Goal: Information Seeking & Learning: Check status

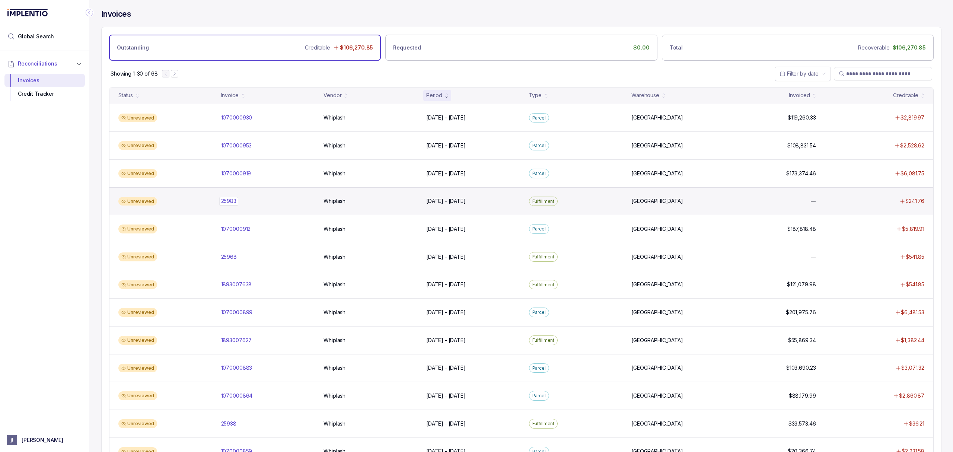
click at [234, 204] on p "25983" at bounding box center [228, 201] width 19 height 8
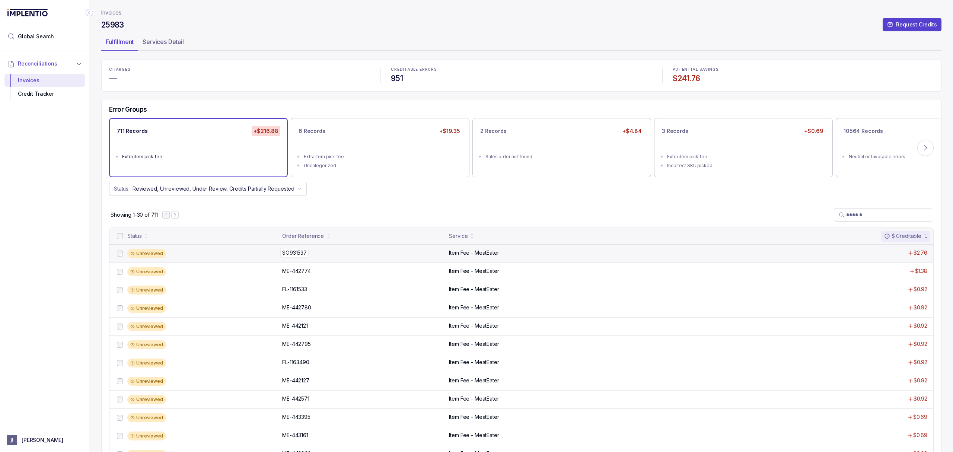
click at [297, 255] on p "SO931537" at bounding box center [294, 253] width 28 height 8
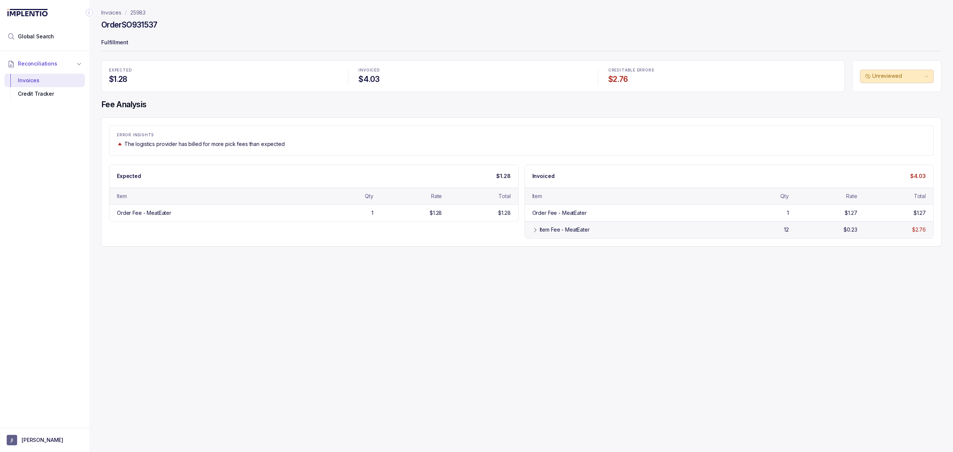
click at [539, 226] on div "Item Fee - MeatEater 12 $0.23 $2.76" at bounding box center [729, 229] width 409 height 17
click at [138, 13] on p "25983" at bounding box center [137, 12] width 15 height 7
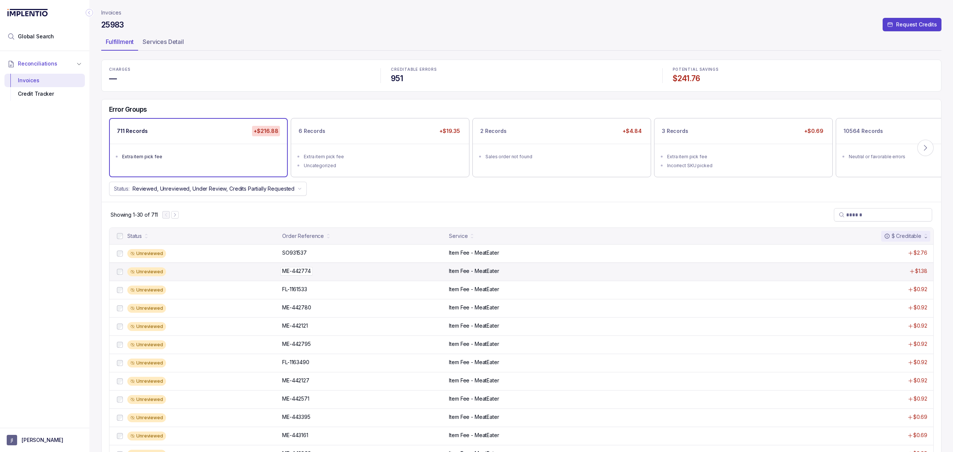
click at [285, 270] on p "ME-442774" at bounding box center [296, 271] width 32 height 8
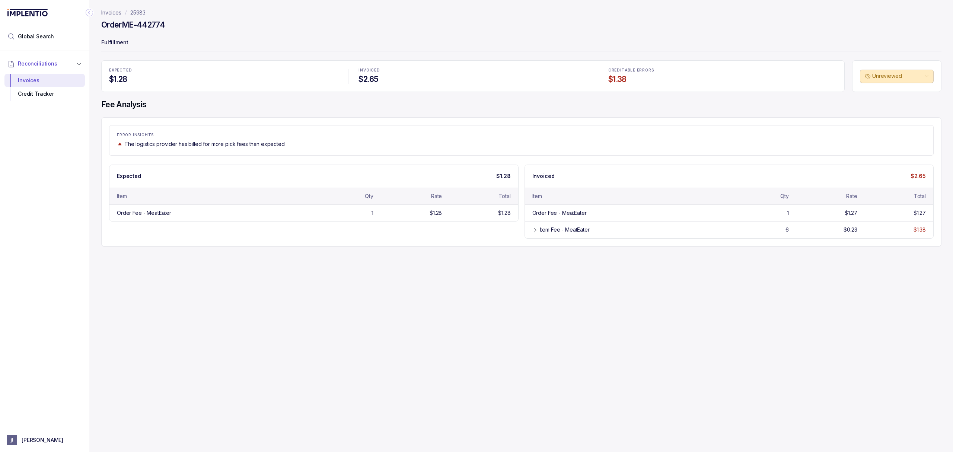
click at [136, 13] on p "25983" at bounding box center [137, 12] width 15 height 7
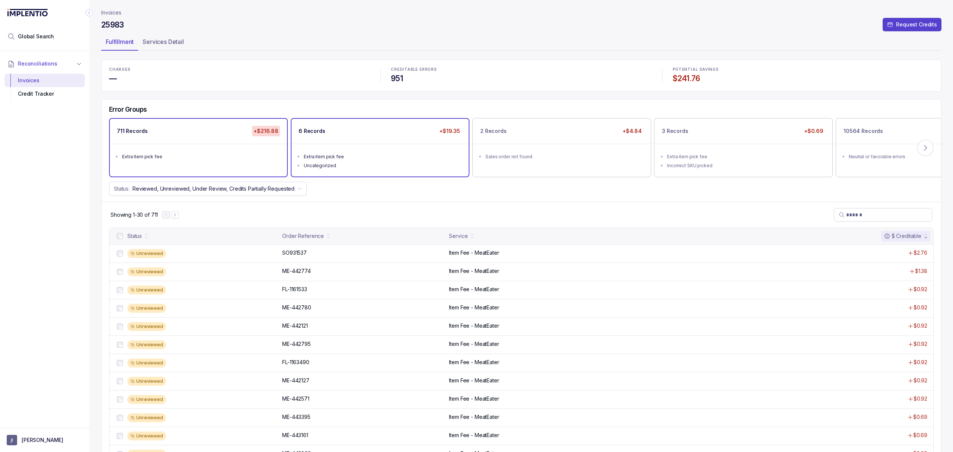
click at [316, 162] on div "Uncategorized" at bounding box center [382, 165] width 157 height 7
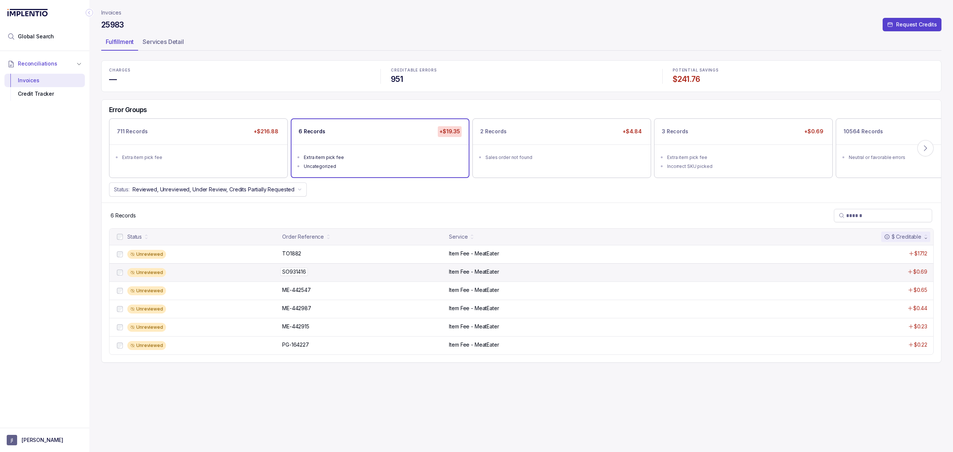
click at [295, 273] on p "SO931416" at bounding box center [294, 272] width 28 height 8
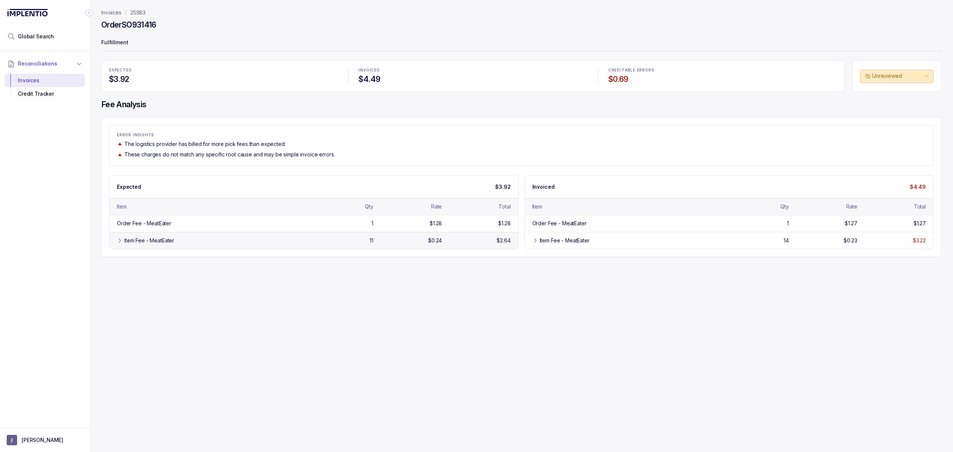
click at [270, 244] on div "Item Fee - MeatEater" at bounding box center [214, 240] width 180 height 7
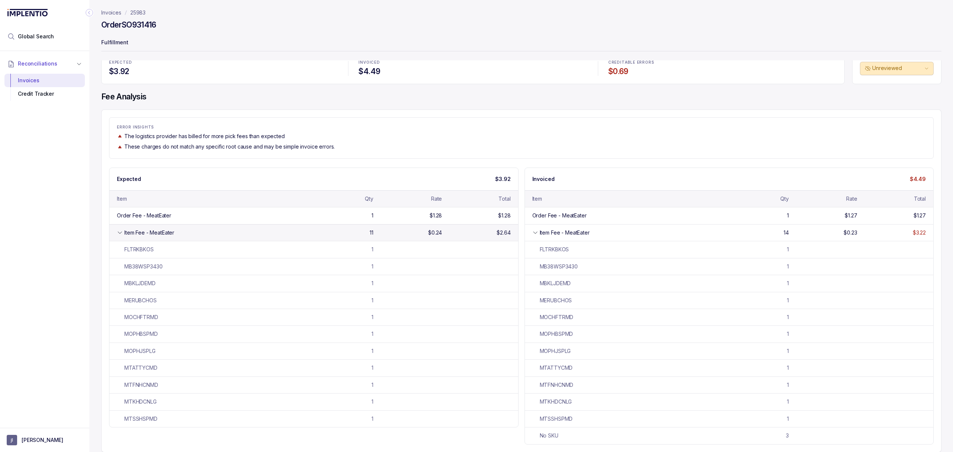
scroll to position [10, 0]
click at [145, 234] on div "Item Fee - MeatEater" at bounding box center [149, 231] width 50 height 7
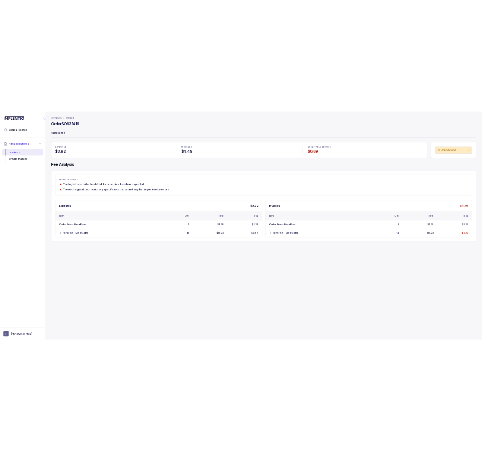
scroll to position [0, 0]
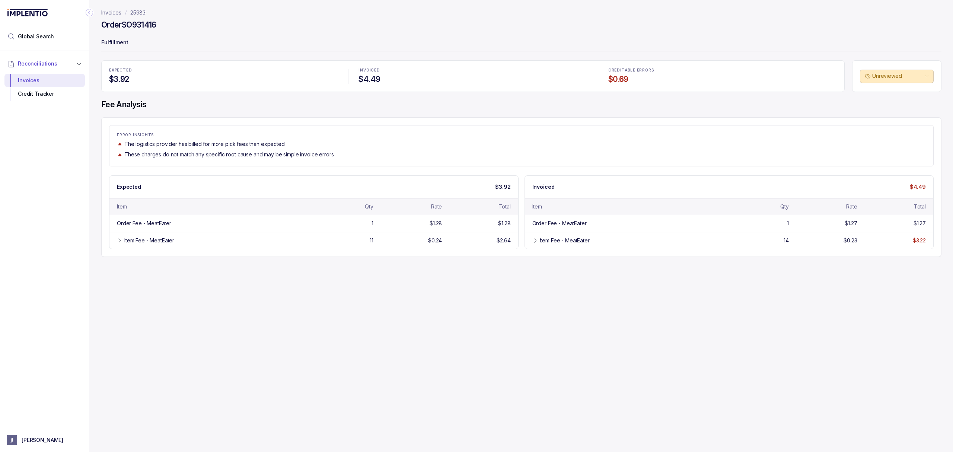
click at [138, 13] on p "25983" at bounding box center [137, 12] width 15 height 7
click at [111, 11] on p "Invoices" at bounding box center [111, 12] width 20 height 7
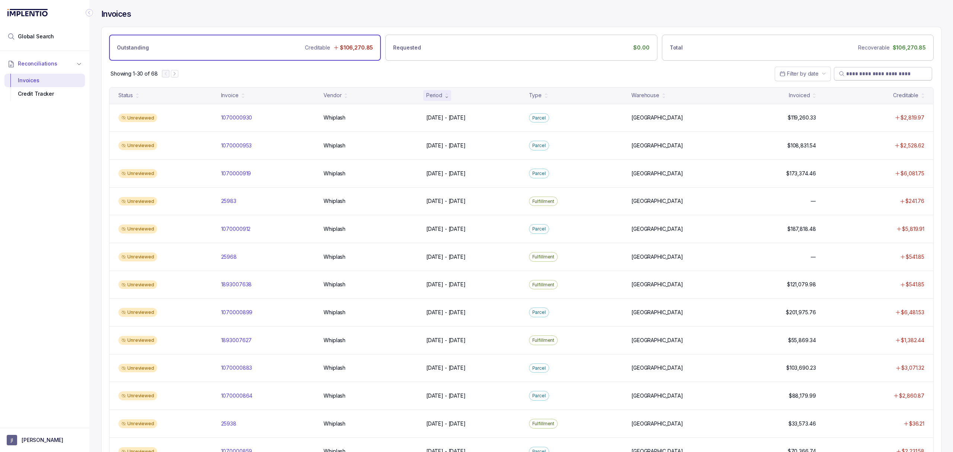
click at [856, 75] on input "search" at bounding box center [886, 73] width 81 height 7
paste input "**********"
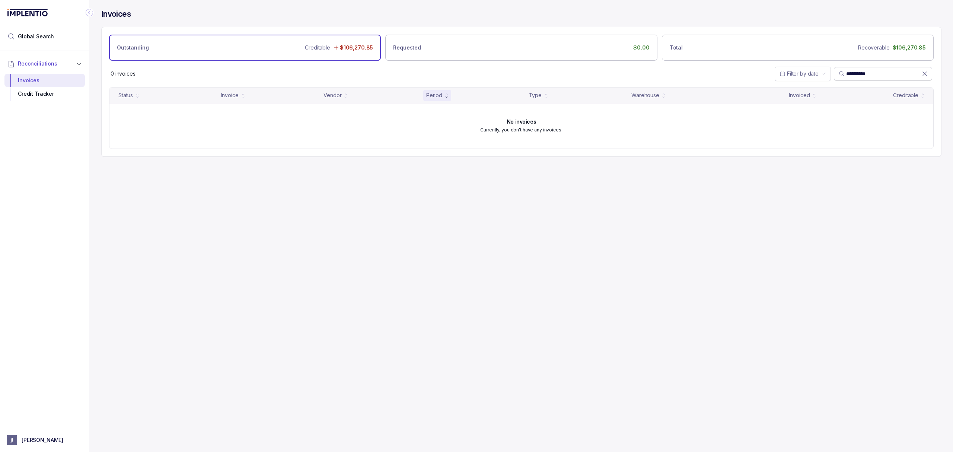
type input "**********"
click at [923, 73] on icon at bounding box center [924, 74] width 4 height 4
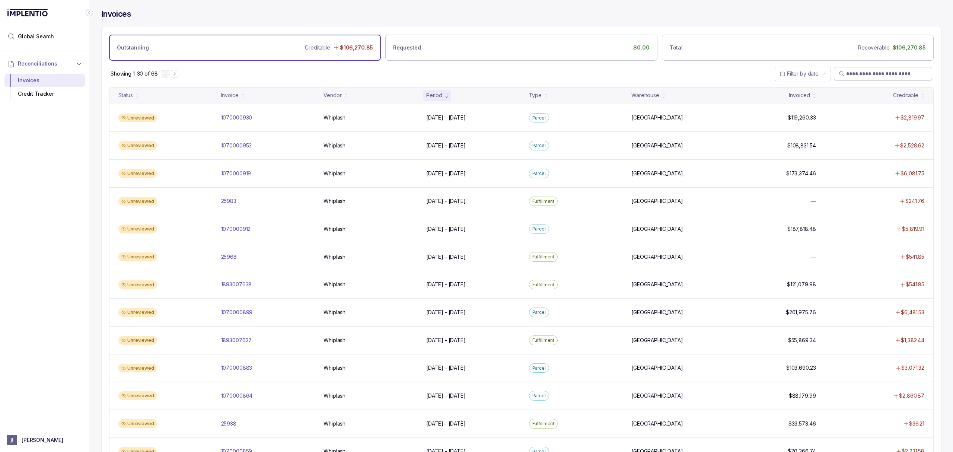
click at [846, 76] on input "search" at bounding box center [886, 73] width 81 height 7
paste input "**********"
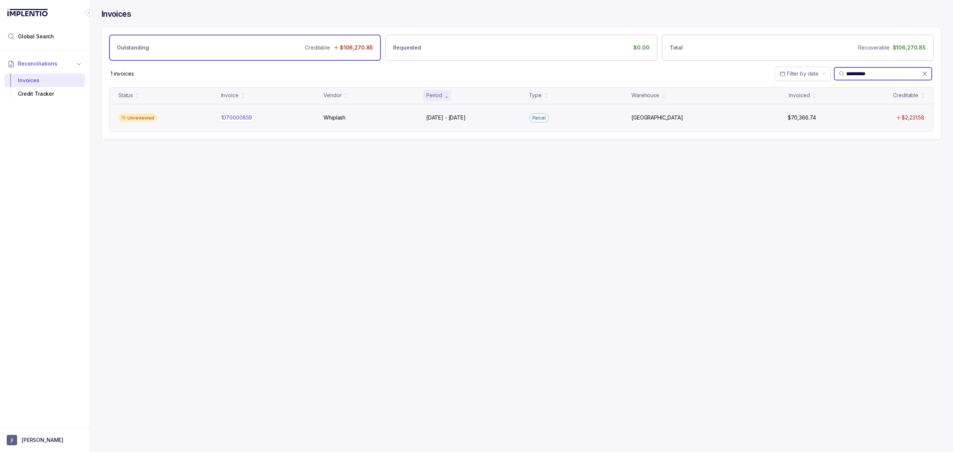
type input "**********"
click at [244, 122] on p "1070000859" at bounding box center [236, 117] width 35 height 8
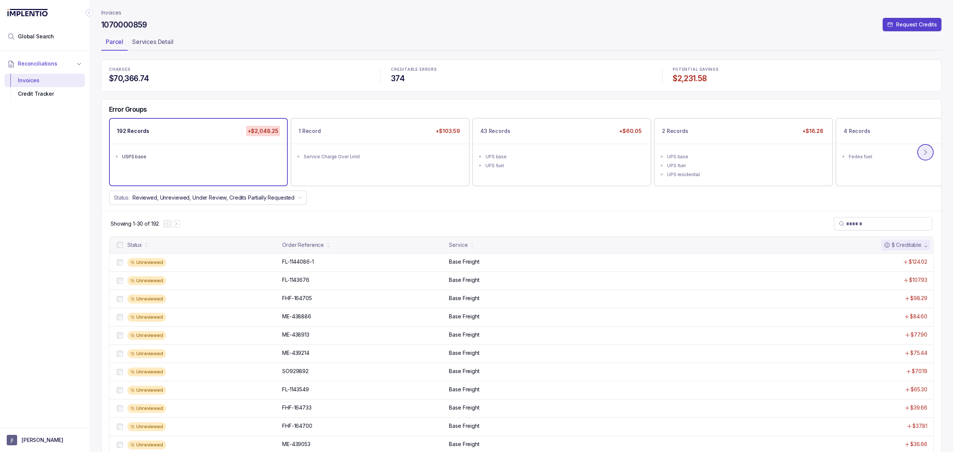
click at [925, 155] on icon at bounding box center [924, 151] width 7 height 7
click at [924, 154] on icon at bounding box center [925, 152] width 2 height 5
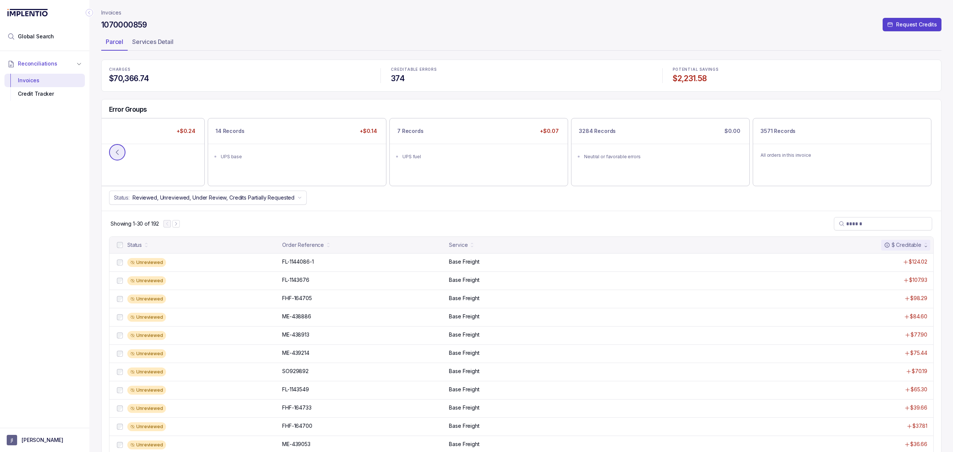
click at [115, 153] on icon at bounding box center [116, 151] width 7 height 7
click at [119, 154] on icon at bounding box center [116, 151] width 7 height 7
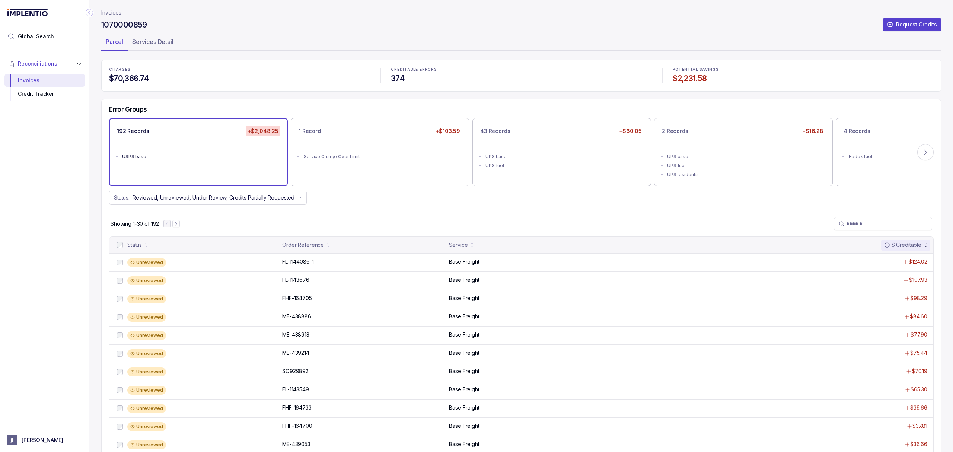
click at [194, 159] on div "USPS base" at bounding box center [200, 156] width 157 height 7
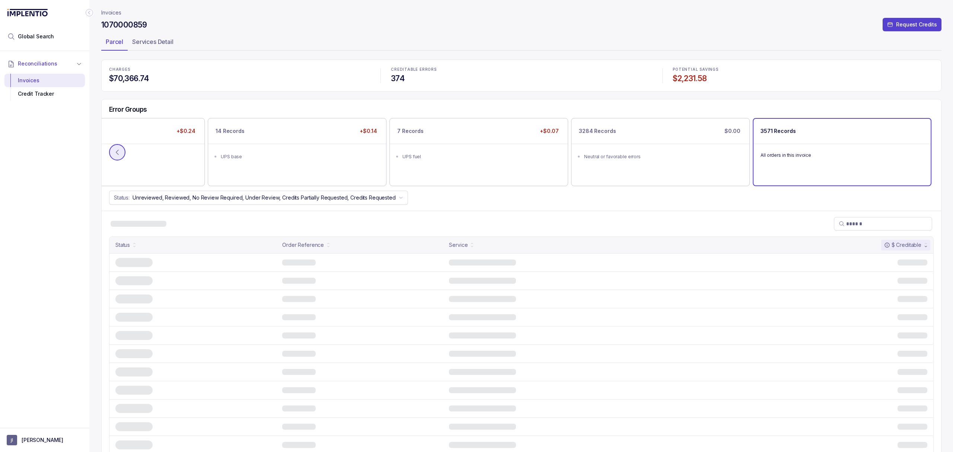
click at [115, 156] on icon at bounding box center [116, 151] width 7 height 7
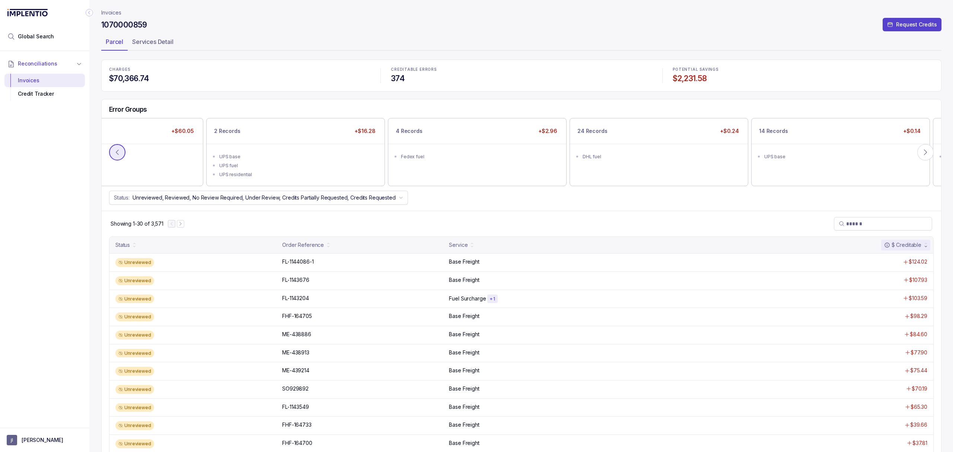
click at [115, 156] on icon at bounding box center [116, 151] width 7 height 7
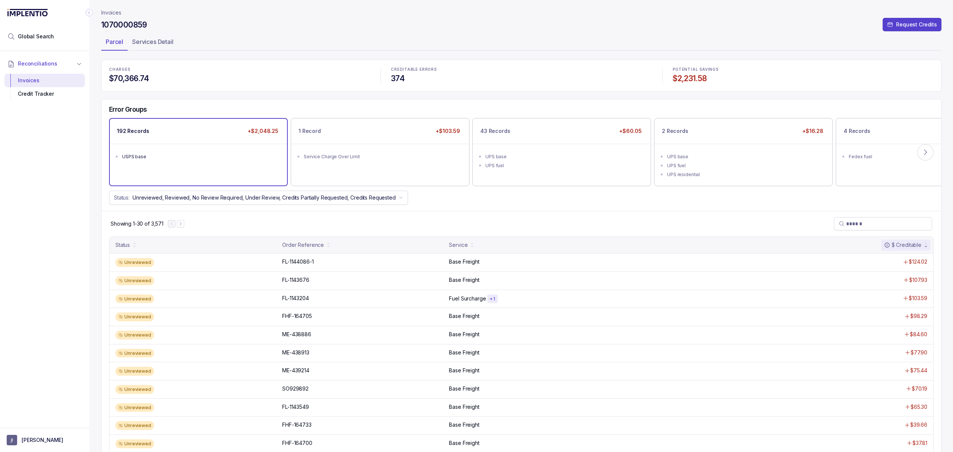
click at [154, 156] on div "USPS base" at bounding box center [200, 156] width 157 height 7
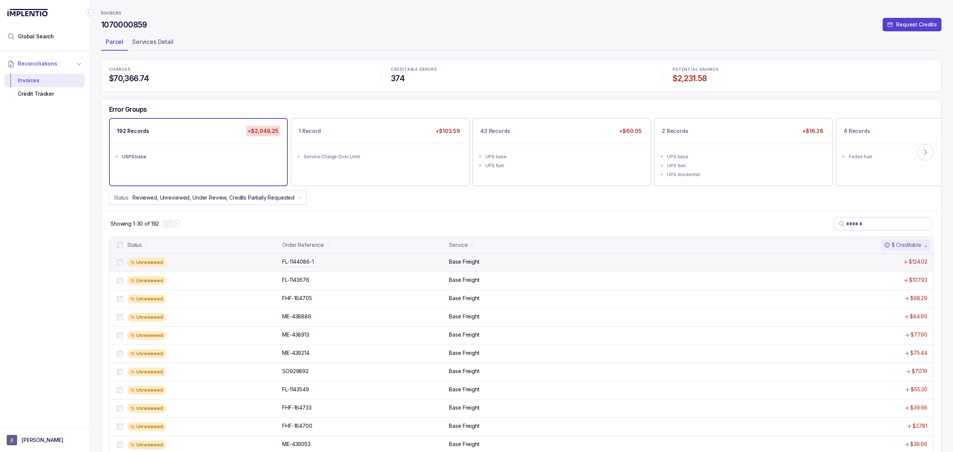
click at [301, 261] on p "FL-1144086-1" at bounding box center [297, 262] width 35 height 8
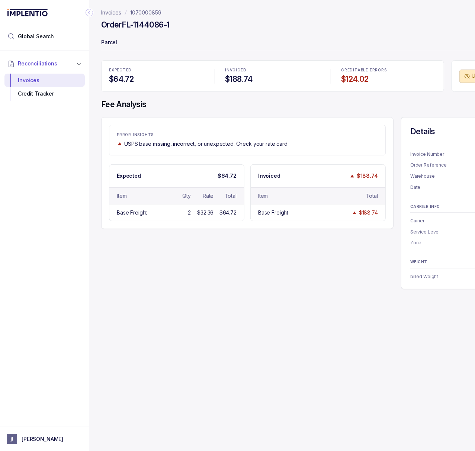
click at [89, 13] on icon "Collapse Icon" at bounding box center [89, 12] width 7 height 7
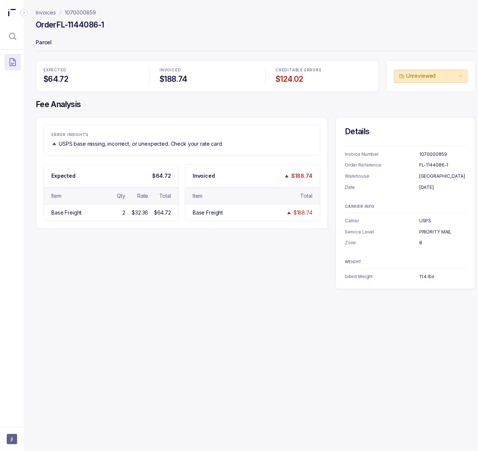
click at [433, 154] on p "1070000859" at bounding box center [442, 154] width 47 height 7
copy p "1070000859"
click at [426, 164] on p "FL-1144086-1" at bounding box center [442, 164] width 47 height 7
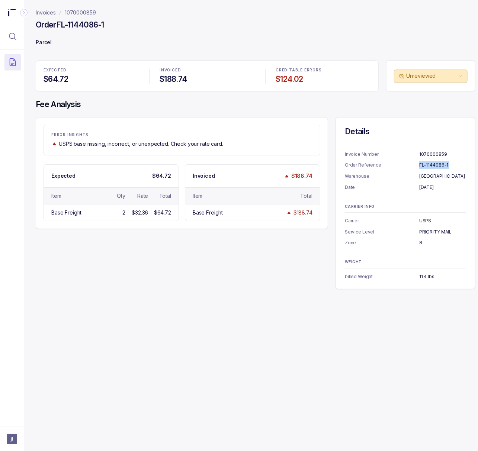
click at [426, 164] on p "FL-1144086-1" at bounding box center [442, 164] width 47 height 7
copy p "FL-1144086-1"
click at [437, 188] on p "[DATE]" at bounding box center [442, 187] width 47 height 7
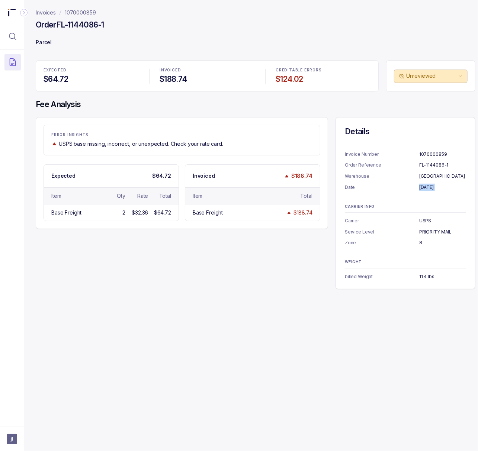
copy p "[DATE]"
click at [429, 173] on p "[GEOGRAPHIC_DATA]" at bounding box center [442, 176] width 47 height 7
copy p "[GEOGRAPHIC_DATA]"
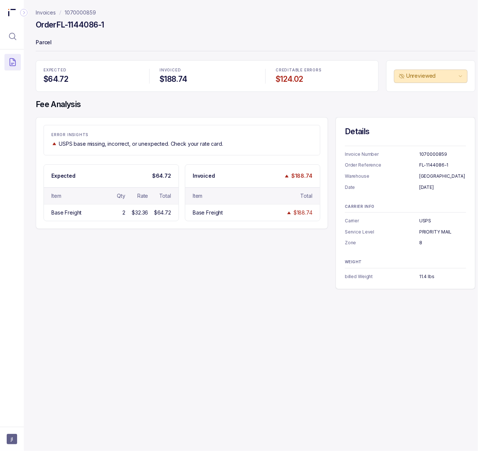
click at [426, 221] on p "USPS" at bounding box center [442, 220] width 47 height 7
copy p "USPS"
click at [430, 234] on p "PRIORITY MAIL" at bounding box center [442, 231] width 47 height 7
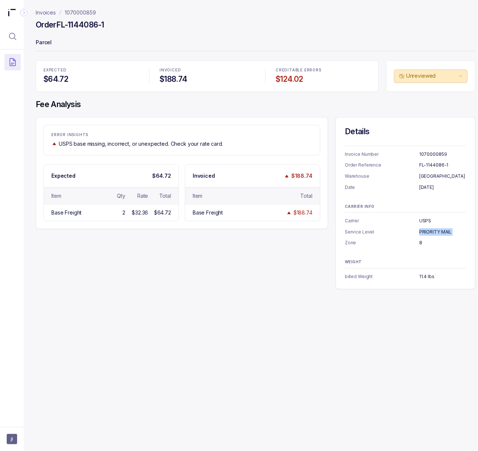
click at [430, 234] on p "PRIORITY MAIL" at bounding box center [442, 231] width 47 height 7
copy p "PRIORITY MAIL"
click at [421, 243] on p "8" at bounding box center [442, 242] width 47 height 7
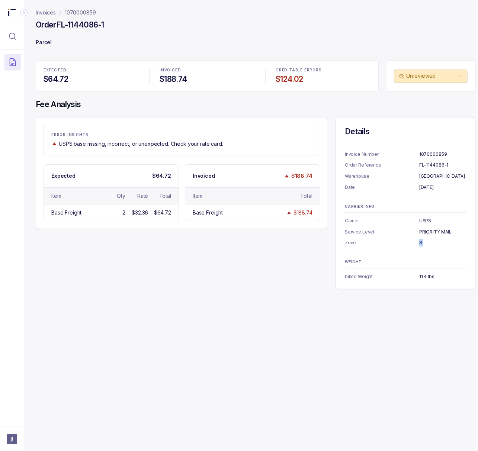
copy p "8"
click at [423, 276] on p "11.4 lbs" at bounding box center [442, 276] width 47 height 7
copy p "11.4 lbs"
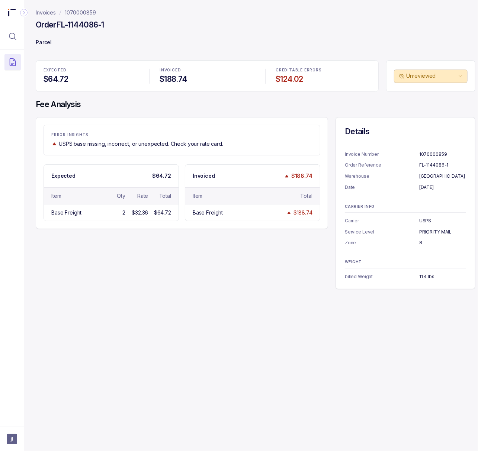
click at [429, 165] on p "FL-1144086-1" at bounding box center [442, 164] width 47 height 7
copy p "FL-1144086-1"
click at [440, 151] on p "1070000859" at bounding box center [442, 154] width 47 height 7
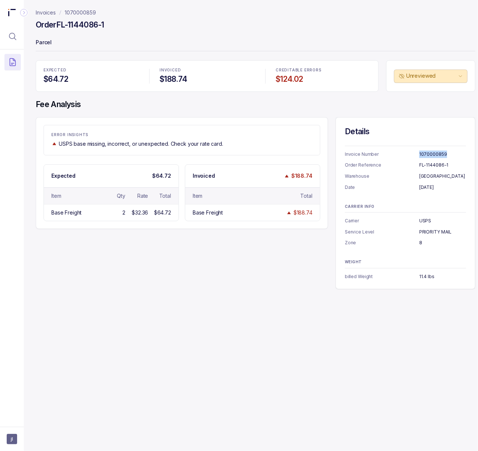
click at [440, 151] on p "1070000859" at bounding box center [442, 154] width 47 height 7
copy p "1070000859"
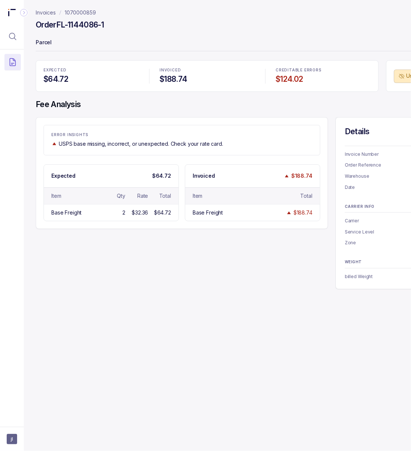
click at [371, 22] on div "Order FL-1144086-1" at bounding box center [256, 25] width 440 height 13
drag, startPoint x: 275, startPoint y: 333, endPoint x: 272, endPoint y: 319, distance: 13.6
click at [275, 333] on div "Invoices 1070000859 Order FL-1144086-1 Parcel EXPECTED $64.72 INVOICED $188.74 …" at bounding box center [253, 225] width 458 height 451
click at [84, 11] on p "1070000859" at bounding box center [80, 12] width 31 height 7
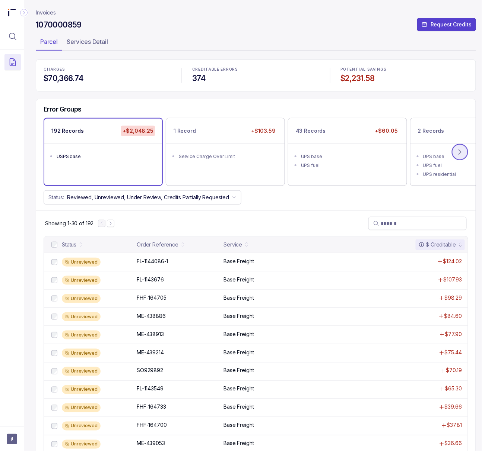
click at [461, 150] on icon at bounding box center [459, 151] width 7 height 7
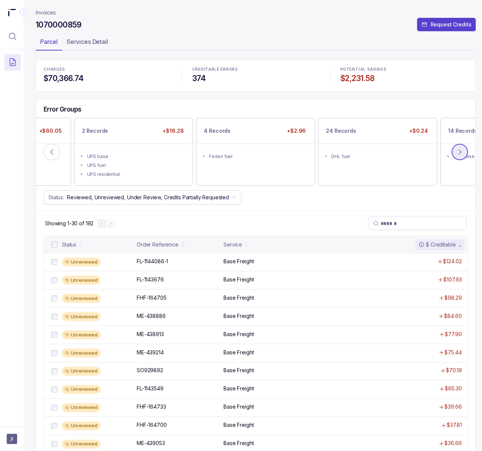
click at [461, 150] on icon at bounding box center [459, 151] width 7 height 7
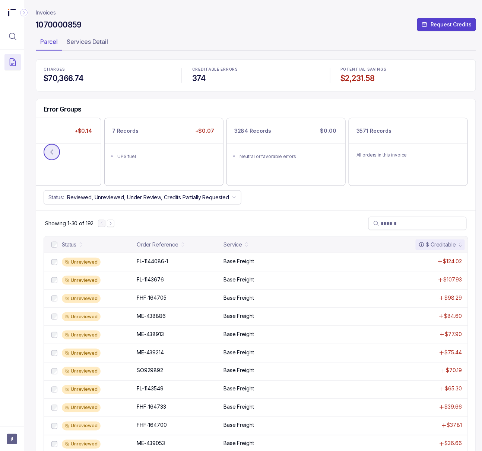
click at [49, 157] on button at bounding box center [52, 152] width 16 height 16
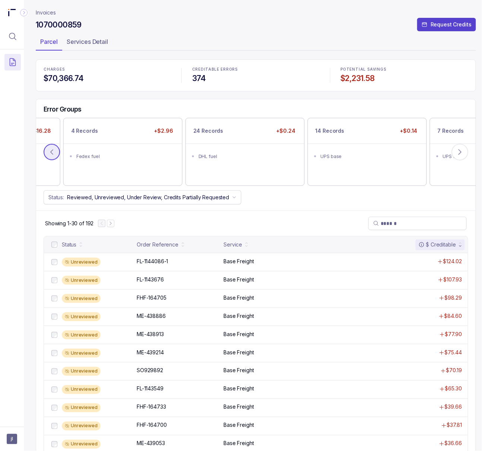
click at [49, 157] on button at bounding box center [52, 152] width 16 height 16
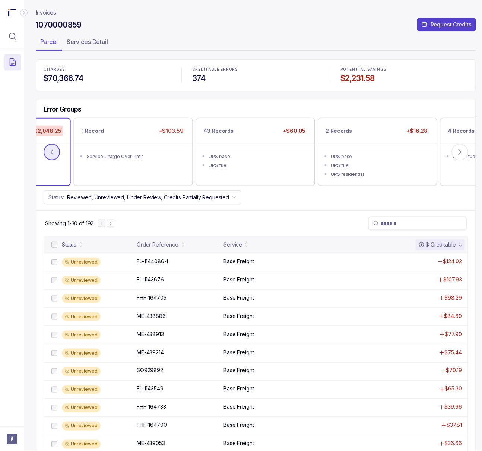
click at [49, 157] on button at bounding box center [52, 152] width 16 height 16
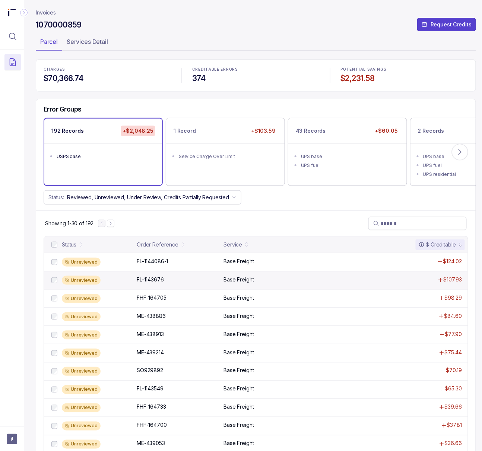
click at [239, 280] on p "Base Freight" at bounding box center [238, 279] width 30 height 7
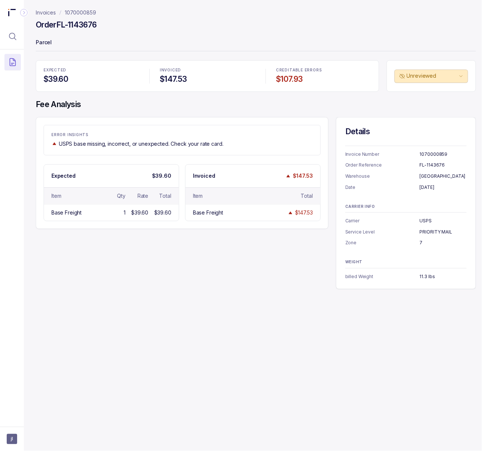
click at [428, 164] on p "FL-1143676" at bounding box center [442, 164] width 47 height 7
click at [433, 188] on p "[DATE]" at bounding box center [442, 187] width 47 height 7
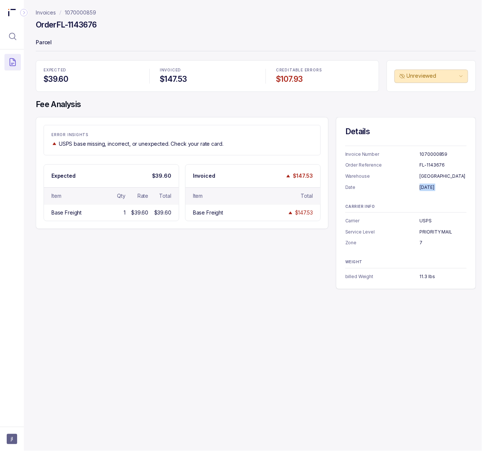
click at [433, 188] on p "[DATE]" at bounding box center [442, 187] width 47 height 7
click at [419, 222] on p "Carrier" at bounding box center [382, 220] width 74 height 7
click at [420, 244] on p "7" at bounding box center [442, 242] width 47 height 7
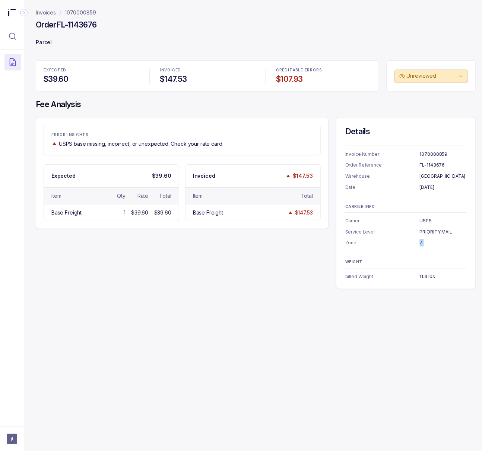
click at [420, 244] on p "7" at bounding box center [442, 242] width 47 height 7
click at [428, 277] on p "11.3 lbs" at bounding box center [442, 276] width 47 height 7
click at [353, 317] on div "Invoices 1070000859 Order FL-1143676 Parcel EXPECTED $39.60 INVOICED $147.53 CR…" at bounding box center [253, 225] width 458 height 451
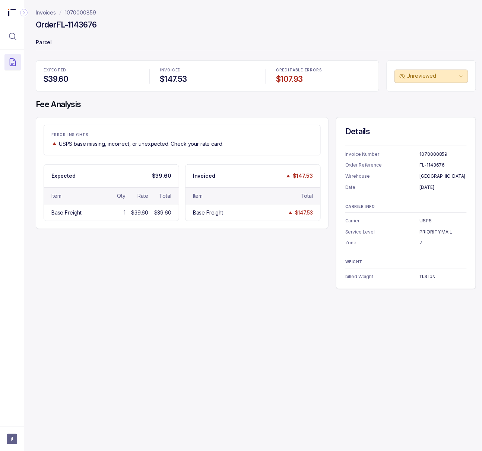
click at [79, 12] on p "1070000859" at bounding box center [80, 12] width 31 height 7
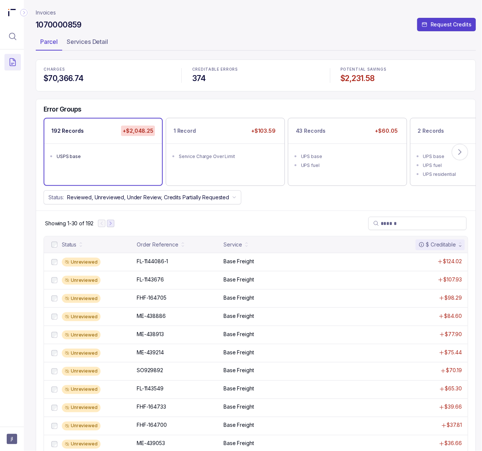
click at [112, 226] on icon "Next Page" at bounding box center [110, 223] width 5 height 5
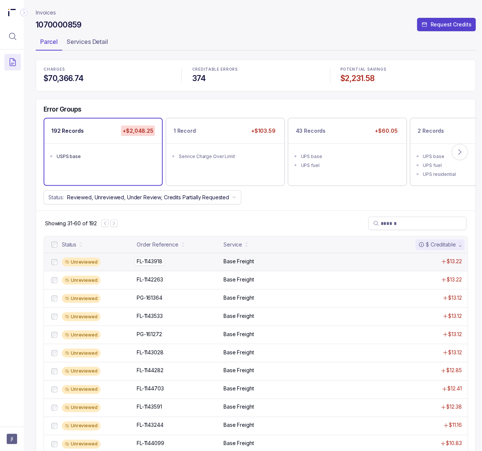
click at [154, 265] on p "FL-1143918" at bounding box center [149, 262] width 29 height 8
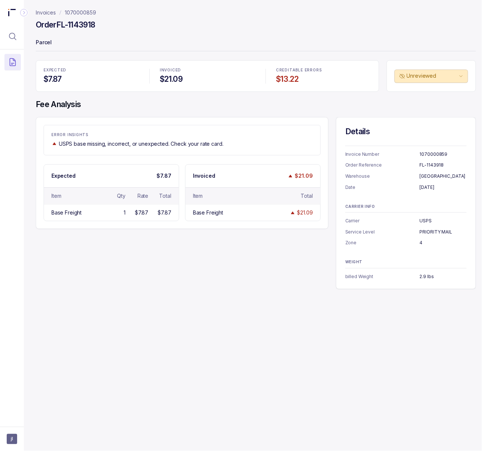
click at [434, 165] on p "FL-1143918" at bounding box center [442, 164] width 47 height 7
click at [424, 189] on p "[DATE]" at bounding box center [442, 187] width 47 height 7
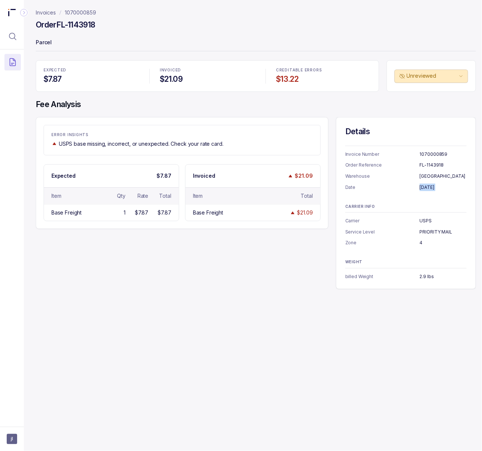
click at [424, 189] on p "[DATE]" at bounding box center [442, 187] width 47 height 7
click at [422, 276] on p "2.9 lbs" at bounding box center [442, 276] width 47 height 7
click at [421, 243] on p "4" at bounding box center [442, 242] width 47 height 7
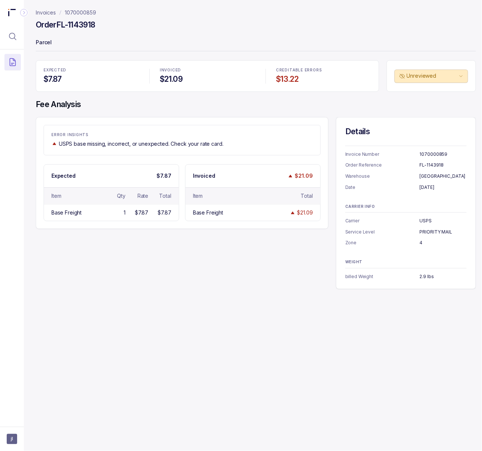
click at [421, 243] on p "4" at bounding box center [442, 242] width 47 height 7
click at [82, 12] on p "1070000859" at bounding box center [80, 12] width 31 height 7
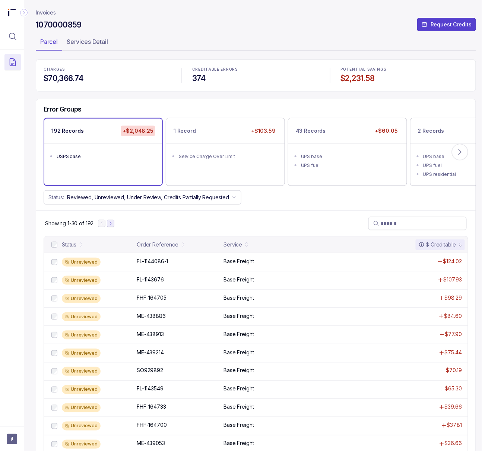
click at [108, 226] on button "Next Page" at bounding box center [110, 223] width 7 height 7
click at [115, 226] on icon "Next Page" at bounding box center [113, 223] width 1 height 3
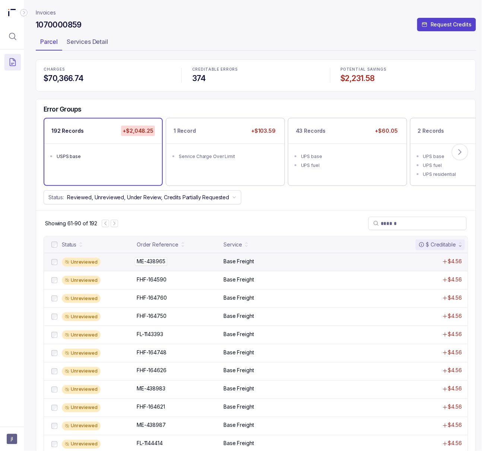
click at [157, 266] on p "ME-438965" at bounding box center [151, 262] width 32 height 8
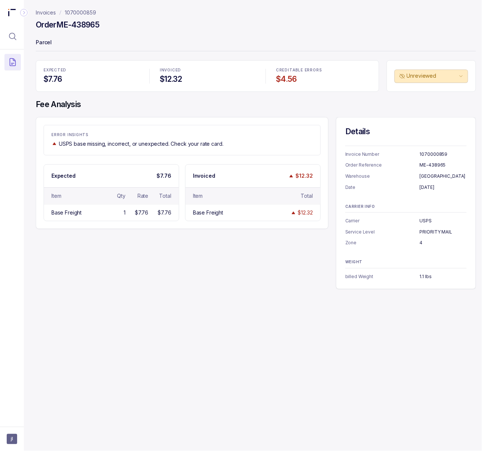
click at [429, 166] on p "ME-438965" at bounding box center [442, 164] width 47 height 7
click at [432, 189] on p "[DATE]" at bounding box center [442, 187] width 47 height 7
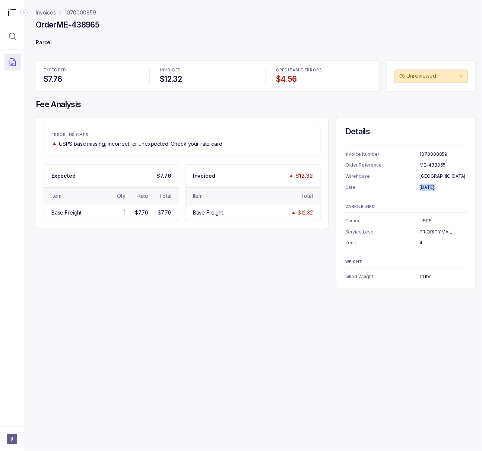
click at [432, 189] on p "[DATE]" at bounding box center [442, 187] width 47 height 7
click at [418, 280] on p "billed Weight" at bounding box center [382, 276] width 74 height 7
click at [420, 276] on p "1.1 lbs" at bounding box center [442, 276] width 47 height 7
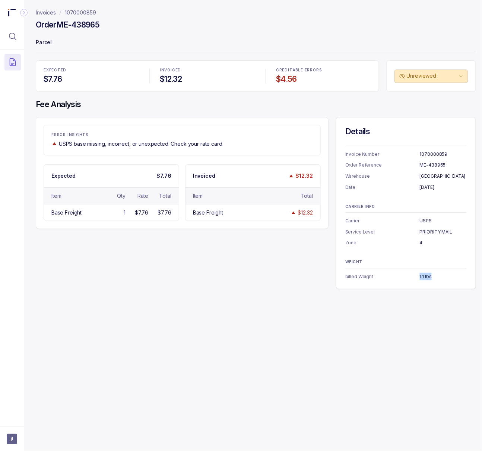
click at [420, 276] on p "1.1 lbs" at bounding box center [442, 276] width 47 height 7
click at [90, 12] on p "1070000859" at bounding box center [80, 12] width 31 height 7
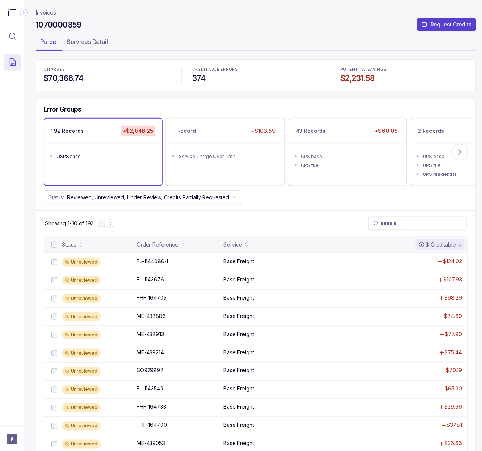
click at [115, 227] on div "Showing 1-30 of 192" at bounding box center [255, 224] width 439 height 26
click at [114, 226] on button "Next Page" at bounding box center [110, 223] width 7 height 7
click at [116, 226] on icon "Next Page" at bounding box center [113, 223] width 5 height 5
click at [116, 226] on icon "Next Page" at bounding box center [114, 223] width 5 height 5
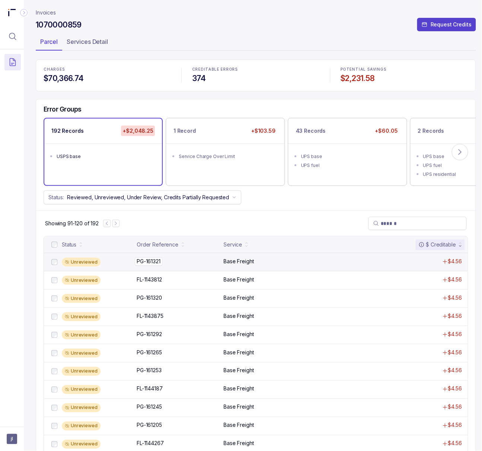
click at [149, 264] on p "PG-161321" at bounding box center [149, 262] width 28 height 8
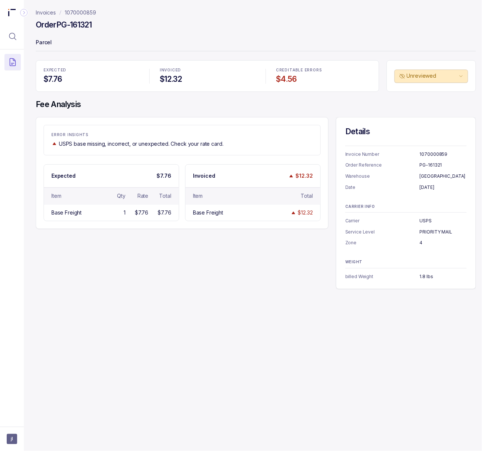
click at [435, 165] on p "PG-161321" at bounding box center [442, 164] width 47 height 7
click at [429, 188] on p "[DATE]" at bounding box center [442, 187] width 47 height 7
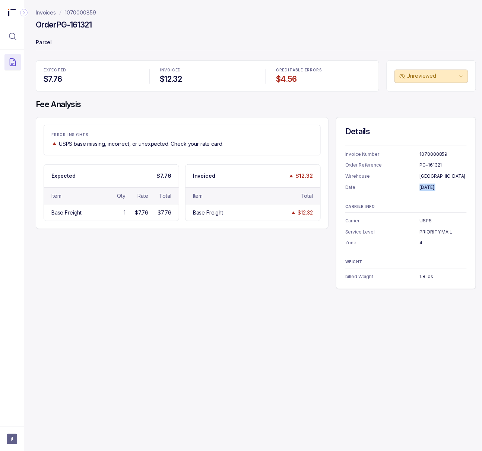
click at [429, 188] on p "[DATE]" at bounding box center [442, 187] width 47 height 7
click at [420, 243] on p "4" at bounding box center [442, 242] width 47 height 7
click at [421, 274] on p "1.8 lbs" at bounding box center [442, 276] width 47 height 7
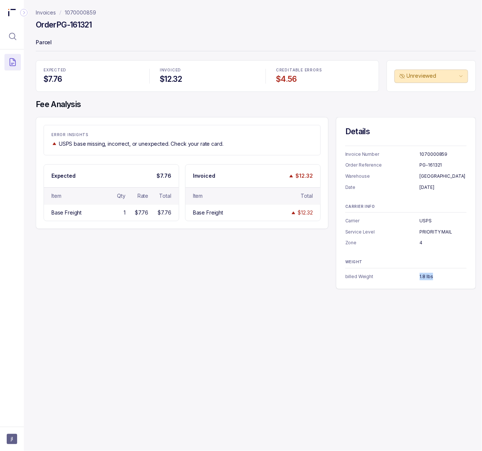
click at [421, 274] on p "1.8 lbs" at bounding box center [442, 276] width 47 height 7
click at [93, 13] on p "1070000859" at bounding box center [80, 12] width 31 height 7
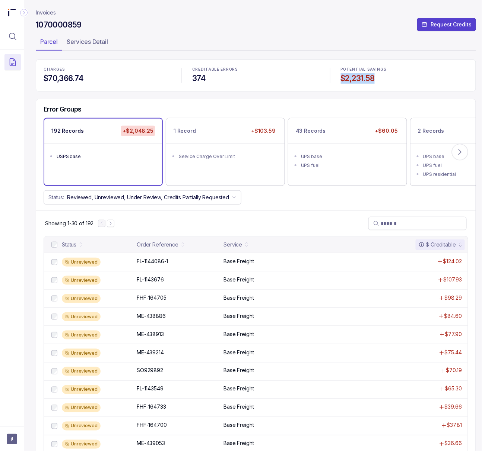
drag, startPoint x: 342, startPoint y: 78, endPoint x: 390, endPoint y: 82, distance: 48.9
click at [390, 82] on h4 "$2,231.58" at bounding box center [403, 78] width 127 height 10
click at [209, 160] on li "Service Charge Over Limit" at bounding box center [230, 155] width 103 height 9
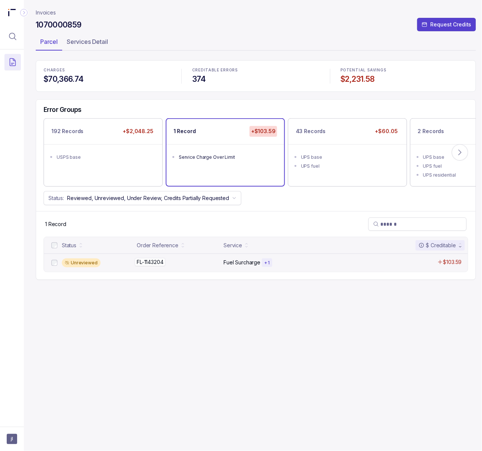
click at [154, 266] on p "FL-1143204" at bounding box center [150, 262] width 31 height 8
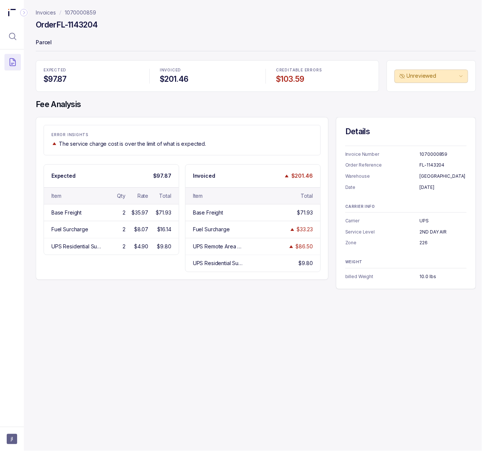
click at [431, 164] on p "FL-1143204" at bounding box center [442, 164] width 47 height 7
click at [436, 188] on p "[DATE]" at bounding box center [442, 187] width 47 height 7
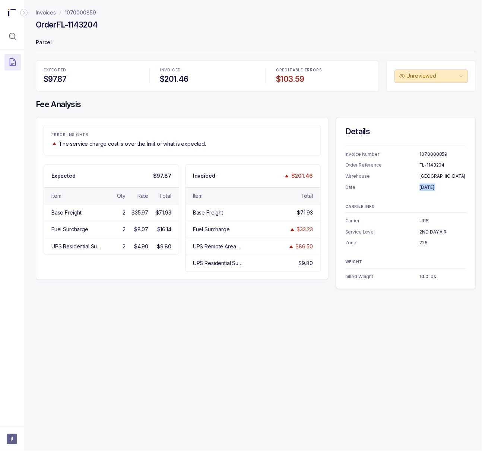
click at [436, 188] on p "[DATE]" at bounding box center [442, 187] width 47 height 7
click at [423, 218] on p "UPS" at bounding box center [442, 220] width 47 height 7
click at [426, 229] on p "2ND DAY AIR" at bounding box center [442, 231] width 47 height 7
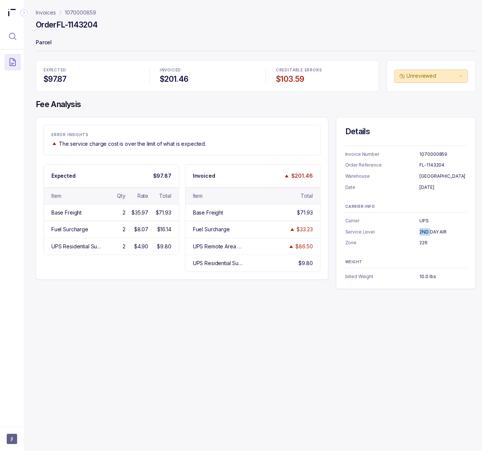
click at [426, 229] on p "2ND DAY AIR" at bounding box center [442, 231] width 47 height 7
click at [418, 243] on p "Zone" at bounding box center [382, 242] width 74 height 7
click at [422, 243] on p "226" at bounding box center [442, 242] width 47 height 7
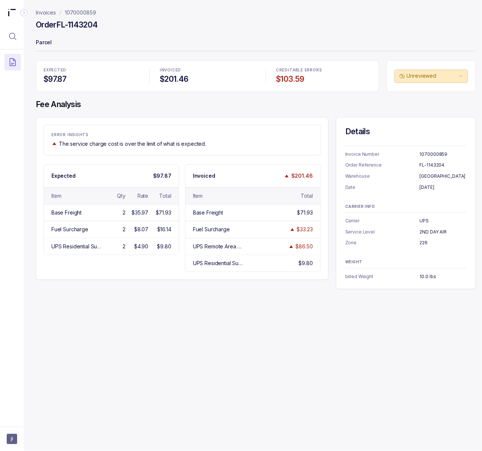
click at [428, 277] on p "10.0 lbs" at bounding box center [442, 276] width 47 height 7
click at [423, 164] on p "FL-1143204" at bounding box center [442, 164] width 47 height 7
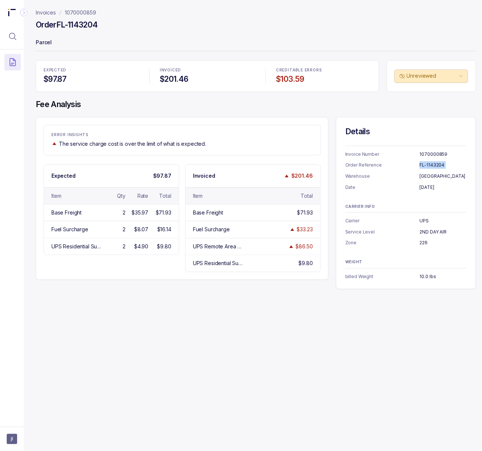
click at [423, 164] on p "FL-1143204" at bounding box center [442, 164] width 47 height 7
click at [348, 394] on div "Invoices 1070000859 Order FL-1143204 Parcel EXPECTED $97.87 INVOICED $201.46 CR…" at bounding box center [253, 225] width 458 height 451
click at [368, 362] on div "Invoices 1070000859 Order FL-1143204 Parcel EXPECTED $97.87 INVOICED $201.46 CR…" at bounding box center [253, 225] width 458 height 451
click at [69, 10] on p "1070000859" at bounding box center [80, 12] width 31 height 7
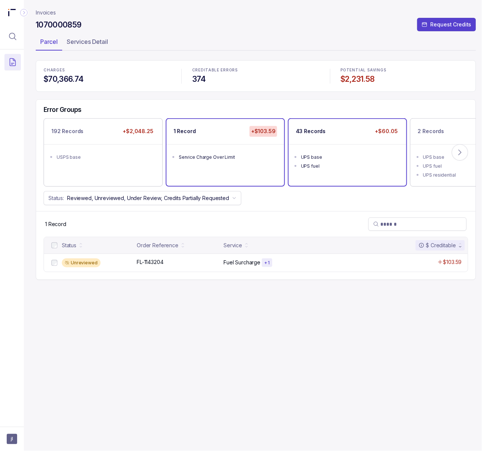
click at [315, 176] on ul "UPS base UPS fuel" at bounding box center [347, 160] width 118 height 33
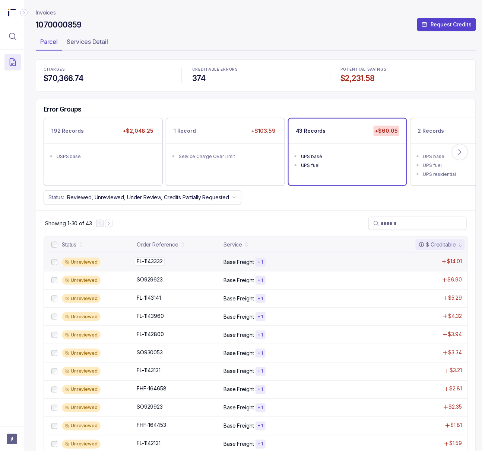
click at [160, 265] on p "FL-1143332" at bounding box center [150, 262] width 30 height 8
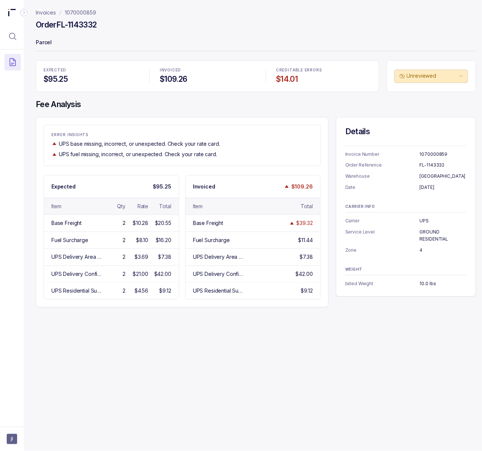
click at [431, 164] on p "FL-1143332" at bounding box center [442, 164] width 47 height 7
click at [428, 185] on p "[DATE]" at bounding box center [442, 187] width 47 height 7
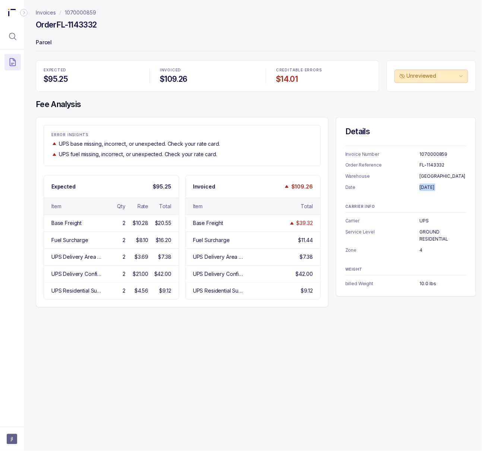
click at [428, 185] on p "[DATE]" at bounding box center [442, 187] width 47 height 7
click at [426, 236] on p "GROUND RESIDENTIAL" at bounding box center [442, 235] width 47 height 15
click at [422, 252] on p "4" at bounding box center [442, 250] width 47 height 7
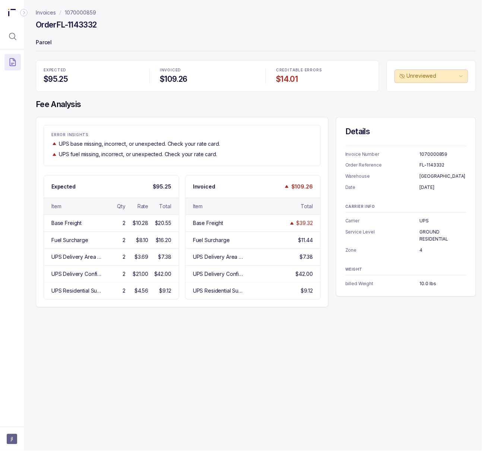
click at [422, 252] on p "4" at bounding box center [442, 250] width 47 height 7
click at [423, 283] on p "10.0 lbs" at bounding box center [442, 283] width 47 height 7
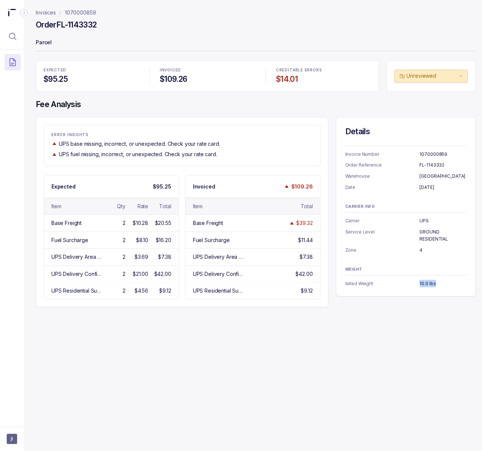
drag, startPoint x: 448, startPoint y: 319, endPoint x: 451, endPoint y: 316, distance: 4.0
click at [448, 319] on div "Invoices 1070000859 Order FL-1143332 Parcel EXPECTED $95.25 INVOICED $109.26 CR…" at bounding box center [253, 225] width 458 height 451
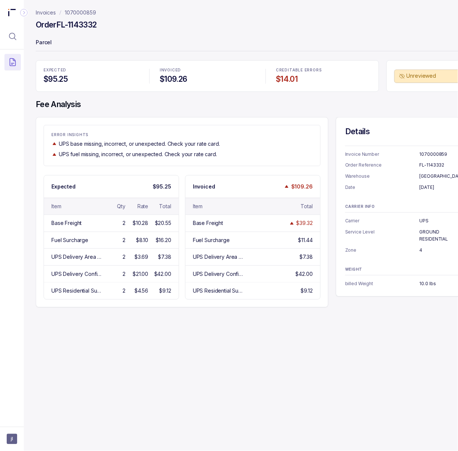
click at [418, 330] on div "Invoices 1070000859 Order FL-1143332 Parcel EXPECTED $95.25 INVOICED $109.26 CR…" at bounding box center [253, 225] width 458 height 451
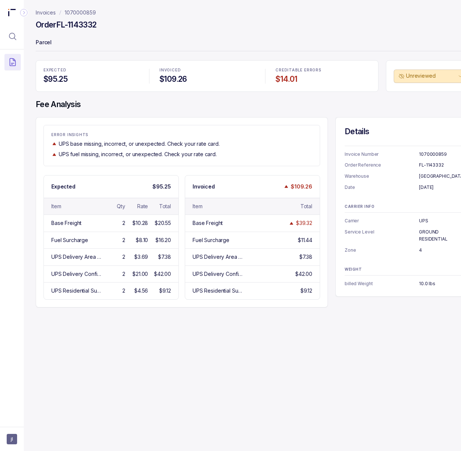
click at [87, 14] on p "1070000859" at bounding box center [80, 12] width 31 height 7
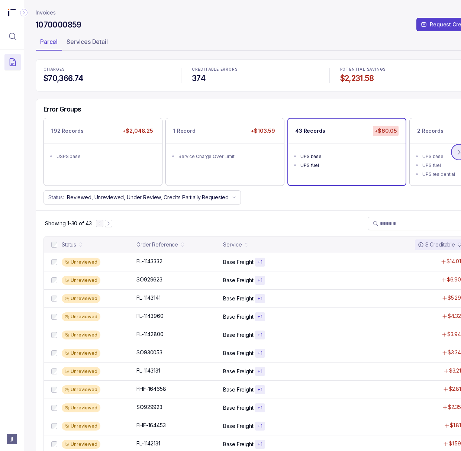
click at [452, 152] on button at bounding box center [459, 152] width 16 height 16
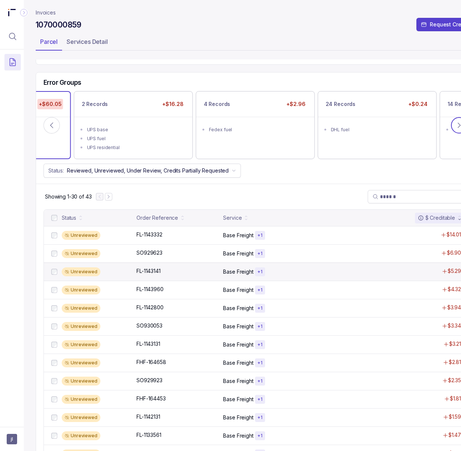
scroll to position [22, 0]
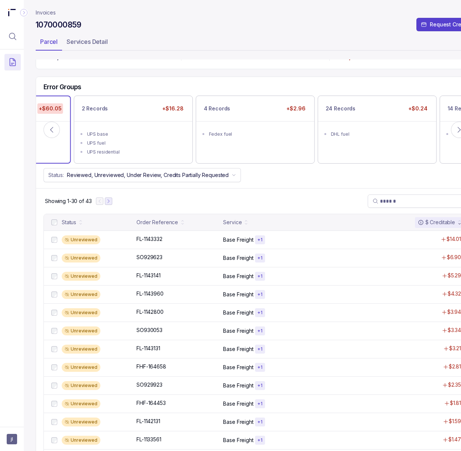
click at [109, 201] on icon "Next Page" at bounding box center [108, 201] width 1 height 3
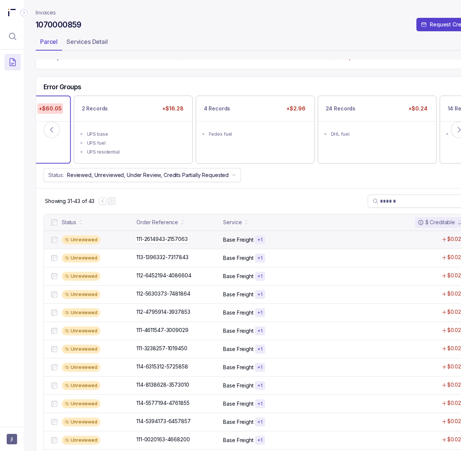
click at [157, 243] on p "111-2614943-2157063" at bounding box center [162, 239] width 55 height 8
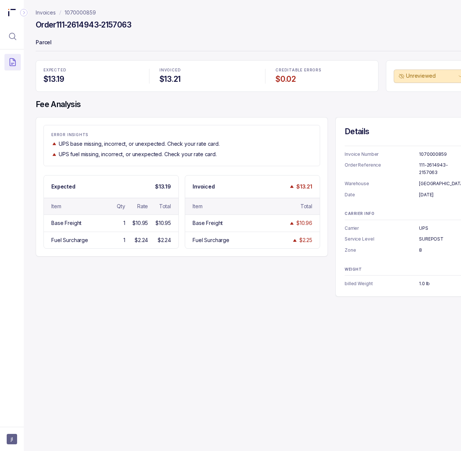
click at [430, 163] on p "111-2614943-2157063" at bounding box center [442, 168] width 47 height 15
click at [432, 191] on p "[DATE]" at bounding box center [442, 194] width 47 height 7
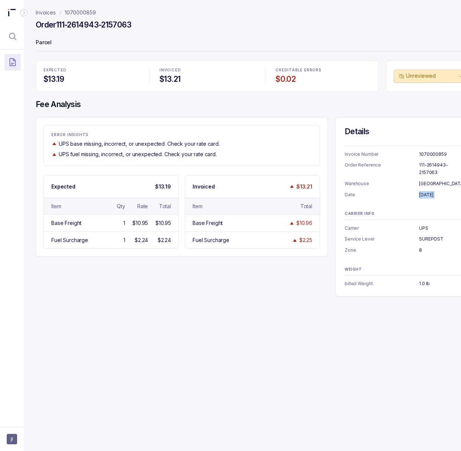
click at [432, 191] on p "[DATE]" at bounding box center [442, 194] width 47 height 7
click at [433, 236] on p "SUREPOST" at bounding box center [442, 239] width 47 height 7
click at [420, 247] on p "8" at bounding box center [442, 250] width 47 height 7
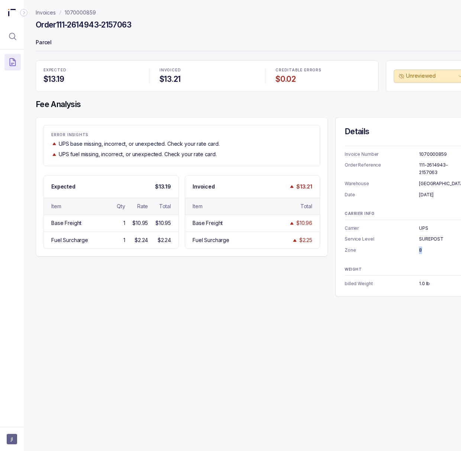
click at [422, 280] on p "1.0 lb" at bounding box center [442, 283] width 47 height 7
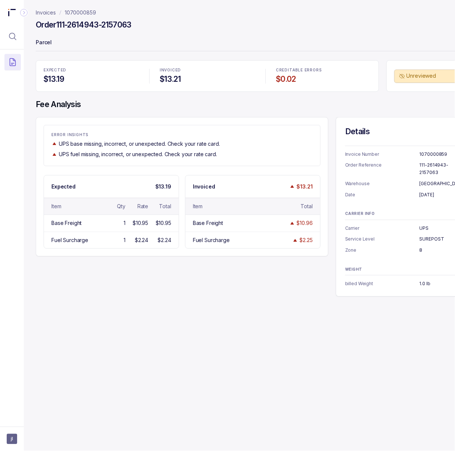
click at [280, 332] on div "Invoices 1070000859 Order 111-2614943-2157063 Parcel EXPECTED $13.19 INVOICED $…" at bounding box center [253, 225] width 458 height 451
drag, startPoint x: 80, startPoint y: 10, endPoint x: 92, endPoint y: 22, distance: 17.4
click at [80, 10] on p "1070000859" at bounding box center [80, 12] width 31 height 7
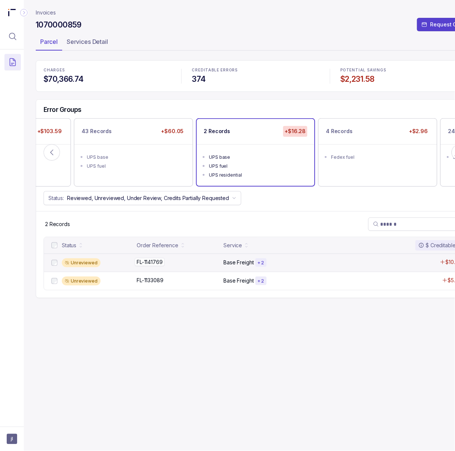
click at [151, 265] on p "FL-1141769" at bounding box center [150, 262] width 30 height 8
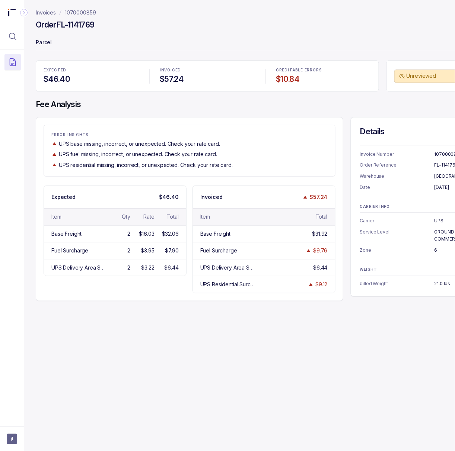
click at [438, 164] on p "FL-1141769" at bounding box center [457, 164] width 47 height 7
click at [444, 188] on p "[DATE]" at bounding box center [457, 187] width 47 height 7
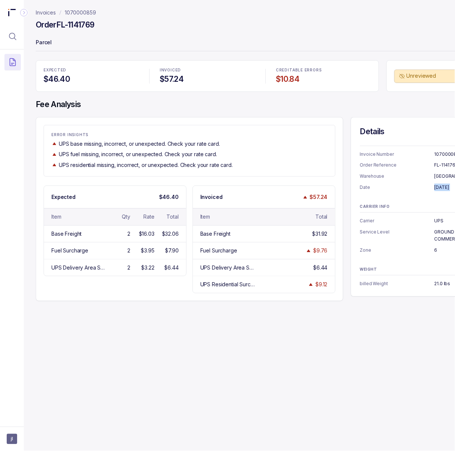
click at [444, 188] on p "[DATE]" at bounding box center [457, 187] width 47 height 7
click at [440, 228] on p "GROUND COMMERCIAL" at bounding box center [457, 235] width 47 height 15
click at [435, 249] on p "6" at bounding box center [457, 250] width 47 height 7
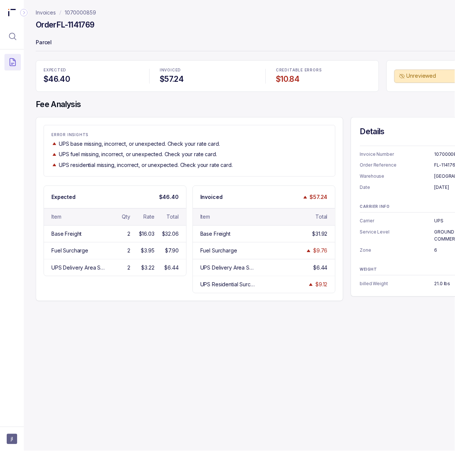
click at [435, 249] on p "6" at bounding box center [457, 250] width 47 height 7
click at [436, 249] on p "6" at bounding box center [457, 250] width 47 height 7
click at [436, 250] on p "6" at bounding box center [457, 250] width 47 height 7
click at [438, 285] on p "21.0 lbs" at bounding box center [457, 283] width 47 height 7
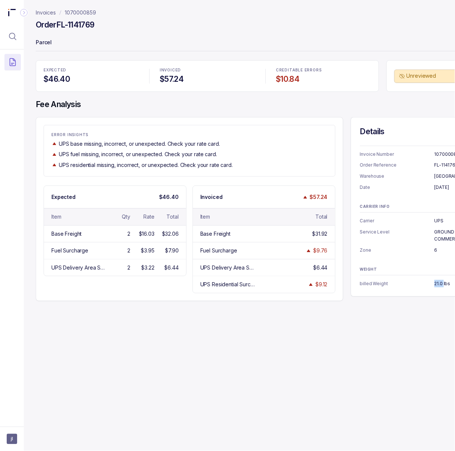
click at [438, 285] on p "21.0 lbs" at bounding box center [457, 283] width 47 height 7
click at [91, 9] on p "1070000859" at bounding box center [80, 12] width 31 height 7
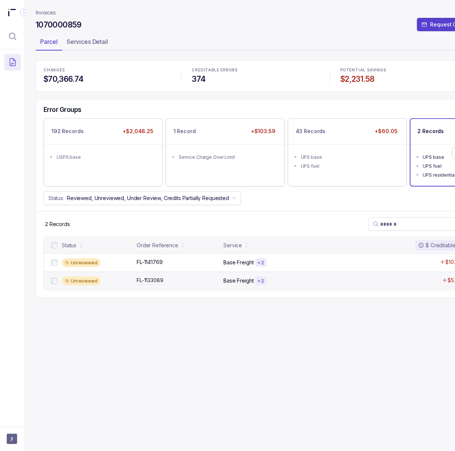
click at [161, 282] on p "FL-1133089" at bounding box center [150, 280] width 31 height 8
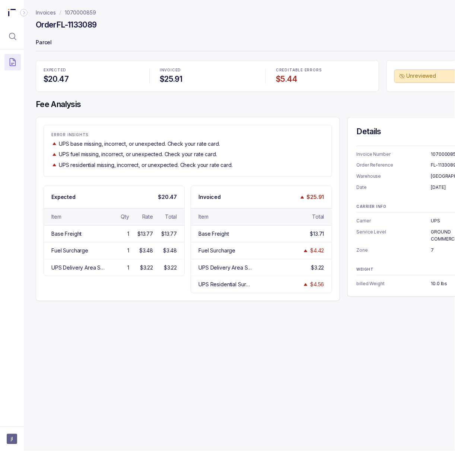
click at [436, 164] on p "FL-1133089" at bounding box center [454, 164] width 47 height 7
click at [444, 189] on p "[DATE]" at bounding box center [454, 187] width 47 height 7
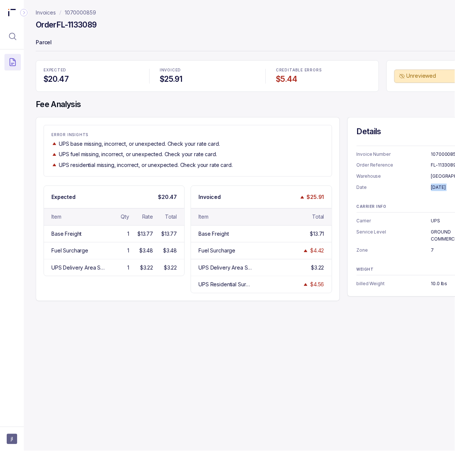
click at [444, 189] on p "[DATE]" at bounding box center [454, 187] width 47 height 7
click at [431, 249] on p "Zone" at bounding box center [393, 250] width 74 height 7
click at [432, 249] on p "7" at bounding box center [454, 250] width 47 height 7
click at [441, 284] on p "10.0 lbs" at bounding box center [454, 283] width 47 height 7
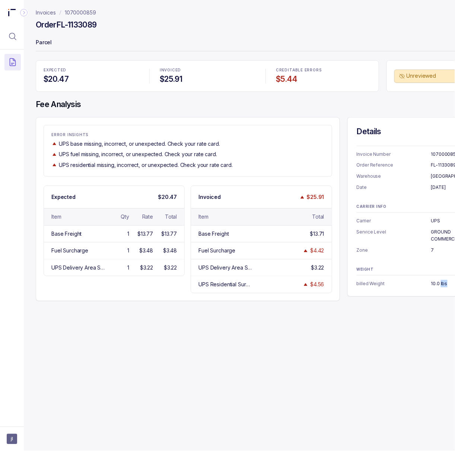
click at [441, 284] on p "10.0 lbs" at bounding box center [454, 283] width 47 height 7
click at [90, 15] on p "1070000859" at bounding box center [80, 12] width 31 height 7
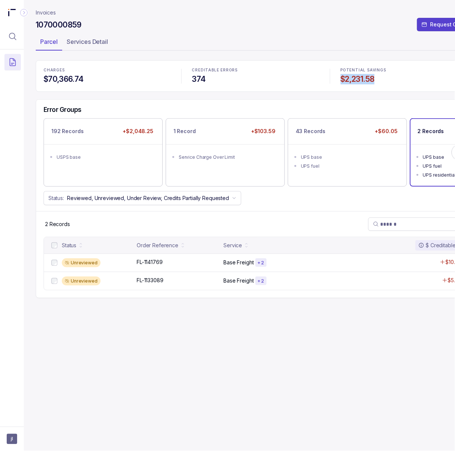
drag, startPoint x: 336, startPoint y: 78, endPoint x: 397, endPoint y: 78, distance: 61.0
click at [397, 78] on div "POTENTIAL SAVINGS $2,231.58" at bounding box center [404, 76] width 136 height 25
click at [453, 156] on button at bounding box center [459, 152] width 16 height 16
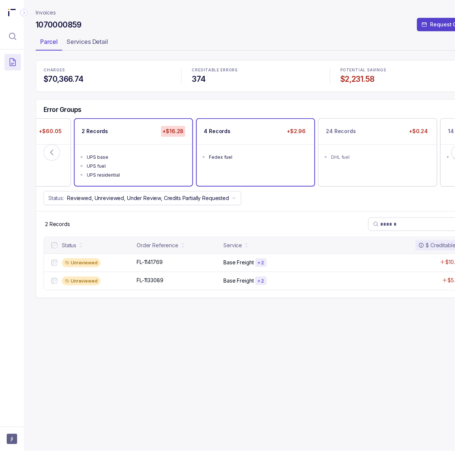
click at [247, 166] on ul "Fedex fuel" at bounding box center [256, 156] width 118 height 24
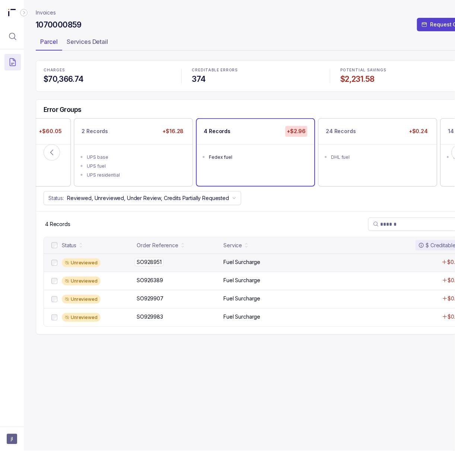
click at [154, 265] on p "SO928951" at bounding box center [149, 262] width 29 height 8
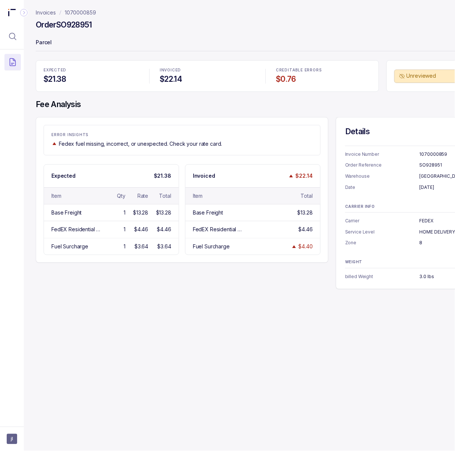
click at [422, 166] on p "SO928951" at bounding box center [442, 164] width 47 height 7
click at [426, 185] on p "[DATE]" at bounding box center [442, 187] width 47 height 7
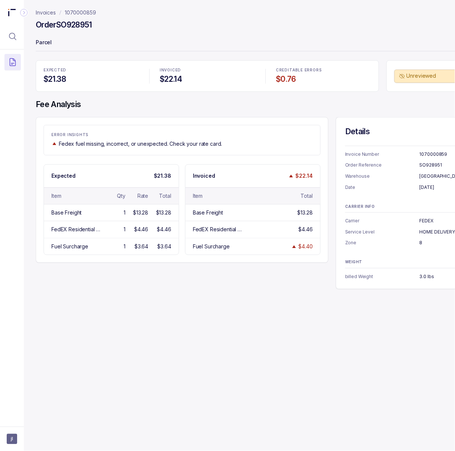
click at [432, 222] on p "FEDEX" at bounding box center [442, 220] width 47 height 7
click at [425, 233] on p "HOME DELIVERY" at bounding box center [442, 231] width 47 height 7
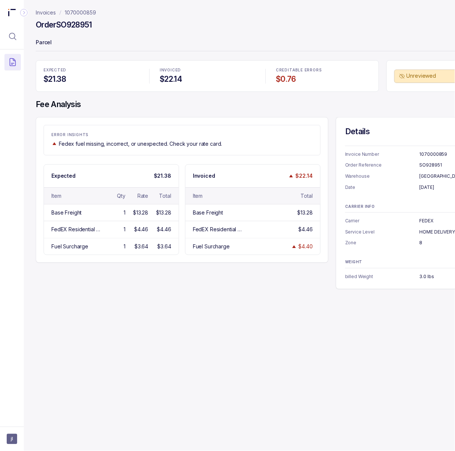
click at [422, 244] on p "8" at bounding box center [442, 242] width 47 height 7
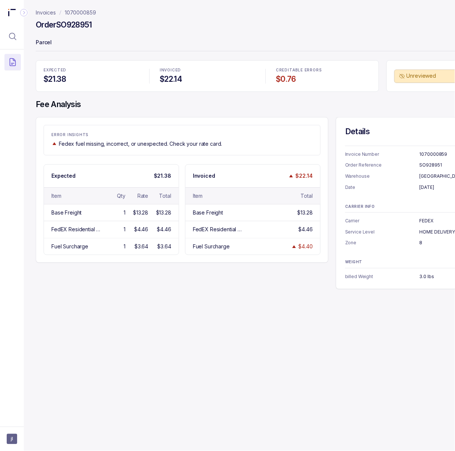
click at [429, 275] on p "3.0 lbs" at bounding box center [442, 276] width 47 height 7
click at [90, 11] on p "1070000859" at bounding box center [80, 12] width 31 height 7
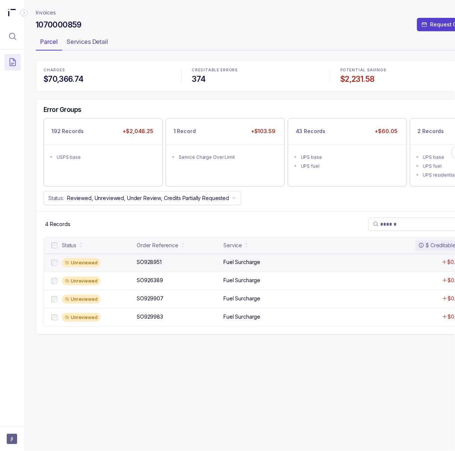
click at [255, 263] on p "Fuel Surcharge" at bounding box center [241, 262] width 37 height 7
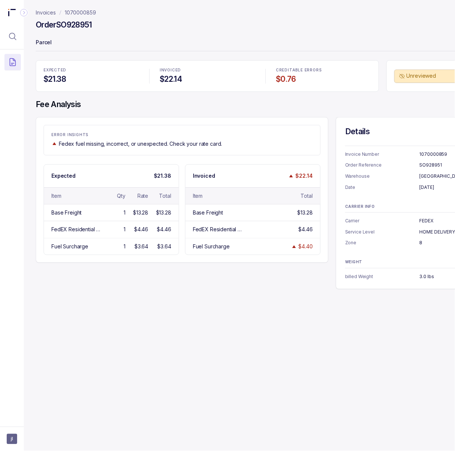
click at [84, 15] on p "1070000859" at bounding box center [80, 12] width 31 height 7
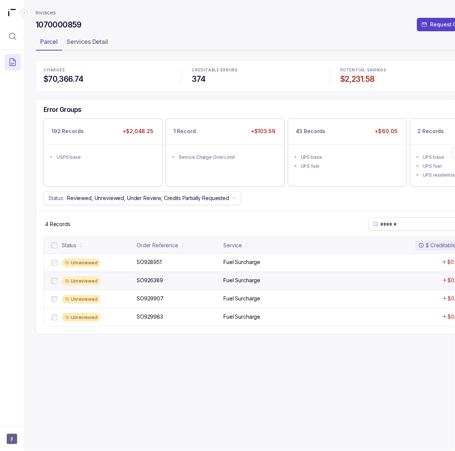
click at [234, 286] on div "Unreviewed SO926389 SO926389 Fuel Surcharge $0.74" at bounding box center [255, 281] width 423 height 18
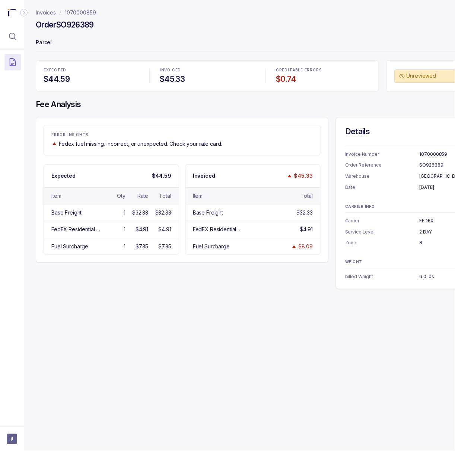
click at [426, 164] on p "SO926389" at bounding box center [442, 164] width 47 height 7
click at [435, 188] on p "[DATE]" at bounding box center [442, 187] width 47 height 7
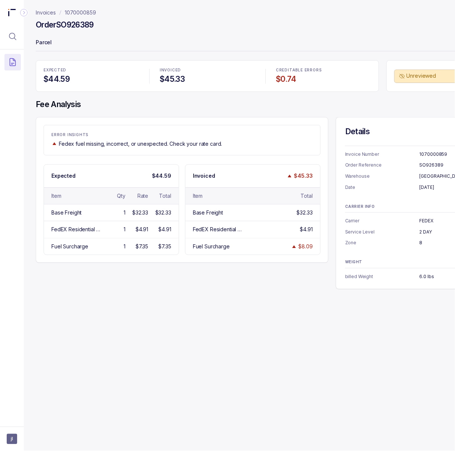
click at [426, 234] on p "2 DAY" at bounding box center [442, 231] width 47 height 7
click at [420, 242] on p "8" at bounding box center [442, 242] width 47 height 7
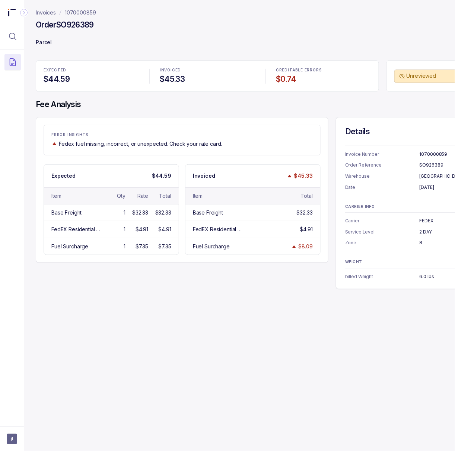
click at [425, 279] on p "6.0 lbs" at bounding box center [442, 276] width 47 height 7
click at [86, 11] on p "1070000859" at bounding box center [80, 12] width 31 height 7
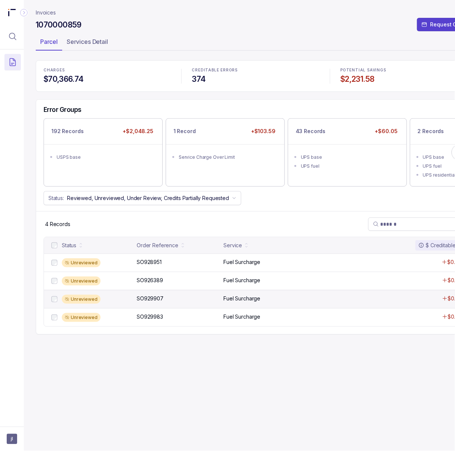
click at [243, 300] on p "Fuel Surcharge" at bounding box center [241, 298] width 37 height 7
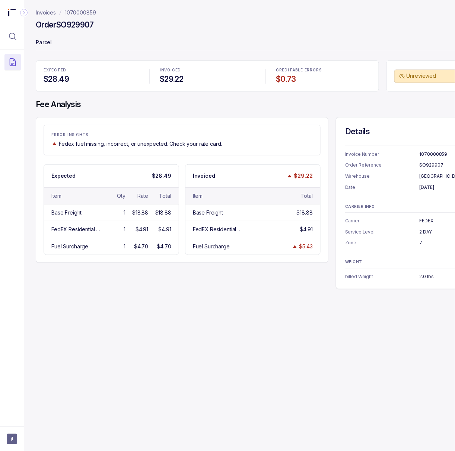
click at [429, 167] on p "SO929907" at bounding box center [442, 164] width 47 height 7
click at [432, 188] on p "[DATE]" at bounding box center [442, 187] width 47 height 7
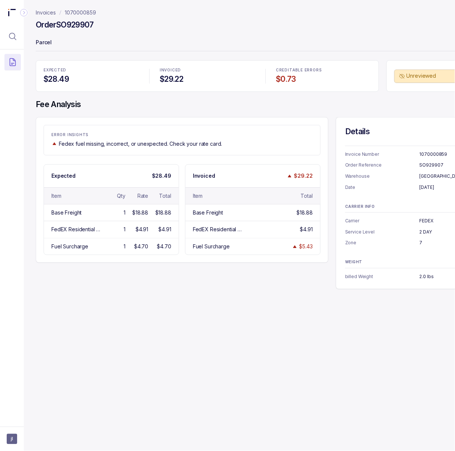
click at [425, 232] on p "2 DAY" at bounding box center [442, 231] width 47 height 7
click at [420, 243] on p "7" at bounding box center [442, 242] width 47 height 7
click at [423, 274] on p "2.0 lbs" at bounding box center [442, 276] width 47 height 7
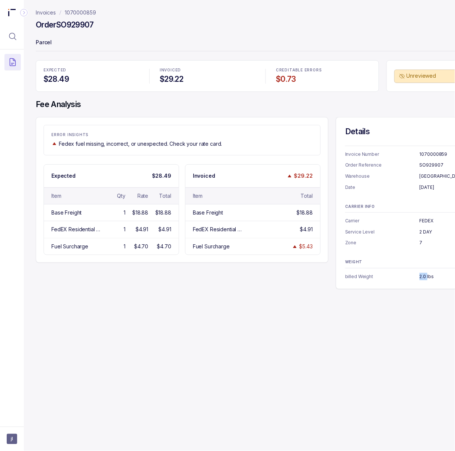
click at [423, 273] on p "2.0 lbs" at bounding box center [442, 276] width 47 height 7
click at [92, 16] on p "1070000859" at bounding box center [80, 12] width 31 height 7
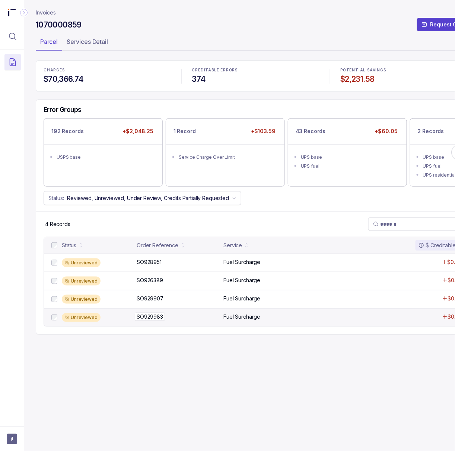
click at [162, 316] on p "SO929983" at bounding box center [150, 317] width 30 height 8
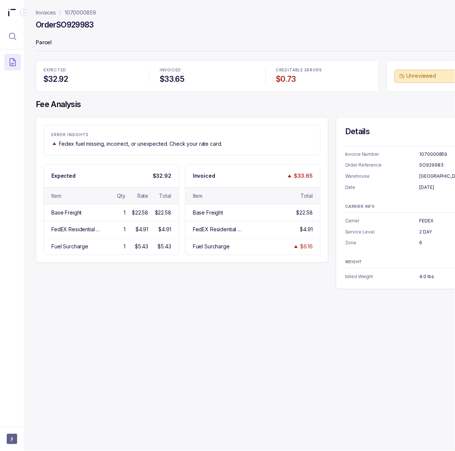
click at [431, 168] on p "SO929983" at bounding box center [442, 164] width 47 height 7
click at [420, 245] on p "6" at bounding box center [442, 242] width 47 height 7
click at [421, 278] on p "4.0 lbs" at bounding box center [442, 276] width 47 height 7
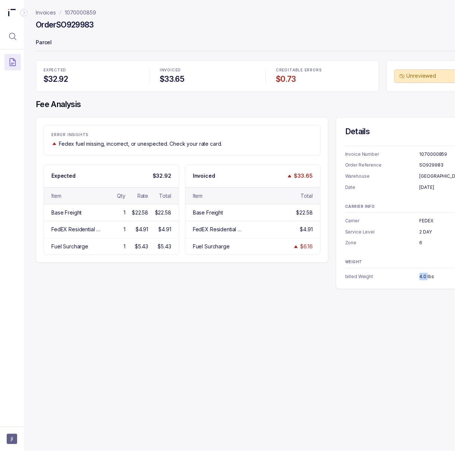
click at [421, 278] on p "4.0 lbs" at bounding box center [442, 276] width 47 height 7
click at [86, 10] on p "1070000859" at bounding box center [80, 12] width 31 height 7
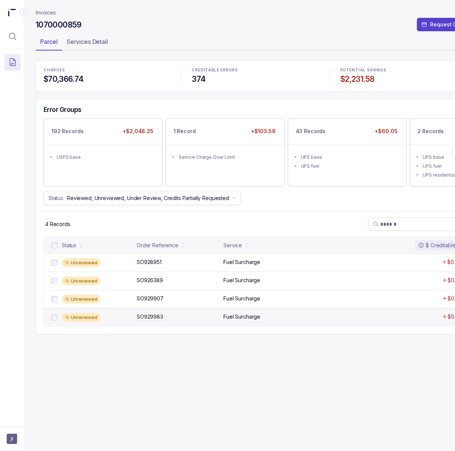
click at [160, 319] on p "SO929983" at bounding box center [150, 317] width 30 height 8
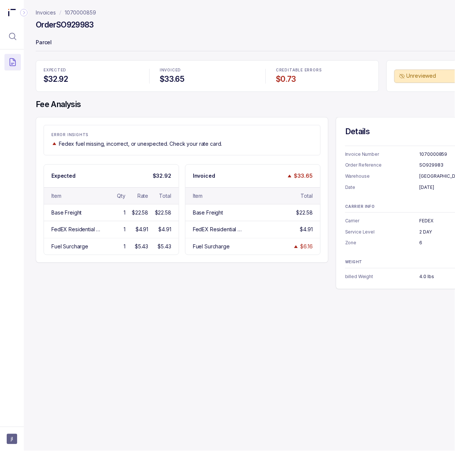
click at [431, 167] on p "SO929983" at bounding box center [442, 164] width 47 height 7
click at [85, 12] on p "1070000859" at bounding box center [80, 12] width 31 height 7
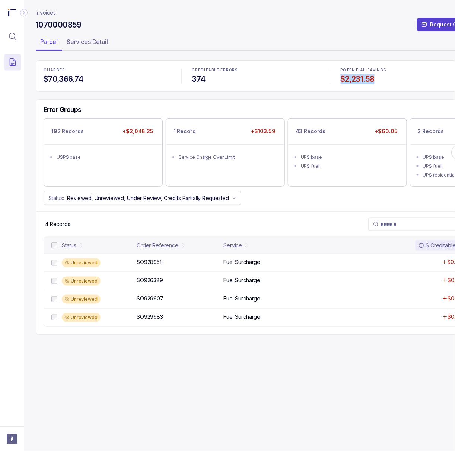
drag, startPoint x: 341, startPoint y: 80, endPoint x: 415, endPoint y: 82, distance: 73.7
click at [415, 82] on h4 "$2,231.58" at bounding box center [403, 79] width 127 height 10
click at [257, 392] on div "Invoices 1070000859 Request Credits Parcel Services Detail CHARGES $70,366.74 C…" at bounding box center [256, 225] width 440 height 451
click at [454, 157] on button at bounding box center [459, 152] width 16 height 16
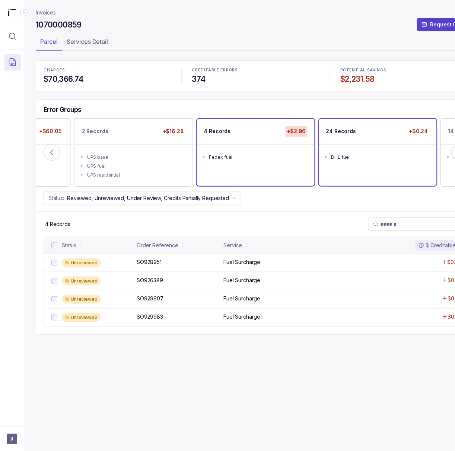
click at [386, 163] on ul "DHL fuel" at bounding box center [378, 156] width 118 height 24
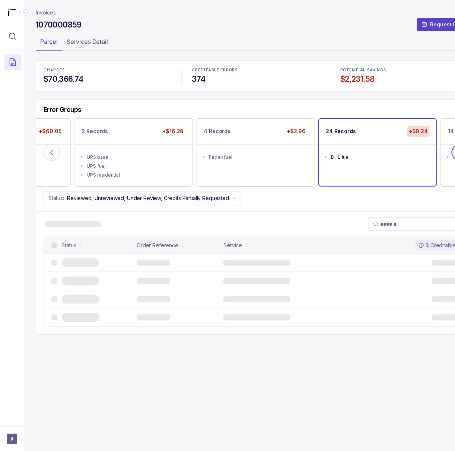
click at [452, 155] on button at bounding box center [459, 152] width 16 height 16
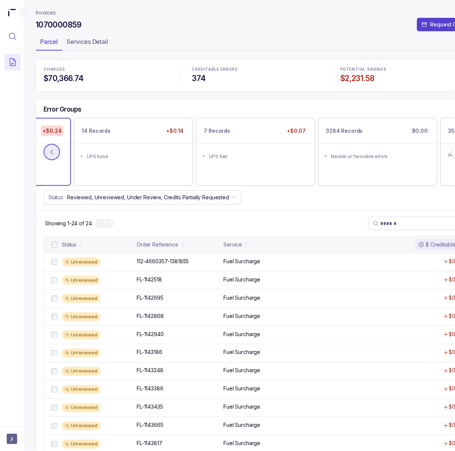
click at [48, 149] on icon at bounding box center [51, 151] width 7 height 7
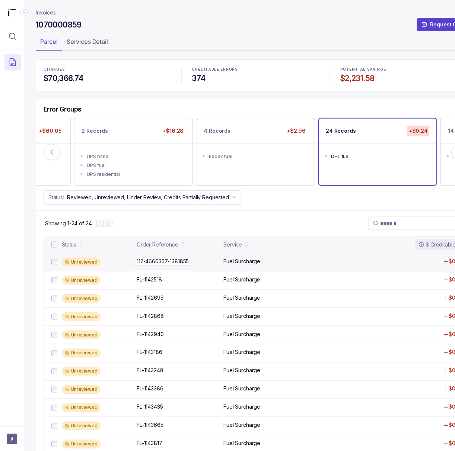
click at [172, 264] on p "112-4660357-1381855" at bounding box center [163, 262] width 56 height 8
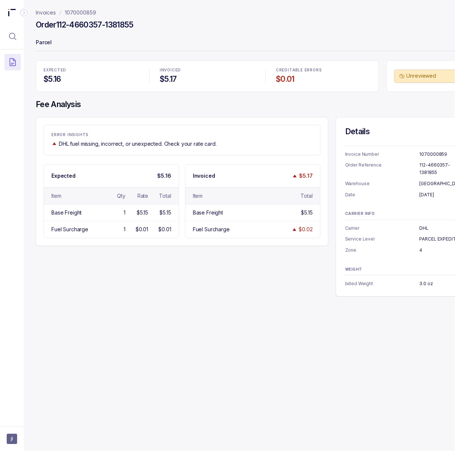
click at [267, 367] on div "Invoices 1070000859 Order 112-4660357-1381855 Parcel EXPECTED $5.16 INVOICED $5…" at bounding box center [253, 225] width 458 height 451
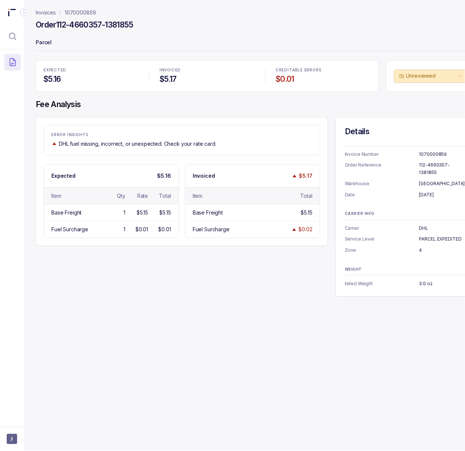
click at [439, 166] on p "112-4660357-1381855" at bounding box center [442, 168] width 47 height 15
click at [427, 180] on p "[GEOGRAPHIC_DATA]" at bounding box center [442, 183] width 47 height 7
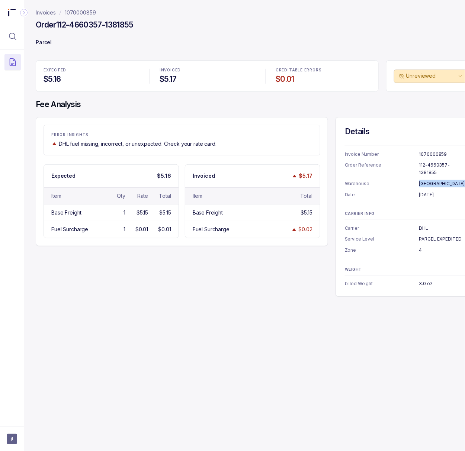
click at [427, 180] on p "[GEOGRAPHIC_DATA]" at bounding box center [442, 183] width 47 height 7
click at [437, 191] on p "[DATE]" at bounding box center [442, 194] width 47 height 7
click at [422, 225] on p "DHL" at bounding box center [442, 228] width 47 height 7
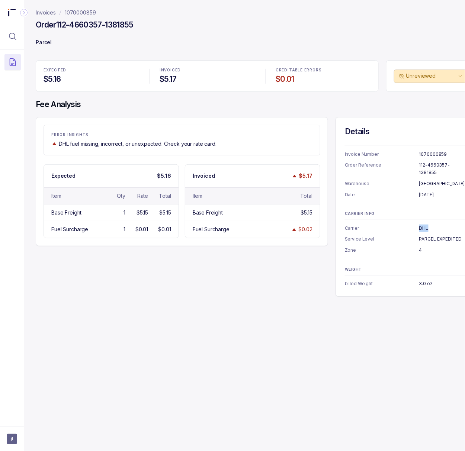
click at [422, 225] on p "DHL" at bounding box center [442, 228] width 47 height 7
click at [445, 236] on p "PARCEL EXPEDITED" at bounding box center [442, 239] width 47 height 7
click at [420, 247] on p "4" at bounding box center [442, 250] width 47 height 7
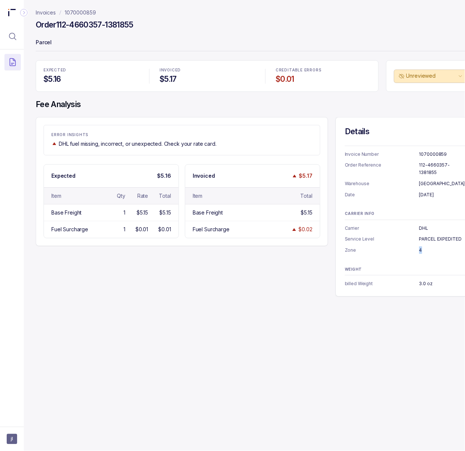
click at [420, 247] on p "4" at bounding box center [442, 250] width 47 height 7
click at [420, 280] on p "3.0 oz" at bounding box center [442, 283] width 47 height 7
click at [354, 368] on div "Invoices 1070000859 Order 112-4660357-1381855 Parcel EXPECTED $5.16 INVOICED $5…" at bounding box center [253, 225] width 458 height 451
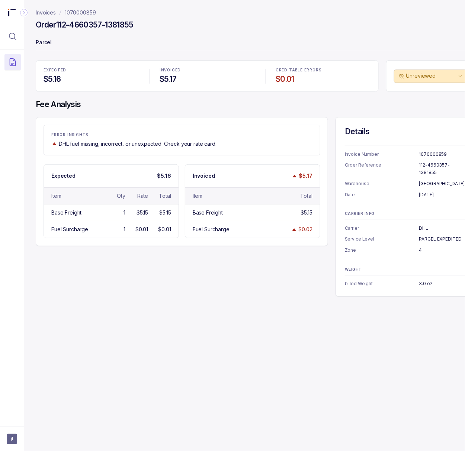
click at [84, 12] on p "1070000859" at bounding box center [80, 12] width 31 height 7
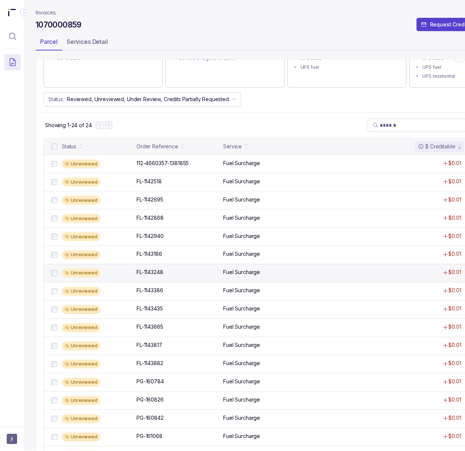
scroll to position [99, 0]
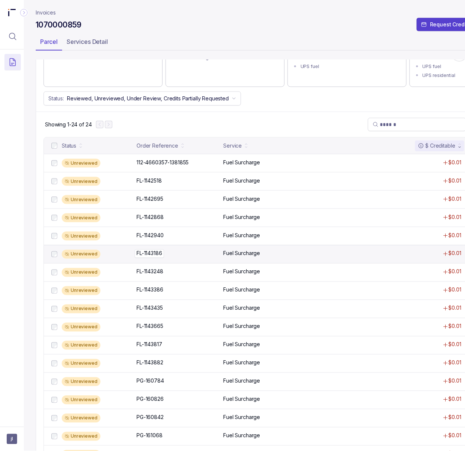
click at [154, 255] on p "FL-1143186" at bounding box center [149, 254] width 29 height 8
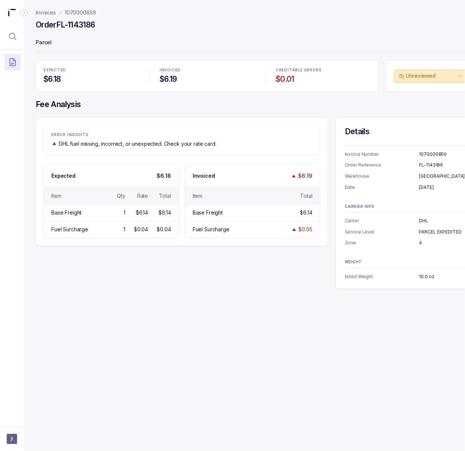
click at [424, 164] on p "FL-1143186" at bounding box center [442, 164] width 47 height 7
click at [425, 188] on p "[DATE]" at bounding box center [442, 187] width 47 height 7
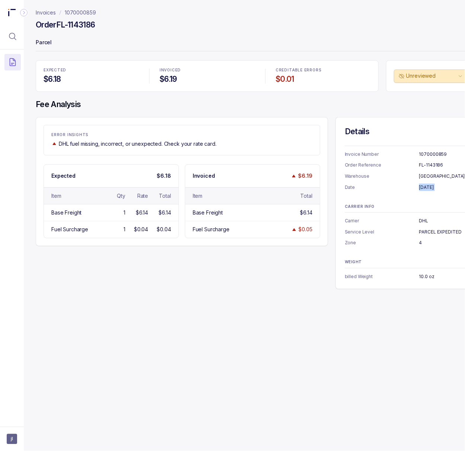
click at [425, 188] on p "[DATE]" at bounding box center [442, 187] width 47 height 7
click at [428, 278] on p "10.0 oz" at bounding box center [442, 276] width 47 height 7
click at [85, 12] on p "1070000859" at bounding box center [80, 12] width 31 height 7
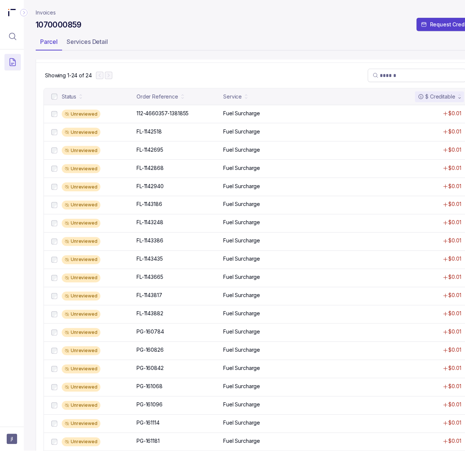
scroll to position [149, 0]
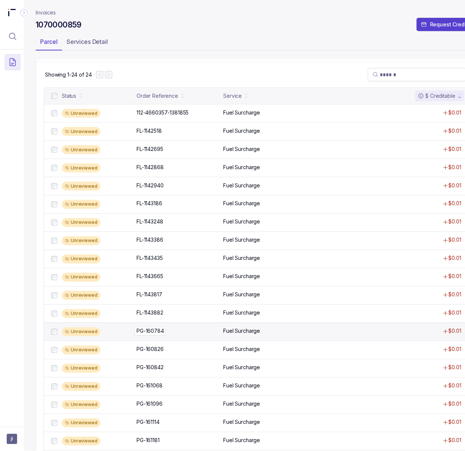
click at [159, 334] on p "PG-160784" at bounding box center [150, 331] width 31 height 8
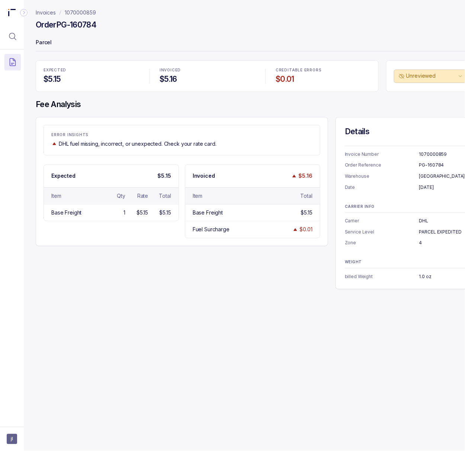
click at [438, 186] on p "[DATE]" at bounding box center [442, 187] width 47 height 7
click at [424, 167] on p "PG-160784" at bounding box center [442, 164] width 47 height 7
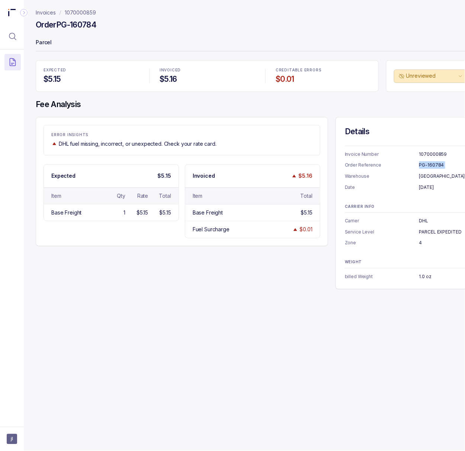
click at [424, 167] on p "PG-160784" at bounding box center [442, 164] width 47 height 7
click at [420, 276] on p "1.0 oz" at bounding box center [442, 276] width 47 height 7
click at [78, 14] on p "1070000859" at bounding box center [80, 12] width 31 height 7
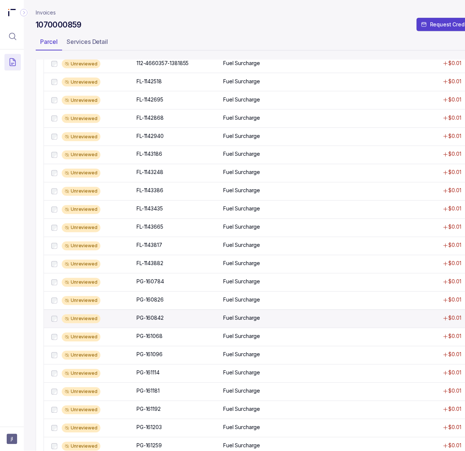
scroll to position [259, 0]
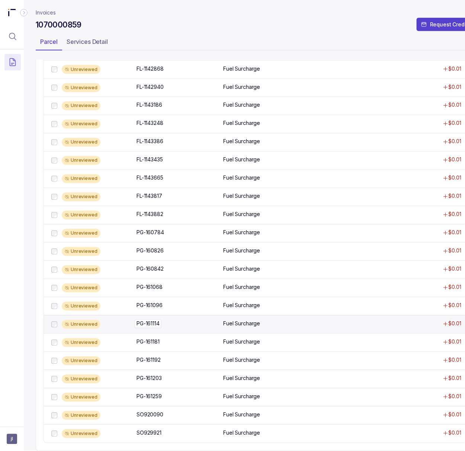
click at [153, 320] on p "PG-161114" at bounding box center [148, 324] width 27 height 8
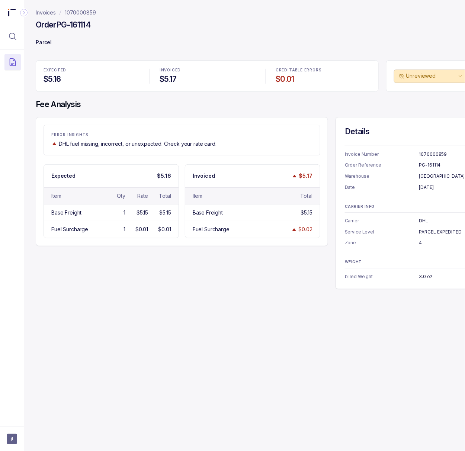
click at [434, 163] on p "PG-161114" at bounding box center [442, 164] width 47 height 7
click at [428, 189] on p "[DATE]" at bounding box center [442, 187] width 47 height 7
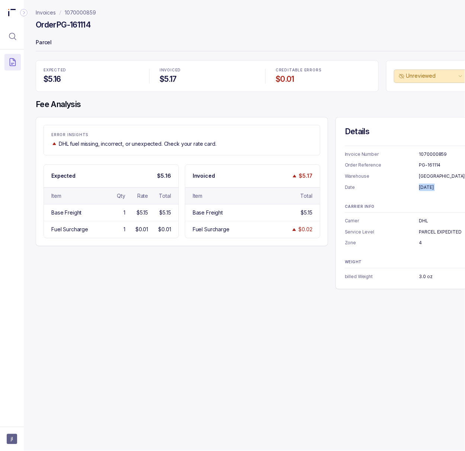
click at [428, 189] on p "[DATE]" at bounding box center [442, 187] width 47 height 7
click at [426, 275] on p "3.0 oz" at bounding box center [442, 276] width 47 height 7
click at [74, 15] on p "1070000859" at bounding box center [80, 12] width 31 height 7
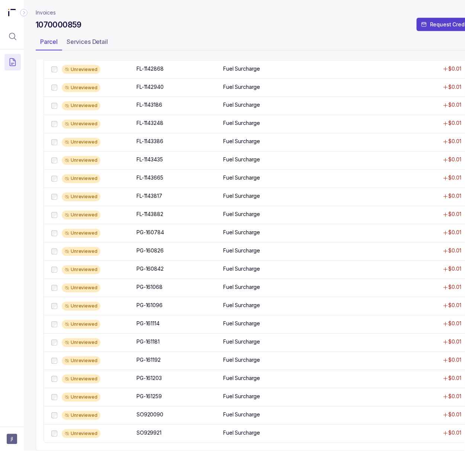
scroll to position [259, 0]
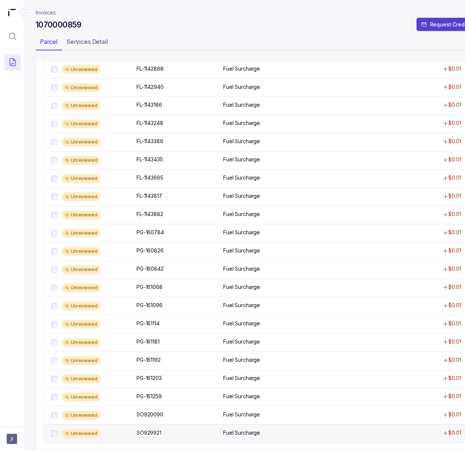
click at [155, 429] on p "SO929921" at bounding box center [149, 433] width 29 height 8
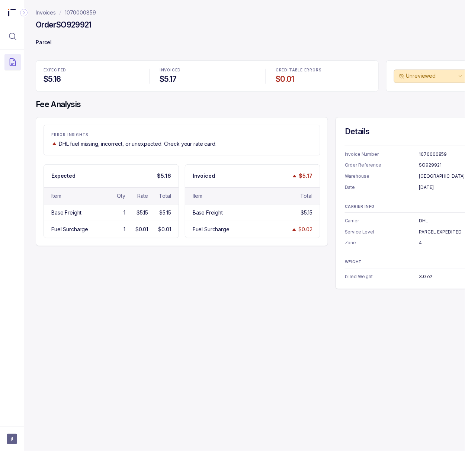
click at [429, 163] on p "SO929921" at bounding box center [442, 164] width 47 height 7
click at [431, 186] on p "[DATE]" at bounding box center [442, 187] width 47 height 7
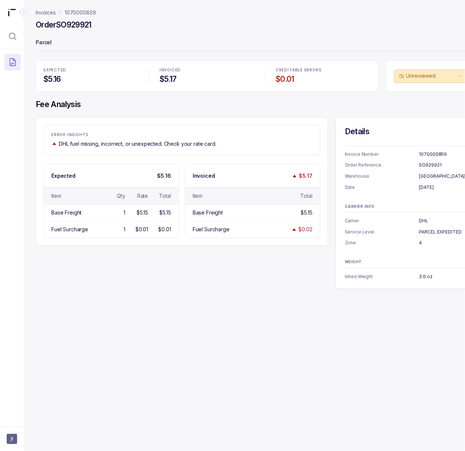
click at [429, 231] on p "PARCEL EXPEDITED" at bounding box center [442, 231] width 47 height 7
click at [428, 279] on p "3.0 oz" at bounding box center [442, 276] width 47 height 7
click at [78, 14] on p "1070000859" at bounding box center [80, 12] width 31 height 7
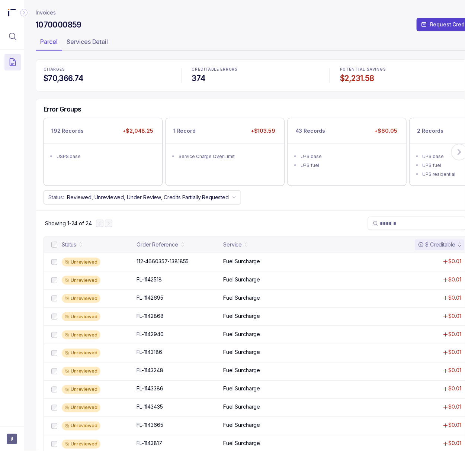
click at [350, 79] on h4 "$2,231.58" at bounding box center [403, 78] width 127 height 10
click at [48, 13] on p "Invoices" at bounding box center [46, 12] width 20 height 7
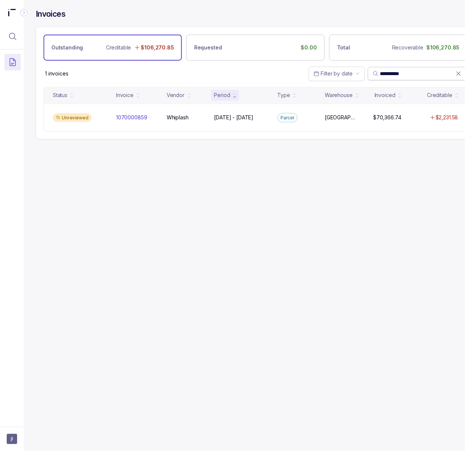
click at [459, 75] on icon at bounding box center [459, 74] width 4 height 4
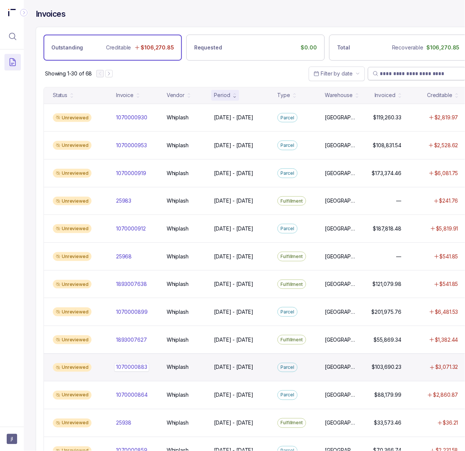
click at [139, 372] on p "1070000883" at bounding box center [131, 368] width 35 height 8
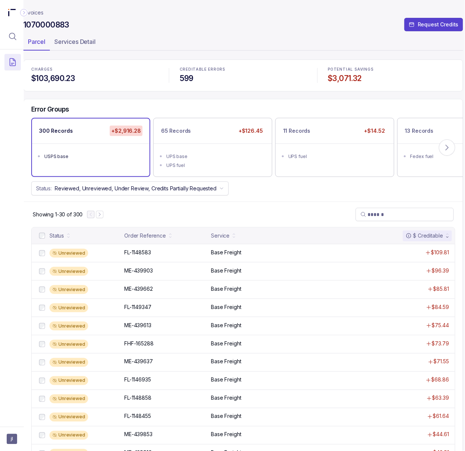
scroll to position [0, 24]
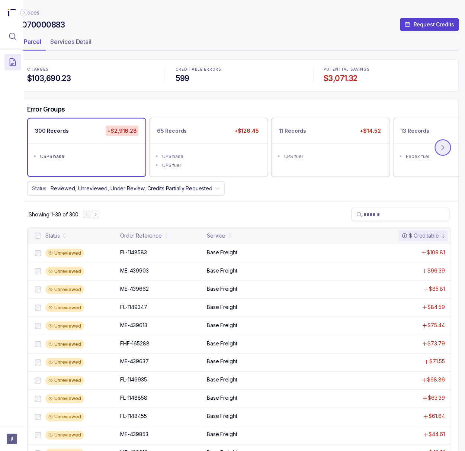
click at [437, 153] on button at bounding box center [443, 148] width 16 height 16
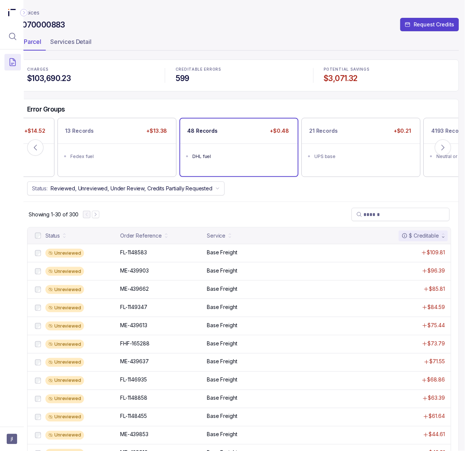
click at [240, 154] on div "DHL fuel" at bounding box center [241, 156] width 97 height 7
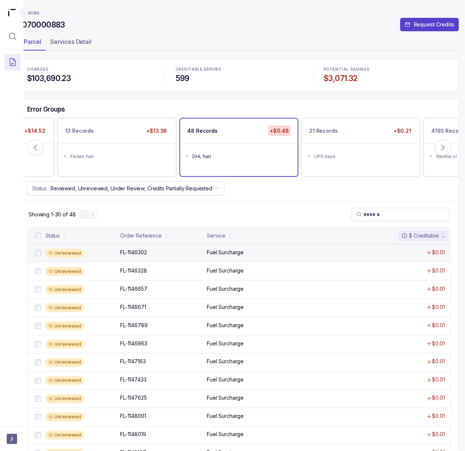
click at [207, 256] on p "Fuel Surcharge" at bounding box center [225, 252] width 37 height 7
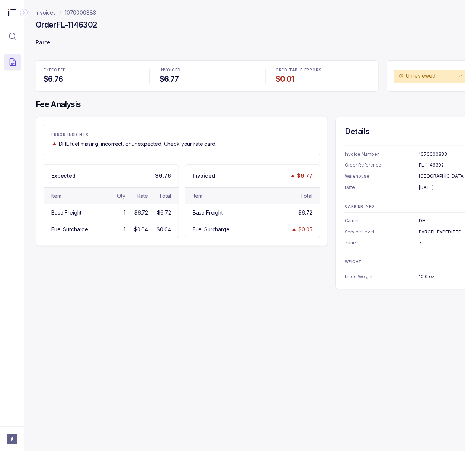
click at [432, 167] on p "FL-1146302" at bounding box center [442, 164] width 47 height 7
click at [428, 156] on p "1070000883" at bounding box center [442, 154] width 47 height 7
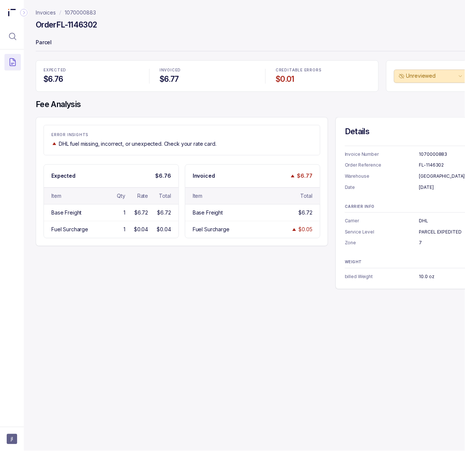
click at [432, 188] on p "[DATE]" at bounding box center [442, 187] width 47 height 7
click at [420, 242] on p "7" at bounding box center [442, 242] width 47 height 7
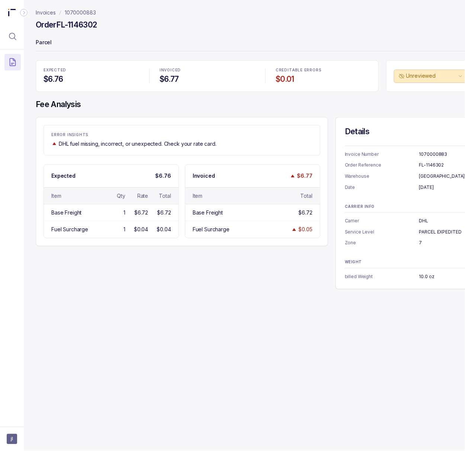
click at [422, 276] on p "10.0 oz" at bounding box center [442, 276] width 47 height 7
click at [86, 10] on p "1070000883" at bounding box center [80, 12] width 31 height 7
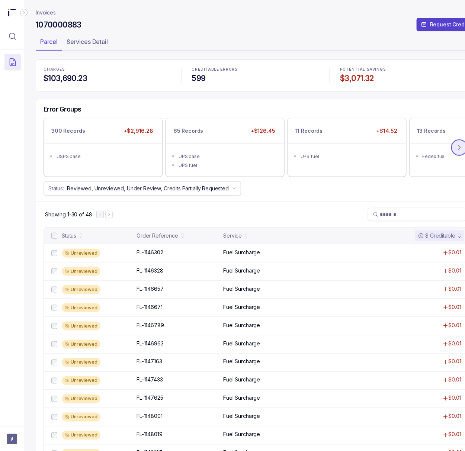
click at [453, 148] on button at bounding box center [459, 148] width 16 height 16
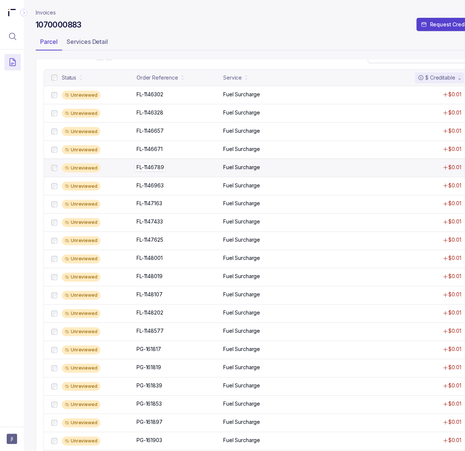
scroll to position [162, 0]
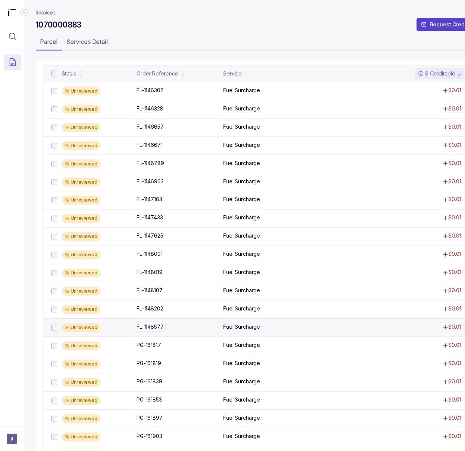
click at [156, 329] on p "FL-1148577" at bounding box center [150, 327] width 31 height 8
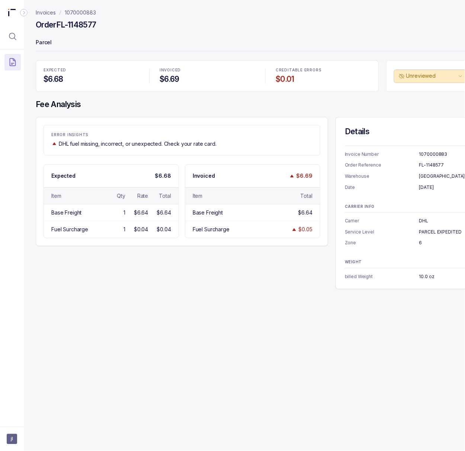
click at [426, 166] on p "FL-1148577" at bounding box center [442, 164] width 47 height 7
click at [432, 188] on p "[DATE]" at bounding box center [442, 187] width 47 height 7
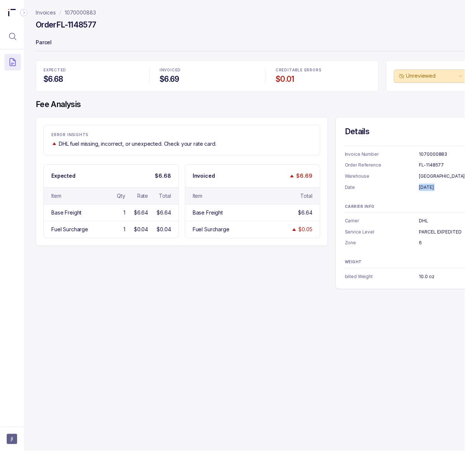
click at [432, 188] on p "[DATE]" at bounding box center [442, 187] width 47 height 7
click at [419, 243] on p "Zone" at bounding box center [382, 242] width 74 height 7
click at [422, 243] on p "6" at bounding box center [442, 242] width 47 height 7
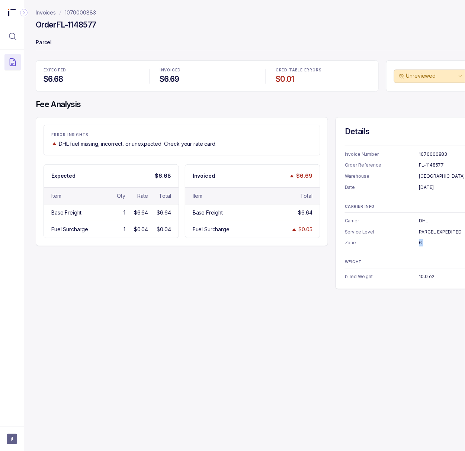
click at [422, 243] on p "6" at bounding box center [442, 242] width 47 height 7
click at [84, 14] on p "1070000883" at bounding box center [80, 12] width 31 height 7
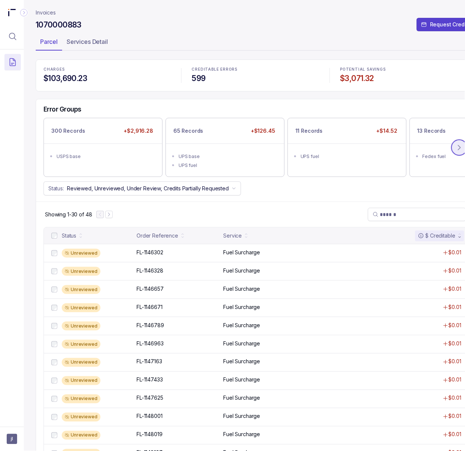
click at [456, 150] on icon at bounding box center [459, 147] width 7 height 7
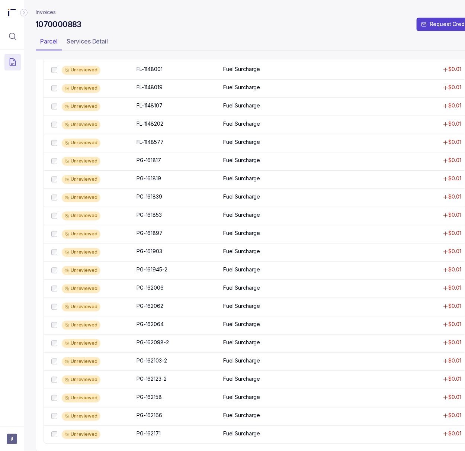
scroll to position [361, 0]
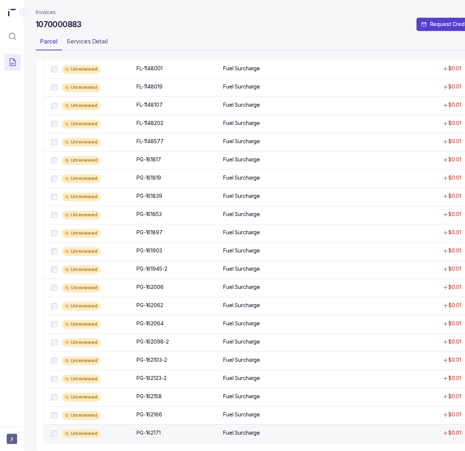
click at [154, 429] on p "PG-162171" at bounding box center [149, 433] width 28 height 8
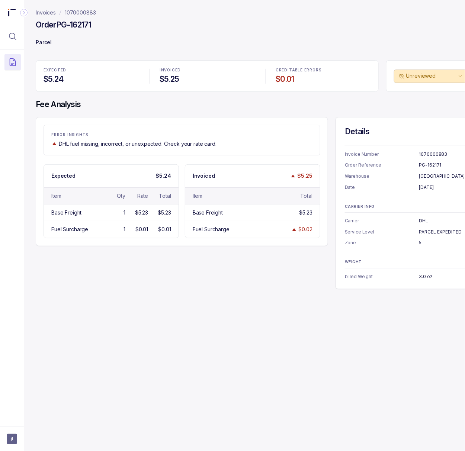
click at [436, 166] on p "PG-162171" at bounding box center [442, 164] width 47 height 7
click at [436, 186] on p "[DATE]" at bounding box center [442, 187] width 47 height 7
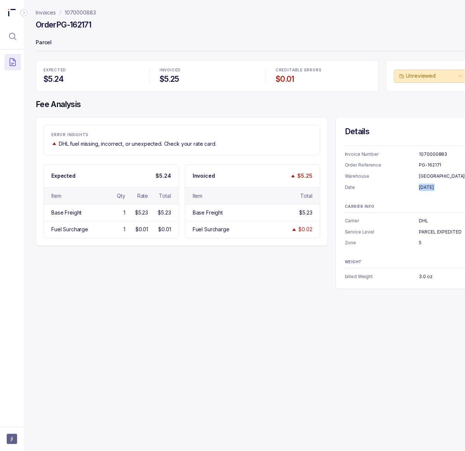
click at [436, 186] on p "[DATE]" at bounding box center [442, 187] width 47 height 7
click at [439, 236] on p "PARCEL EXPEDITED" at bounding box center [442, 231] width 47 height 7
click at [438, 234] on p "PARCEL EXPEDITED" at bounding box center [442, 231] width 47 height 7
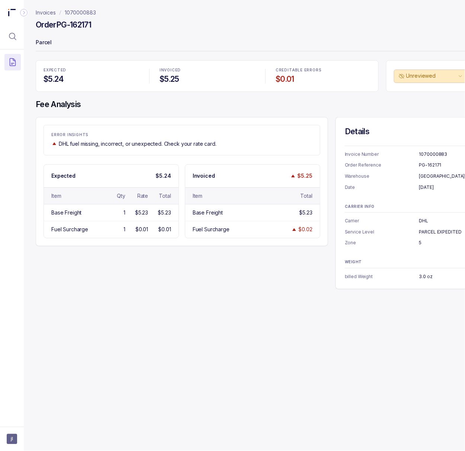
click at [420, 246] on p "5" at bounding box center [442, 242] width 47 height 7
click at [428, 279] on p "3.0 oz" at bounding box center [442, 276] width 47 height 7
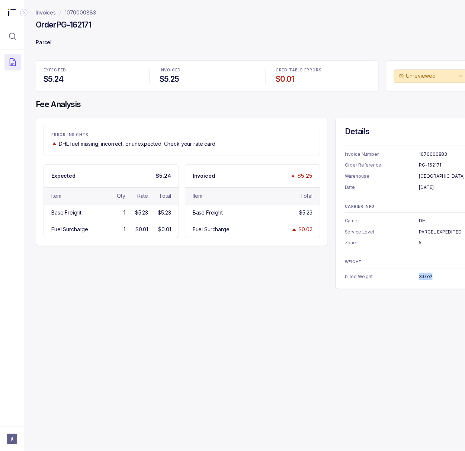
click at [87, 13] on p "1070000883" at bounding box center [80, 12] width 31 height 7
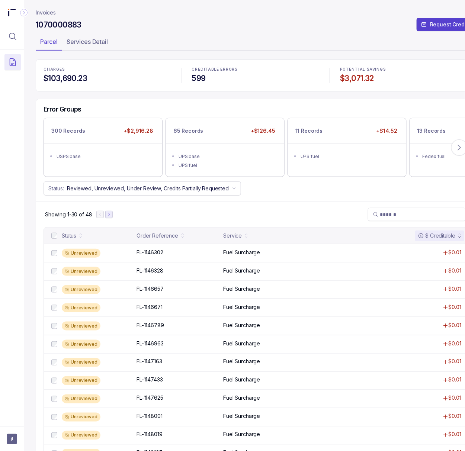
click at [108, 216] on icon "Next Page" at bounding box center [108, 214] width 5 height 5
click at [143, 252] on p "PG-162179-2" at bounding box center [152, 253] width 34 height 8
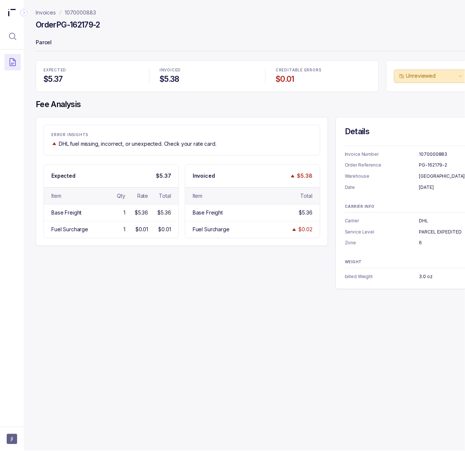
click at [432, 168] on p "PG-162179-2" at bounding box center [442, 164] width 47 height 7
click at [426, 190] on p "[DATE]" at bounding box center [442, 187] width 47 height 7
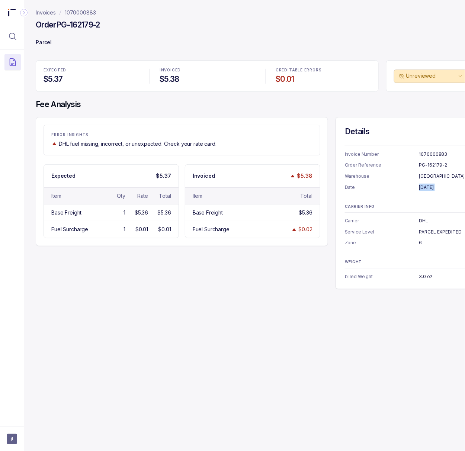
click at [426, 190] on p "[DATE]" at bounding box center [442, 187] width 47 height 7
click at [420, 245] on p "6" at bounding box center [442, 242] width 47 height 7
click at [90, 11] on p "1070000883" at bounding box center [80, 12] width 31 height 7
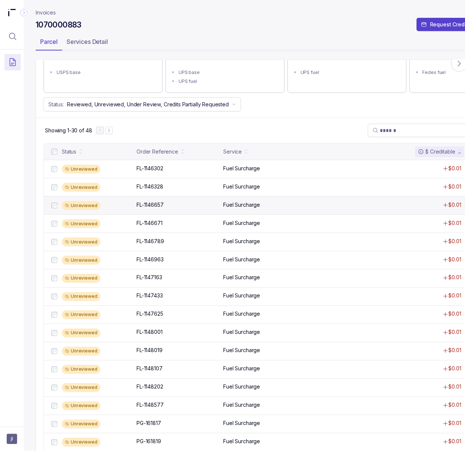
scroll to position [99, 0]
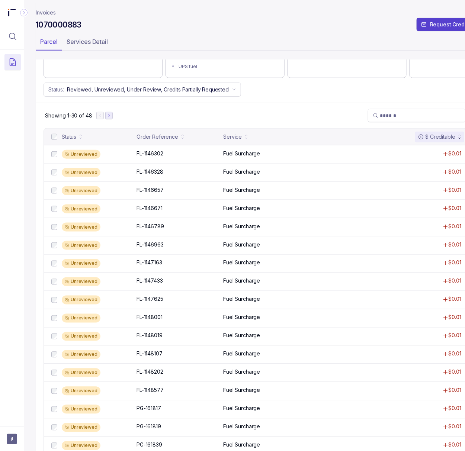
click at [107, 115] on icon "Next Page" at bounding box center [108, 115] width 5 height 5
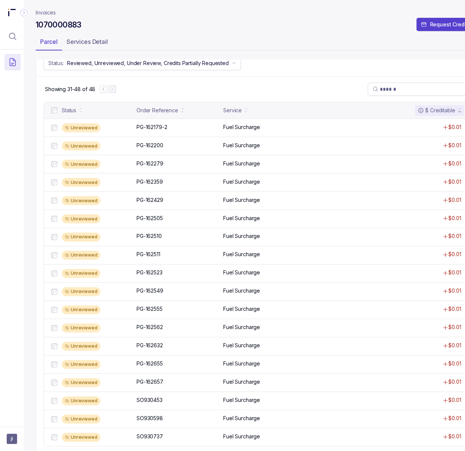
scroll to position [140, 0]
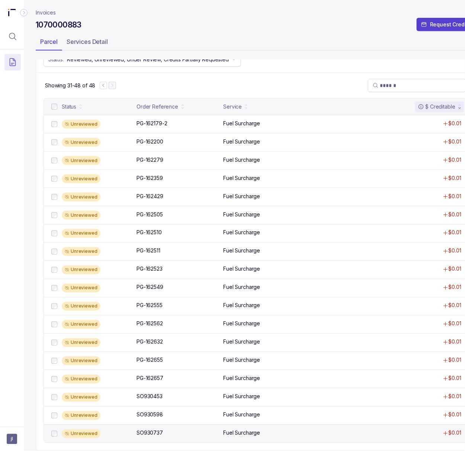
click at [227, 430] on p "Fuel Surcharge" at bounding box center [241, 433] width 37 height 7
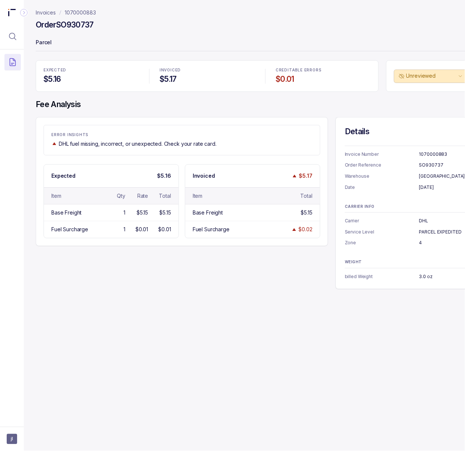
click at [426, 164] on p "SO930737" at bounding box center [442, 164] width 47 height 7
click at [427, 188] on p "[DATE]" at bounding box center [442, 187] width 47 height 7
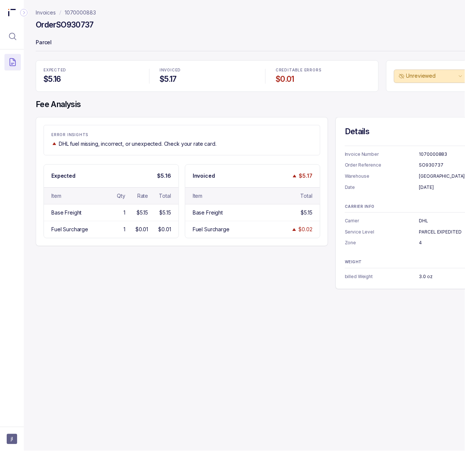
click at [422, 243] on p "4" at bounding box center [442, 242] width 47 height 7
click at [77, 14] on p "1070000883" at bounding box center [80, 12] width 31 height 7
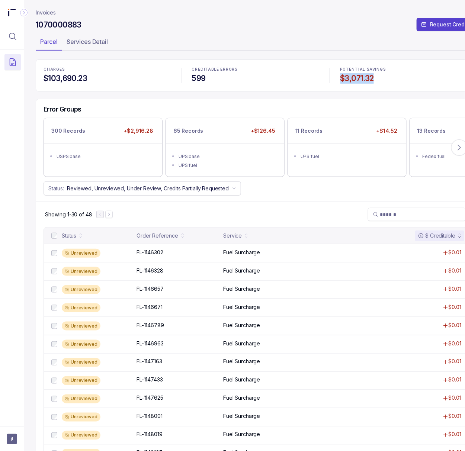
drag, startPoint x: 340, startPoint y: 76, endPoint x: 406, endPoint y: 78, distance: 65.5
click at [406, 78] on div "POTENTIAL SAVINGS $3,071.32" at bounding box center [404, 75] width 136 height 25
click at [78, 163] on ul "USPS base" at bounding box center [103, 156] width 118 height 24
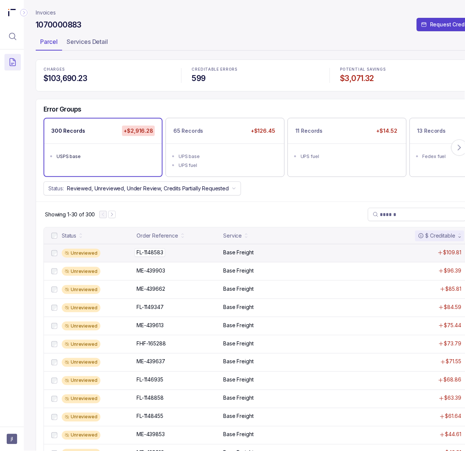
click at [142, 254] on p "FL-1148583" at bounding box center [150, 253] width 31 height 8
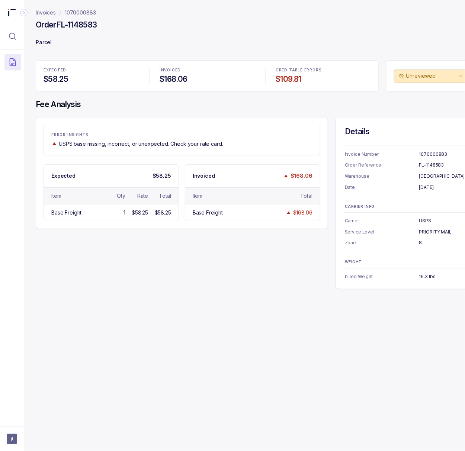
click at [434, 166] on p "FL-1148583" at bounding box center [442, 164] width 47 height 7
click at [444, 188] on p "[DATE]" at bounding box center [442, 187] width 47 height 7
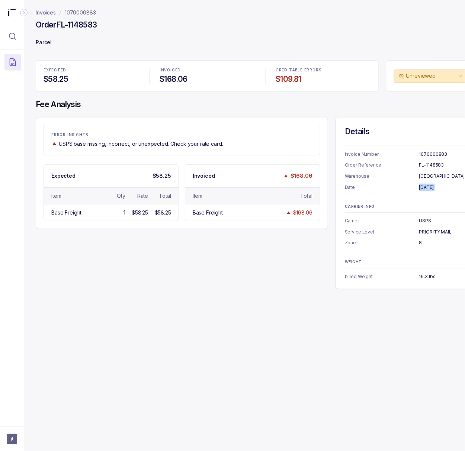
click at [444, 188] on p "[DATE]" at bounding box center [442, 187] width 47 height 7
click at [425, 221] on p "USPS" at bounding box center [442, 220] width 47 height 7
click at [426, 232] on p "PRIORITY MAIL" at bounding box center [442, 231] width 47 height 7
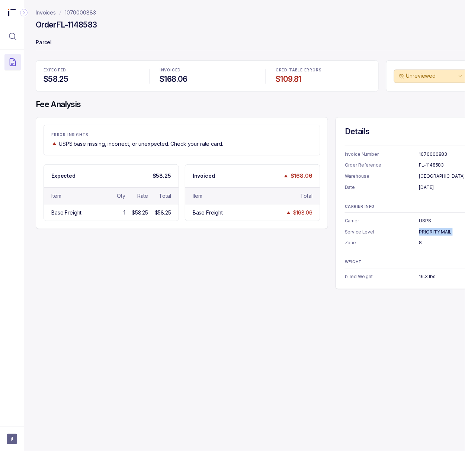
click at [426, 232] on p "PRIORITY MAIL" at bounding box center [442, 231] width 47 height 7
click at [422, 242] on p "8" at bounding box center [442, 242] width 47 height 7
click at [420, 242] on p "8" at bounding box center [442, 242] width 47 height 7
click at [426, 275] on p "16.3 lbs" at bounding box center [442, 276] width 47 height 7
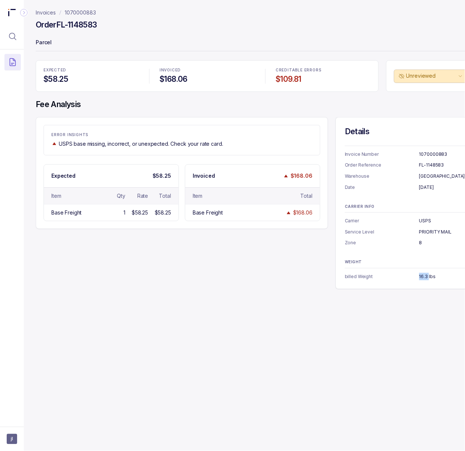
click at [426, 275] on p "16.3 lbs" at bounding box center [442, 276] width 47 height 7
click at [81, 13] on p "1070000883" at bounding box center [80, 12] width 31 height 7
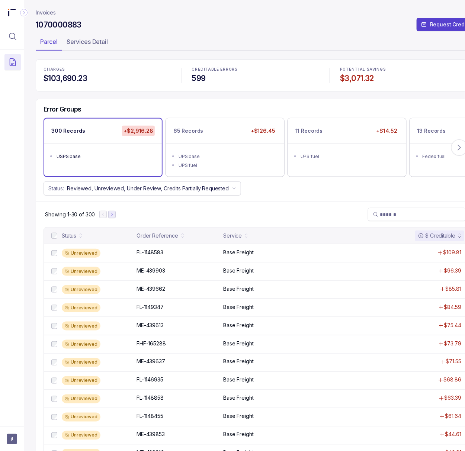
click at [115, 216] on button "Next Page" at bounding box center [111, 214] width 7 height 7
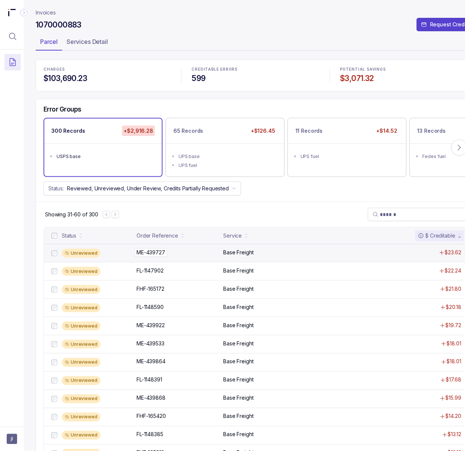
click at [154, 256] on p "ME-439727" at bounding box center [151, 253] width 32 height 8
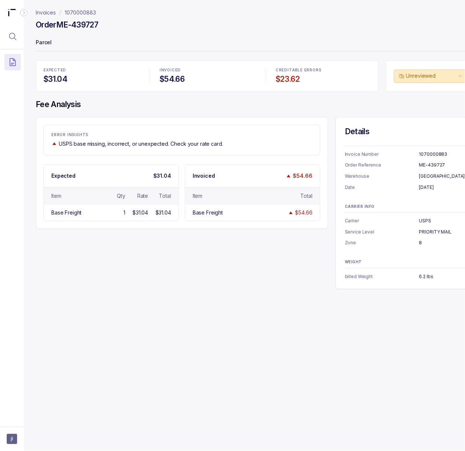
click at [437, 164] on p "ME-439727" at bounding box center [442, 164] width 47 height 7
click at [420, 183] on ul "Invoice Number 1070000883 Order Reference ME-439727 [GEOGRAPHIC_DATA] Date [DAT…" at bounding box center [405, 171] width 121 height 41
click at [426, 189] on p "[DATE]" at bounding box center [442, 187] width 47 height 7
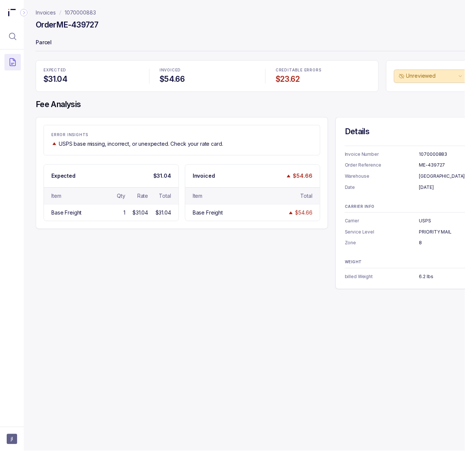
click at [426, 189] on p "[DATE]" at bounding box center [442, 187] width 47 height 7
click at [425, 275] on p "6.2 lbs" at bounding box center [442, 276] width 47 height 7
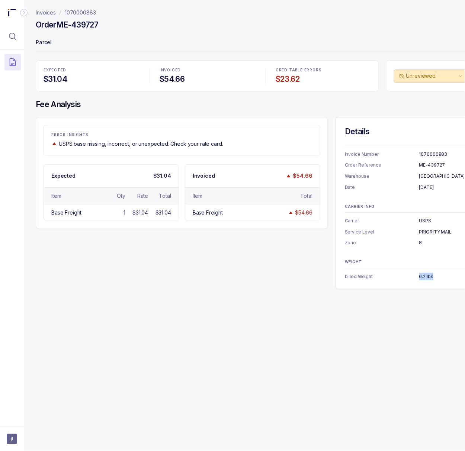
click at [87, 12] on p "1070000883" at bounding box center [80, 12] width 31 height 7
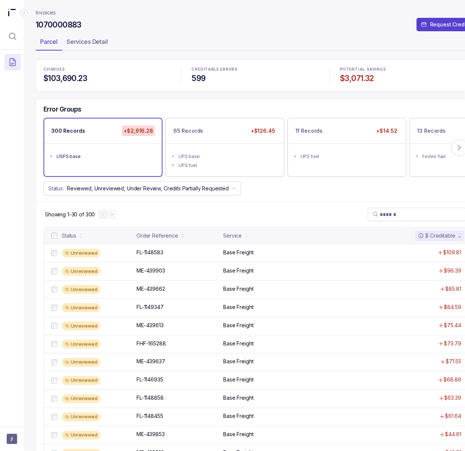
click at [116, 219] on div "Showing 1-30 of 300" at bounding box center [255, 215] width 439 height 26
click at [114, 218] on button "Next Page" at bounding box center [111, 214] width 7 height 7
click at [119, 218] on button "Next Page" at bounding box center [115, 214] width 7 height 7
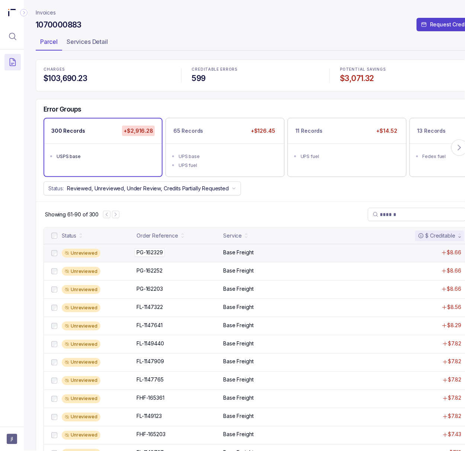
click at [157, 255] on p "PG-162329" at bounding box center [150, 253] width 30 height 8
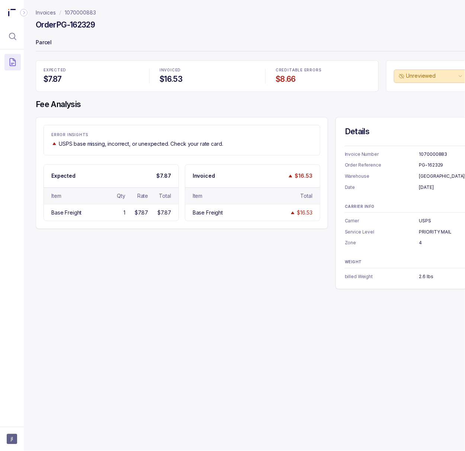
click at [423, 167] on p "PG-162329" at bounding box center [442, 164] width 47 height 7
click at [435, 188] on p "[DATE]" at bounding box center [442, 187] width 47 height 7
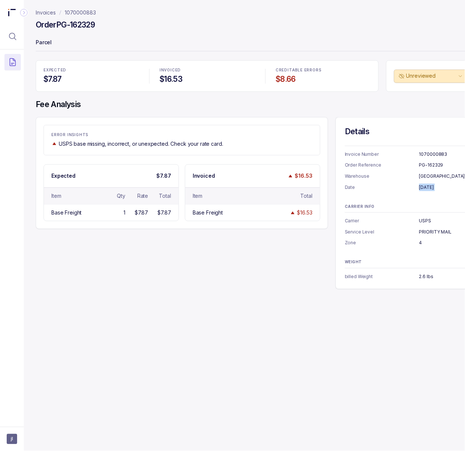
click at [435, 188] on p "[DATE]" at bounding box center [442, 187] width 47 height 7
click at [421, 244] on p "4" at bounding box center [442, 242] width 47 height 7
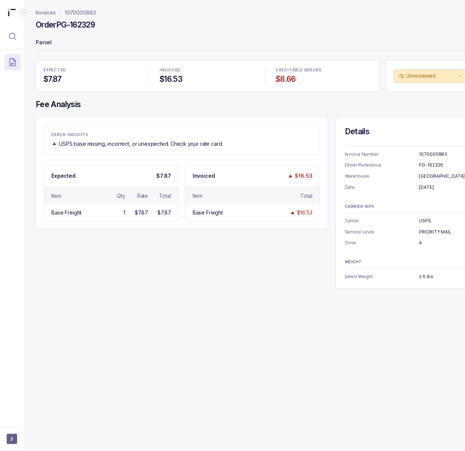
click at [419, 278] on p "billed Weight" at bounding box center [382, 276] width 74 height 7
click at [420, 277] on p "2.6 lbs" at bounding box center [442, 276] width 47 height 7
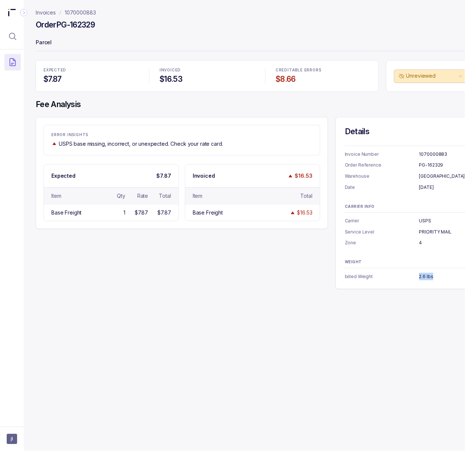
click at [83, 15] on p "1070000883" at bounding box center [80, 12] width 31 height 7
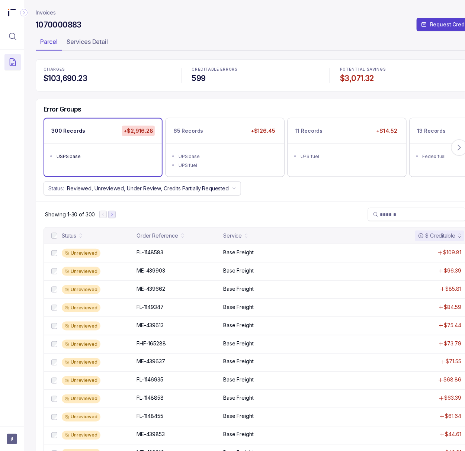
click at [116, 214] on button "Next Page" at bounding box center [111, 214] width 7 height 7
click at [116, 214] on icon "Next Page" at bounding box center [115, 214] width 5 height 5
click at [118, 215] on icon "Next Page" at bounding box center [115, 214] width 5 height 5
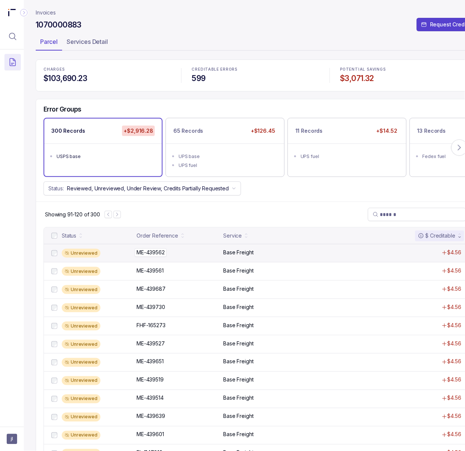
click at [151, 256] on p "ME-439562" at bounding box center [151, 253] width 32 height 8
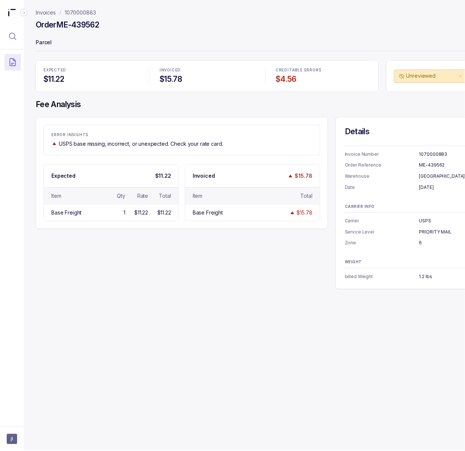
click at [432, 162] on p "ME-439562" at bounding box center [442, 164] width 47 height 7
click at [426, 189] on p "[DATE]" at bounding box center [442, 187] width 47 height 7
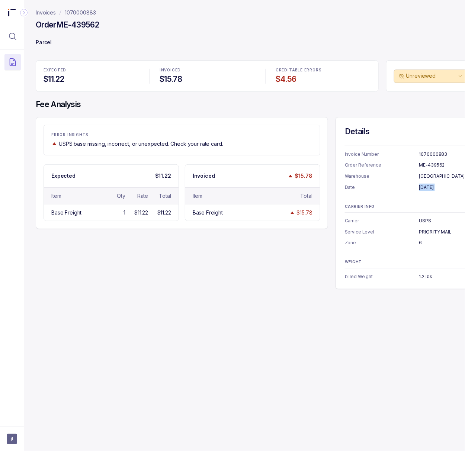
click at [426, 189] on p "[DATE]" at bounding box center [442, 187] width 47 height 7
click at [421, 243] on p "6" at bounding box center [442, 242] width 47 height 7
click at [426, 278] on p "1.2 lbs" at bounding box center [442, 276] width 47 height 7
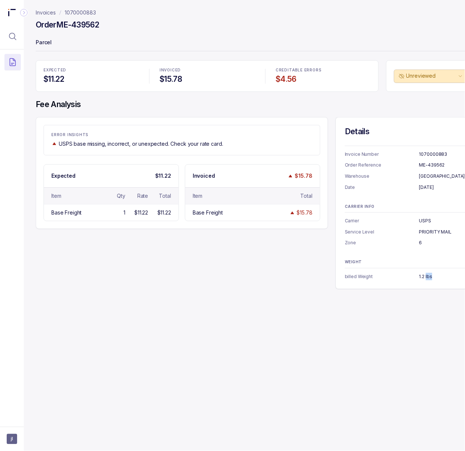
click at [426, 278] on p "1.2 lbs" at bounding box center [442, 276] width 47 height 7
click at [86, 15] on p "1070000883" at bounding box center [80, 12] width 31 height 7
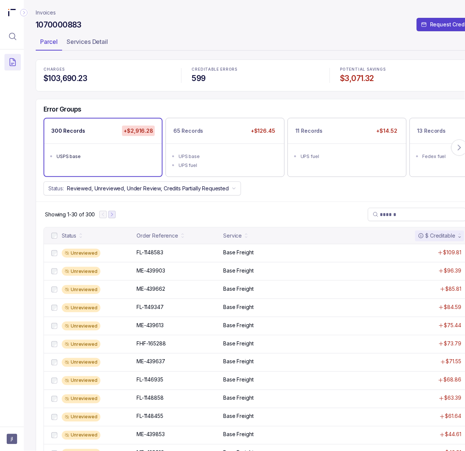
click at [114, 213] on icon "Next Page" at bounding box center [111, 214] width 5 height 5
click at [118, 218] on button "Next Page" at bounding box center [115, 214] width 7 height 7
click at [118, 218] on button "Next Page" at bounding box center [116, 214] width 7 height 7
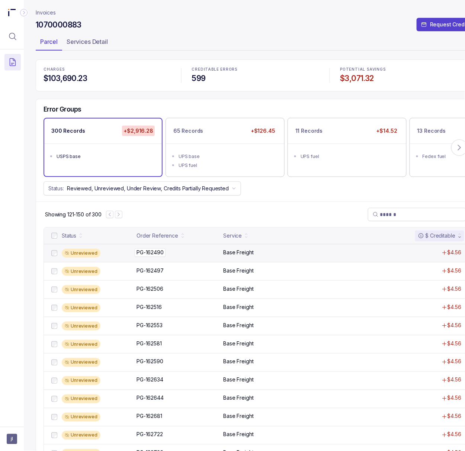
click at [147, 255] on p "PG-162490" at bounding box center [150, 253] width 31 height 8
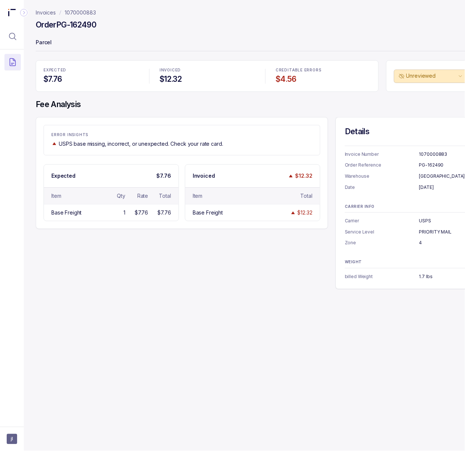
click at [428, 164] on p "PG-162490" at bounding box center [442, 164] width 47 height 7
click at [427, 188] on p "[DATE]" at bounding box center [442, 187] width 47 height 7
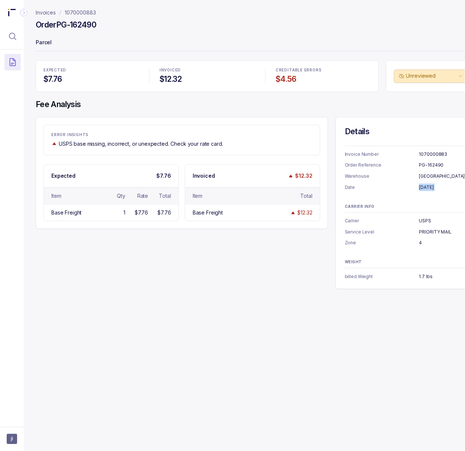
click at [427, 188] on p "[DATE]" at bounding box center [442, 187] width 47 height 7
click at [420, 242] on p "4" at bounding box center [442, 242] width 47 height 7
click at [423, 276] on p "1.7 lbs" at bounding box center [442, 276] width 47 height 7
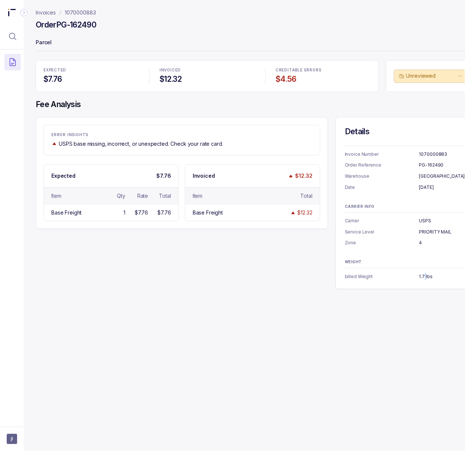
click at [423, 276] on p "1.7 lbs" at bounding box center [442, 276] width 47 height 7
click at [78, 11] on p "1070000883" at bounding box center [80, 12] width 31 height 7
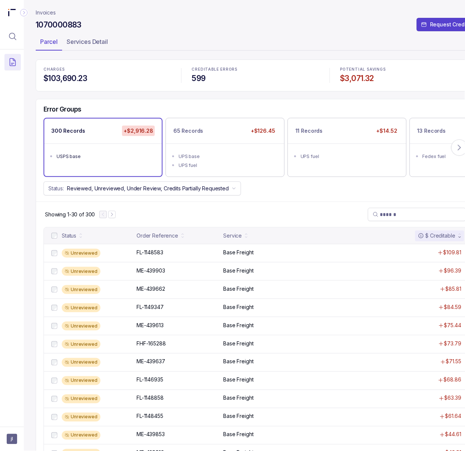
click at [352, 80] on h4 "$3,071.32" at bounding box center [403, 78] width 127 height 10
click at [219, 153] on div "UPS base" at bounding box center [227, 156] width 97 height 7
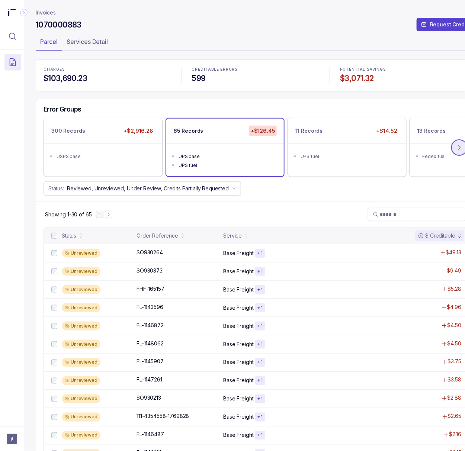
click at [456, 149] on icon at bounding box center [459, 147] width 7 height 7
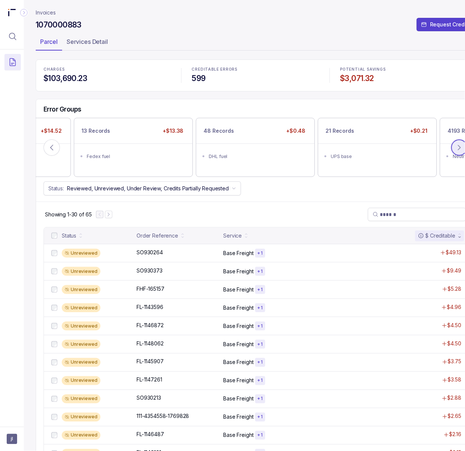
click at [456, 149] on icon at bounding box center [459, 147] width 7 height 7
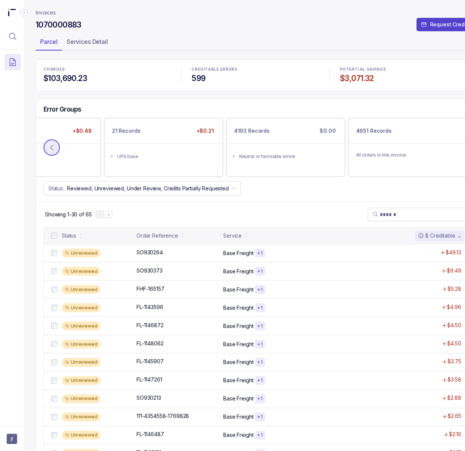
click at [52, 148] on icon at bounding box center [51, 147] width 7 height 7
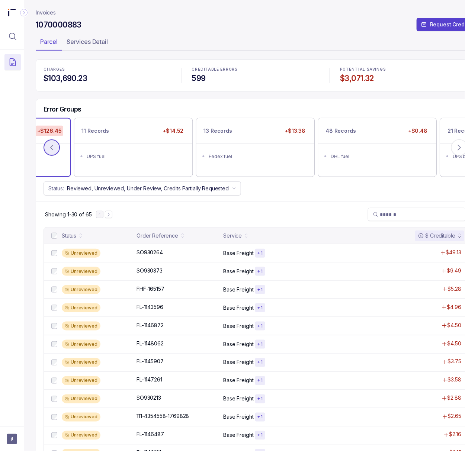
click at [52, 148] on icon at bounding box center [51, 147] width 7 height 7
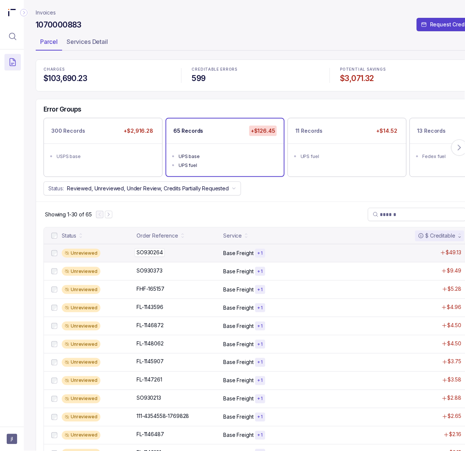
click at [158, 252] on p "SO930264" at bounding box center [150, 253] width 30 height 8
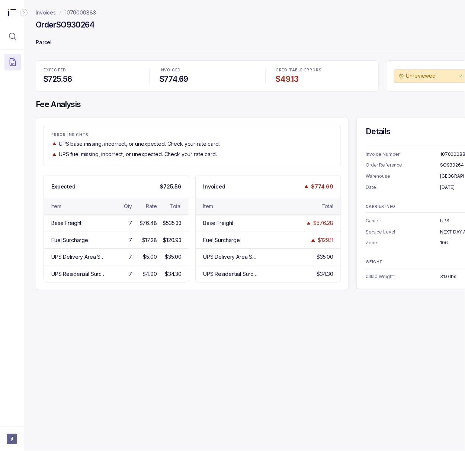
click at [444, 166] on p "SO930264" at bounding box center [463, 164] width 47 height 7
click at [453, 185] on p "[DATE]" at bounding box center [463, 187] width 47 height 7
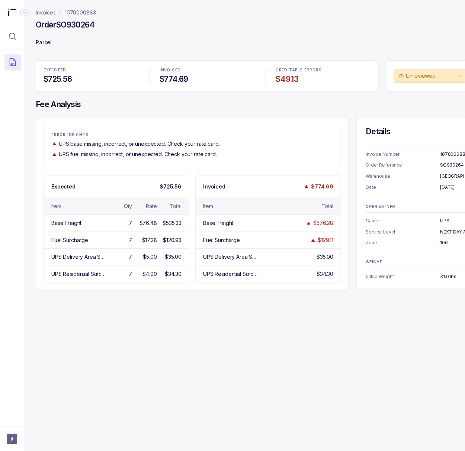
click at [441, 220] on p "UPS" at bounding box center [463, 220] width 47 height 7
click at [443, 230] on p "NEXT DAY AIR" at bounding box center [463, 231] width 47 height 7
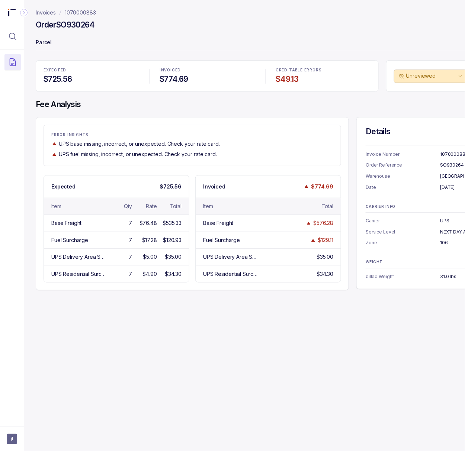
click at [441, 242] on p "106" at bounding box center [463, 242] width 47 height 7
click at [442, 277] on p "31.0 lbs" at bounding box center [463, 276] width 47 height 7
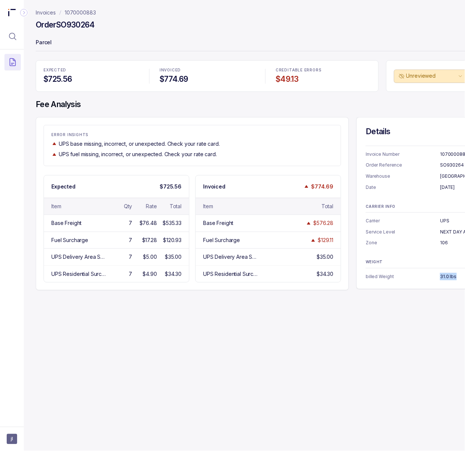
click at [442, 277] on p "31.0 lbs" at bounding box center [463, 276] width 47 height 7
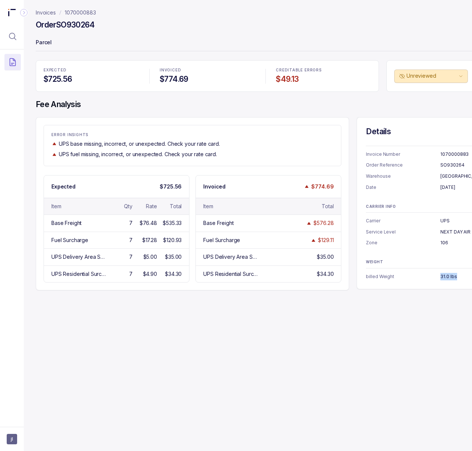
click at [76, 13] on p "1070000883" at bounding box center [80, 12] width 31 height 7
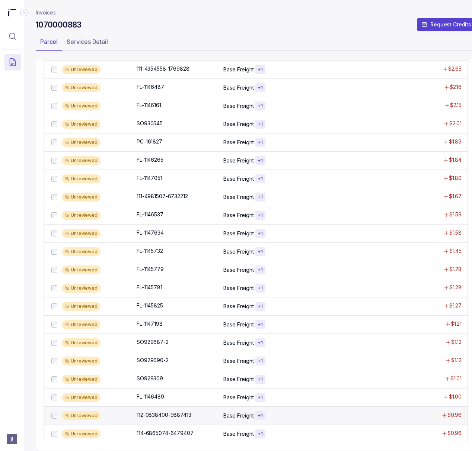
scroll to position [359, 0]
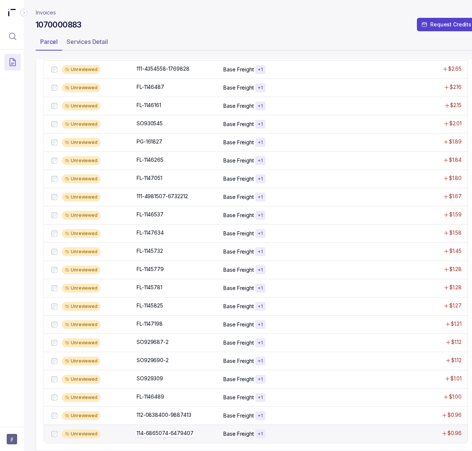
click at [188, 429] on p "114-6865074-6479407" at bounding box center [165, 433] width 60 height 8
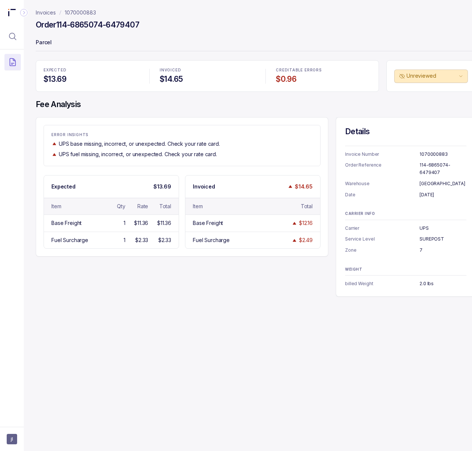
click at [426, 169] on p "114-6865074-6479407" at bounding box center [442, 168] width 47 height 15
click at [425, 193] on p "[DATE]" at bounding box center [442, 194] width 47 height 7
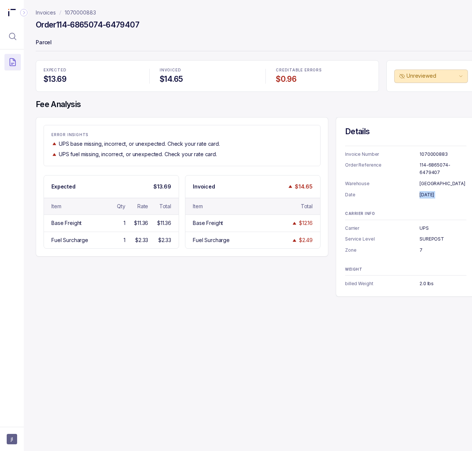
click at [425, 193] on p "[DATE]" at bounding box center [442, 194] width 47 height 7
click at [433, 238] on p "SUREPOST" at bounding box center [442, 239] width 47 height 7
click at [420, 250] on p "7" at bounding box center [442, 250] width 47 height 7
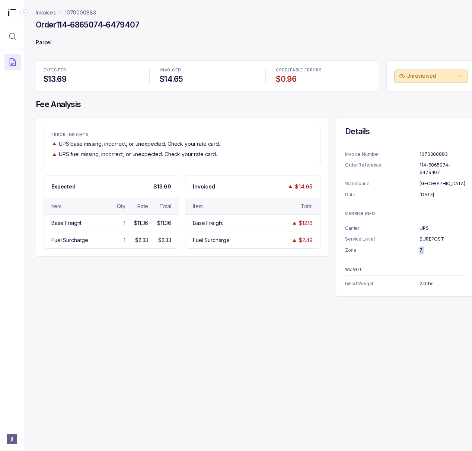
click at [420, 250] on p "7" at bounding box center [442, 250] width 47 height 7
click at [426, 285] on p "2.0 lbs" at bounding box center [442, 283] width 47 height 7
click at [76, 13] on p "1070000883" at bounding box center [80, 12] width 31 height 7
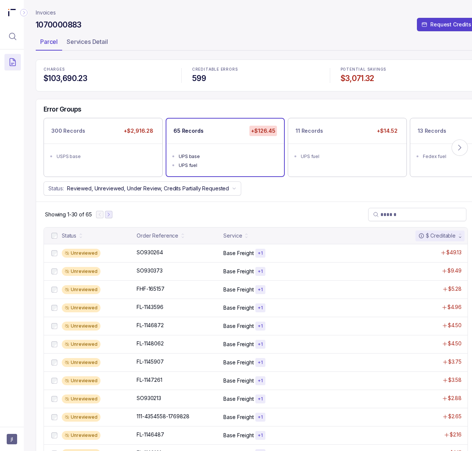
click at [112, 217] on button "Next Page" at bounding box center [108, 214] width 7 height 7
click at [150, 255] on p "112-2590232-1579461" at bounding box center [162, 253] width 55 height 8
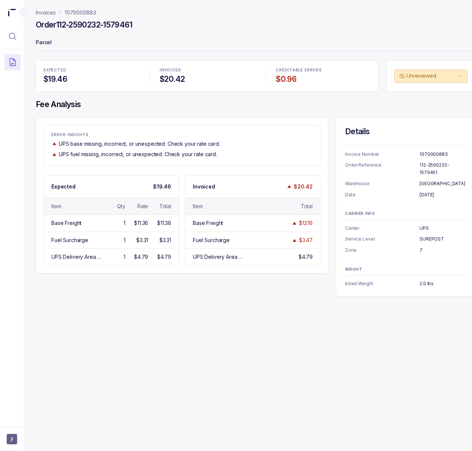
click at [433, 164] on p "112-2590232-1579461" at bounding box center [442, 168] width 47 height 15
click at [432, 183] on ul "Invoice Number 1070000883 Order Reference 112-2590232-1579461 [GEOGRAPHIC_DATA]…" at bounding box center [405, 175] width 121 height 48
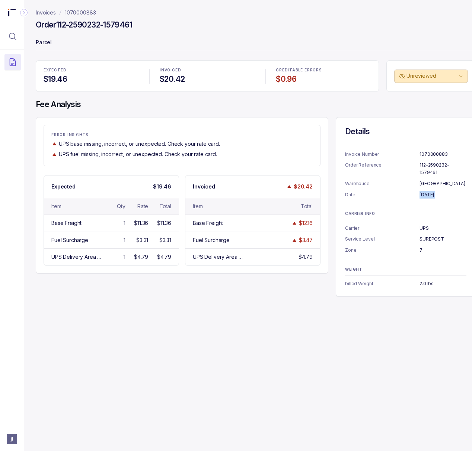
click at [432, 183] on ul "Invoice Number 1070000883 Order Reference 112-2590232-1579461 [GEOGRAPHIC_DATA]…" at bounding box center [405, 175] width 121 height 48
click at [426, 225] on p "UPS" at bounding box center [442, 228] width 47 height 7
click at [73, 14] on p "1070000883" at bounding box center [80, 12] width 31 height 7
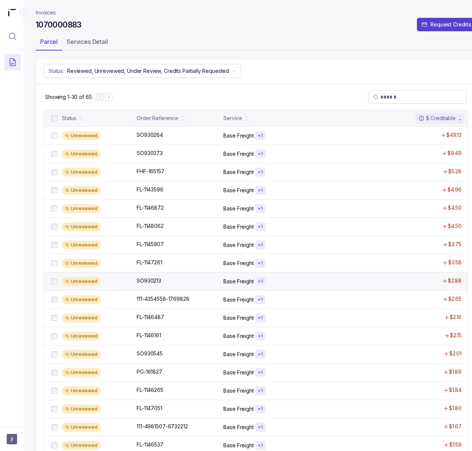
scroll to position [112, 0]
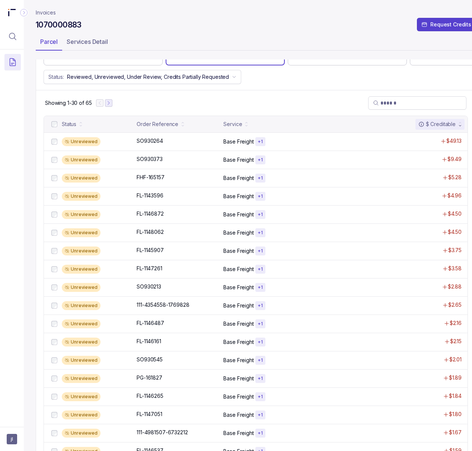
click at [107, 103] on icon "Next Page" at bounding box center [108, 102] width 5 height 5
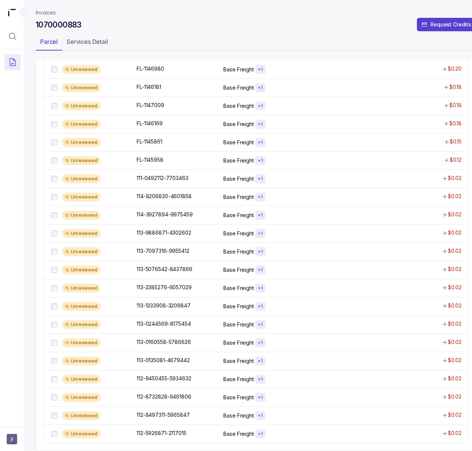
scroll to position [359, 0]
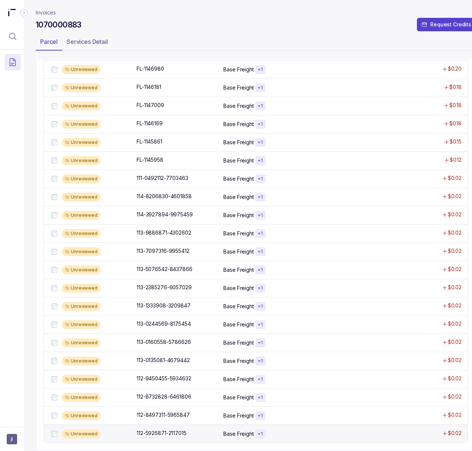
click at [173, 429] on p "112-5926871-2117015" at bounding box center [161, 433] width 53 height 8
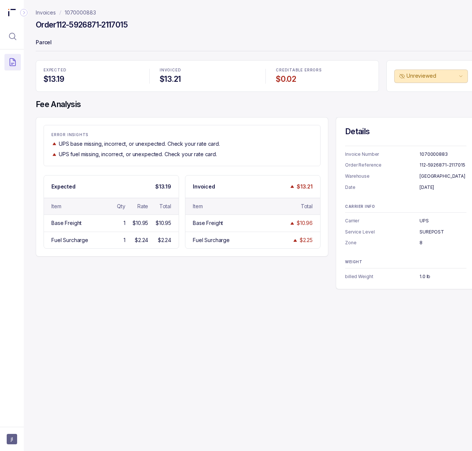
click at [435, 163] on p "112-5926871-2117015" at bounding box center [442, 164] width 47 height 7
click at [429, 187] on p "[DATE]" at bounding box center [442, 187] width 47 height 7
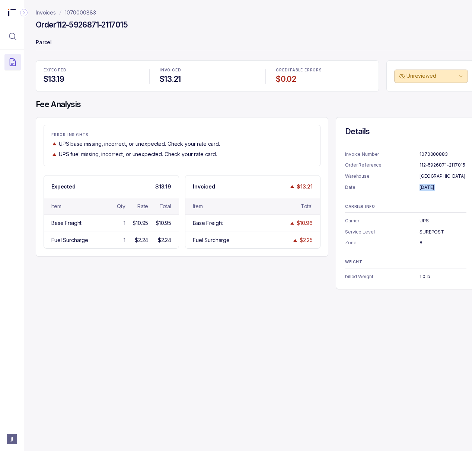
click at [429, 187] on p "[DATE]" at bounding box center [442, 187] width 47 height 7
click at [420, 243] on p "8" at bounding box center [442, 242] width 47 height 7
click at [428, 275] on p "1.0 lb" at bounding box center [442, 276] width 47 height 7
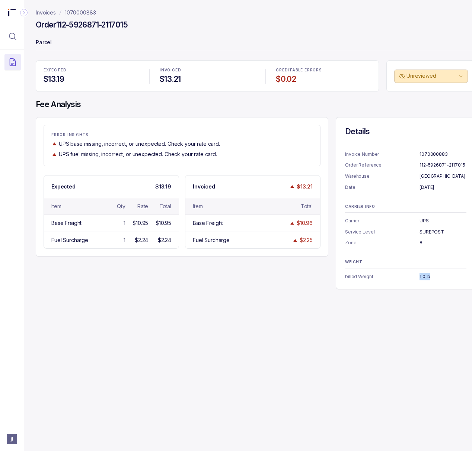
click at [428, 275] on p "1.0 lb" at bounding box center [442, 276] width 47 height 7
click at [86, 12] on p "1070000883" at bounding box center [80, 12] width 31 height 7
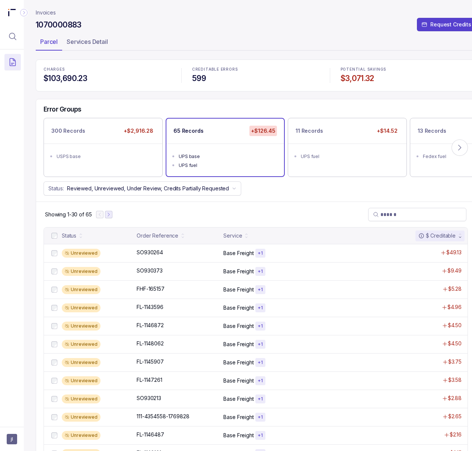
click at [110, 214] on icon "Next Page" at bounding box center [108, 214] width 5 height 5
click at [110, 214] on icon "Next Page" at bounding box center [111, 214] width 5 height 5
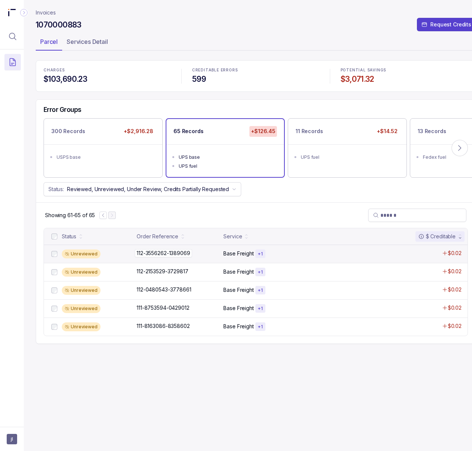
click at [147, 254] on p "112-3556262-1389069" at bounding box center [163, 253] width 57 height 8
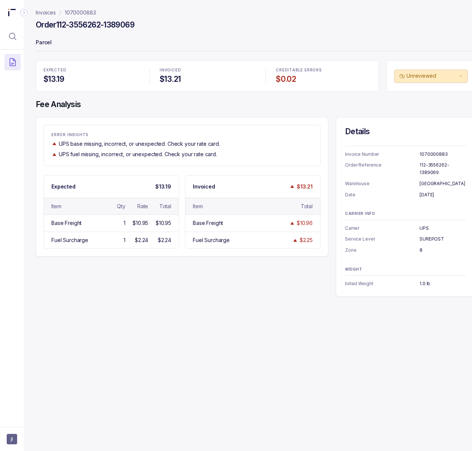
click at [425, 170] on p "112-3556262-1389069" at bounding box center [442, 168] width 47 height 15
click at [435, 194] on p "[DATE]" at bounding box center [442, 194] width 47 height 7
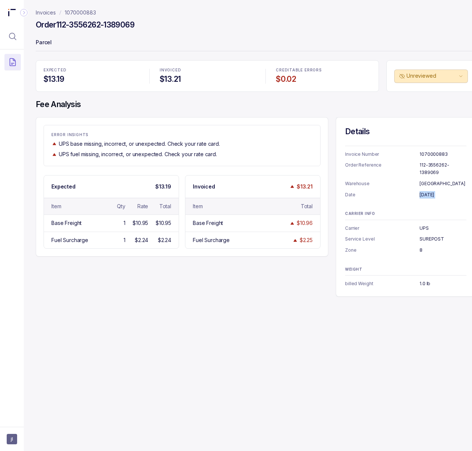
click at [435, 194] on p "[DATE]" at bounding box center [442, 194] width 47 height 7
click at [437, 239] on p "SUREPOST" at bounding box center [442, 239] width 47 height 7
click at [84, 11] on p "1070000883" at bounding box center [80, 12] width 31 height 7
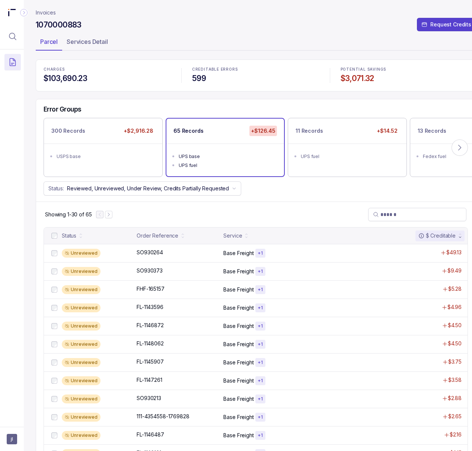
click at [346, 77] on h4 "$3,071.32" at bounding box center [403, 78] width 127 height 10
click at [463, 149] on button at bounding box center [459, 148] width 16 height 16
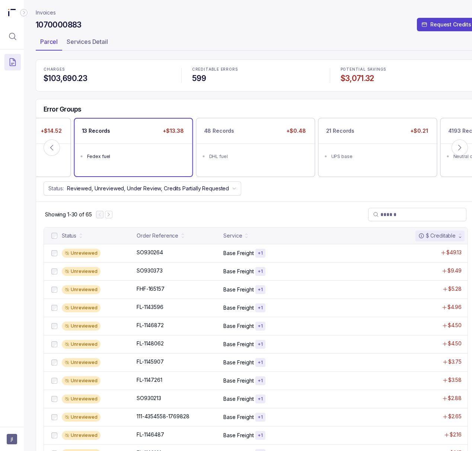
click at [130, 153] on div "Fedex fuel" at bounding box center [135, 156] width 97 height 7
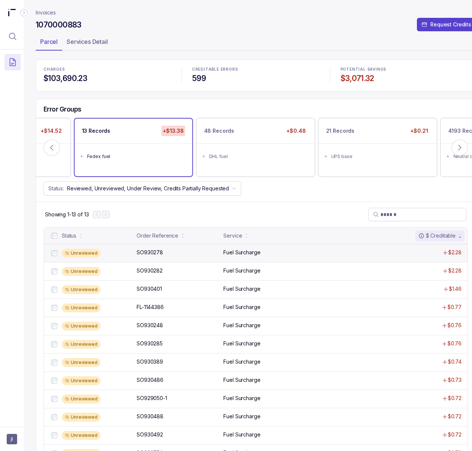
click at [248, 256] on p "Fuel Surcharge" at bounding box center [241, 252] width 37 height 7
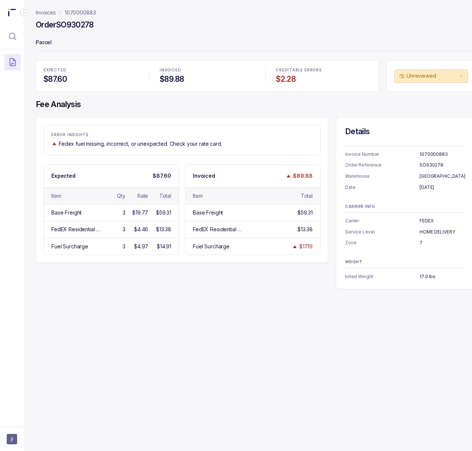
click at [426, 164] on p "SO930278" at bounding box center [442, 164] width 47 height 7
click at [429, 188] on p "[DATE]" at bounding box center [442, 187] width 47 height 7
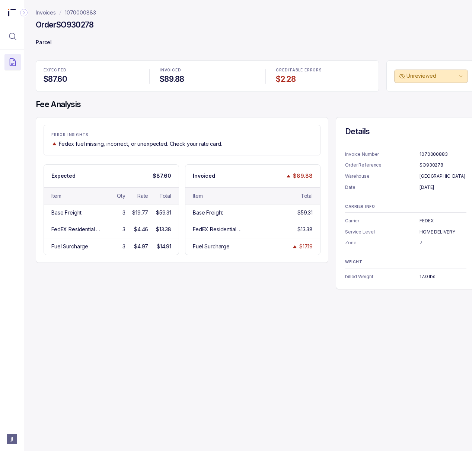
click at [425, 219] on p "FEDEX" at bounding box center [442, 220] width 47 height 7
click at [435, 231] on p "HOME DELIVERY" at bounding box center [442, 231] width 47 height 7
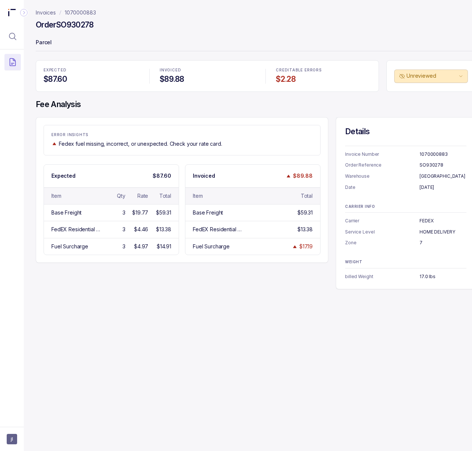
click at [421, 242] on p "7" at bounding box center [442, 242] width 47 height 7
click at [420, 243] on p "7" at bounding box center [442, 242] width 47 height 7
click at [423, 276] on p "17.0 lbs" at bounding box center [442, 276] width 47 height 7
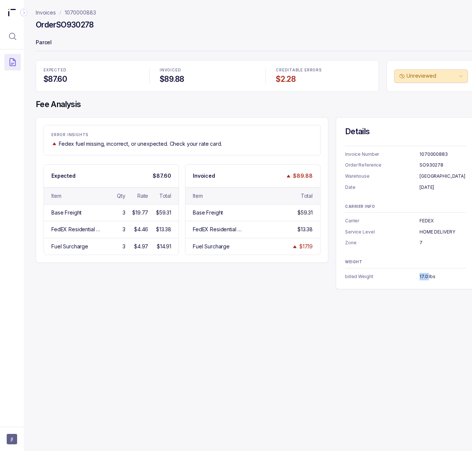
click at [423, 276] on p "17.0 lbs" at bounding box center [442, 276] width 47 height 7
click at [82, 14] on p "1070000883" at bounding box center [80, 12] width 31 height 7
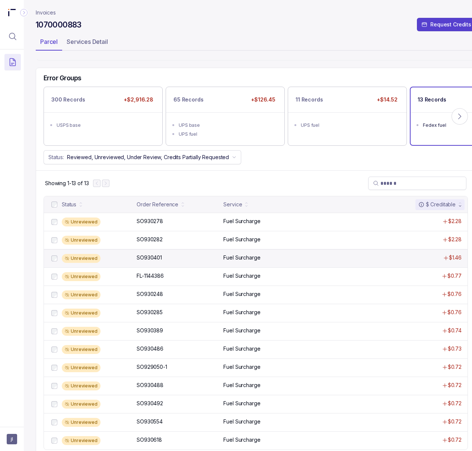
scroll to position [48, 0]
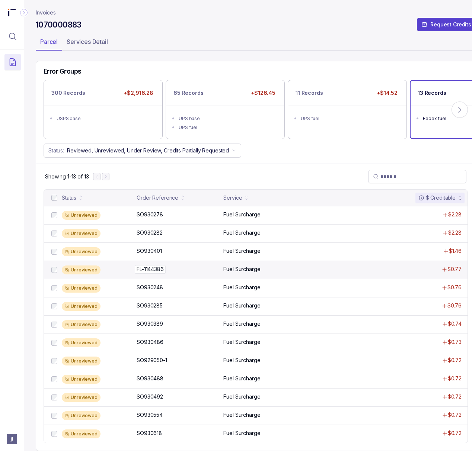
click at [143, 265] on p "FL-1144386" at bounding box center [150, 269] width 31 height 8
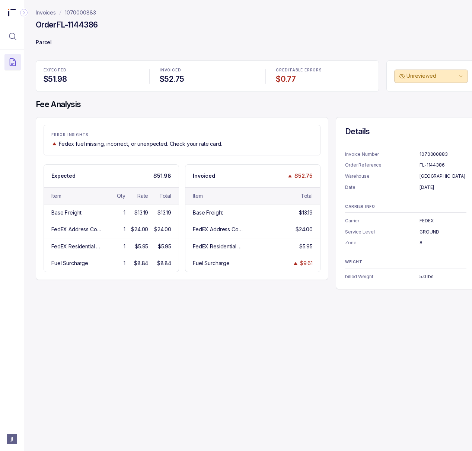
click at [429, 164] on p "FL-1144386" at bounding box center [442, 164] width 47 height 7
click at [427, 188] on p "[DATE]" at bounding box center [442, 187] width 47 height 7
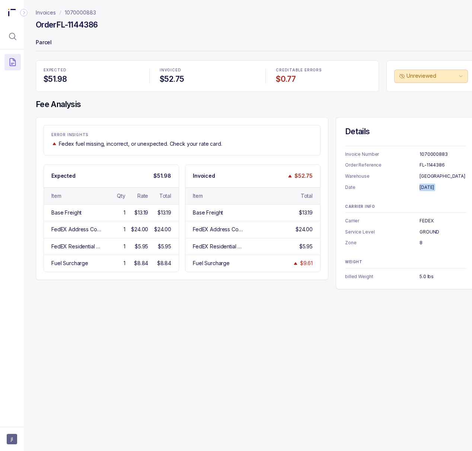
click at [427, 188] on p "[DATE]" at bounding box center [442, 187] width 47 height 7
click at [426, 234] on p "GROUND" at bounding box center [442, 231] width 47 height 7
click at [420, 245] on p "8" at bounding box center [442, 242] width 47 height 7
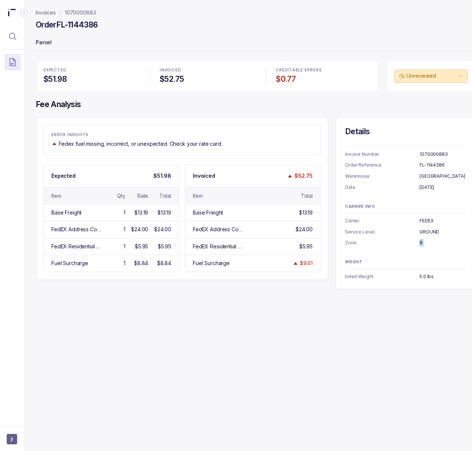
click at [420, 245] on p "8" at bounding box center [442, 242] width 47 height 7
click at [425, 277] on p "5.0 lbs" at bounding box center [442, 276] width 47 height 7
click at [371, 345] on div "Invoices 1070000883 Order FL-1144386 Parcel EXPECTED $51.98 INVOICED $52.75 CRE…" at bounding box center [253, 225] width 458 height 451
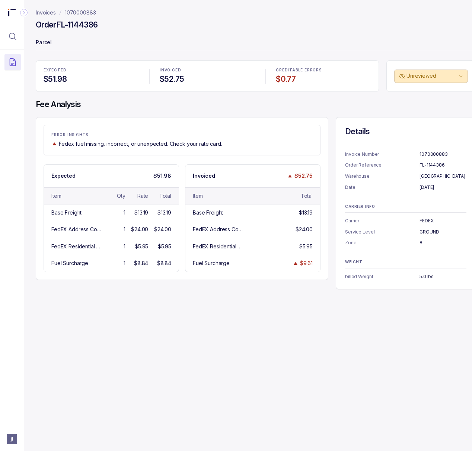
click at [84, 9] on p "1070000883" at bounding box center [80, 12] width 31 height 7
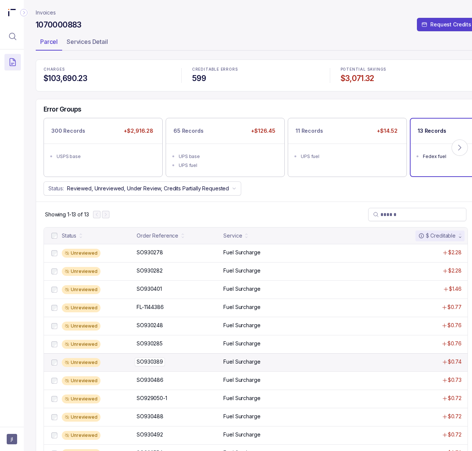
click at [161, 364] on p "SO930389" at bounding box center [150, 362] width 30 height 8
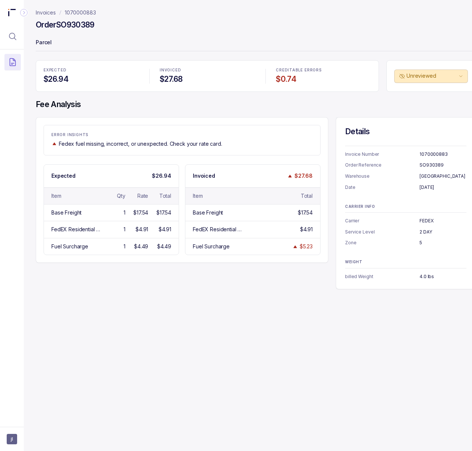
click at [435, 167] on p "SO930389" at bounding box center [442, 164] width 47 height 7
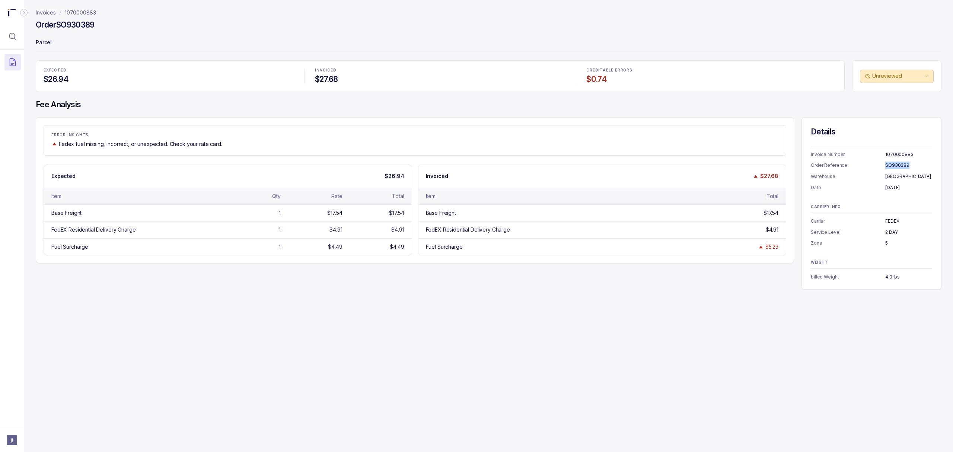
click at [75, 13] on p "1070000883" at bounding box center [80, 12] width 31 height 7
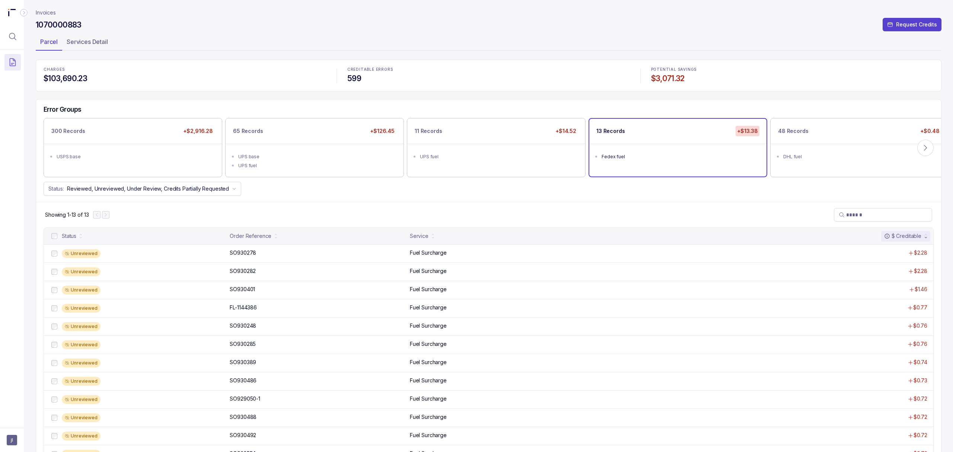
click at [41, 12] on p "Invoices" at bounding box center [46, 12] width 20 height 7
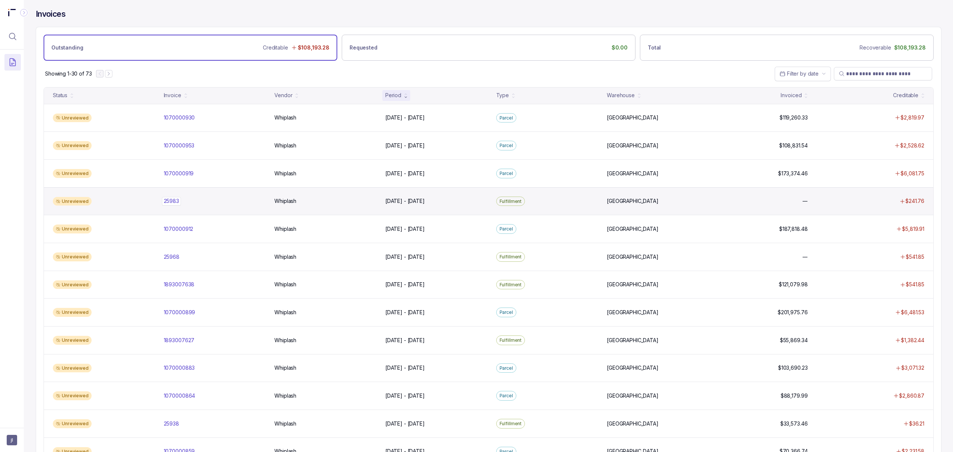
click at [172, 202] on p "25983" at bounding box center [171, 201] width 19 height 8
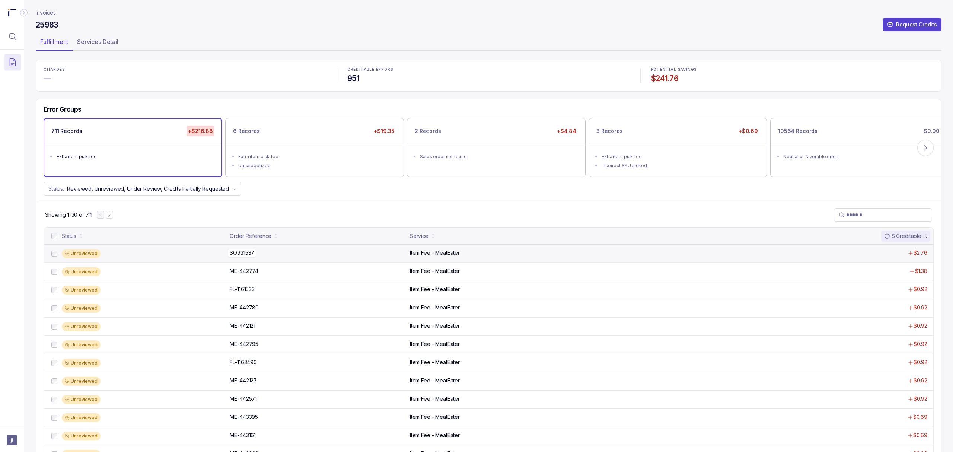
click at [240, 252] on p "SO931537" at bounding box center [242, 253] width 28 height 8
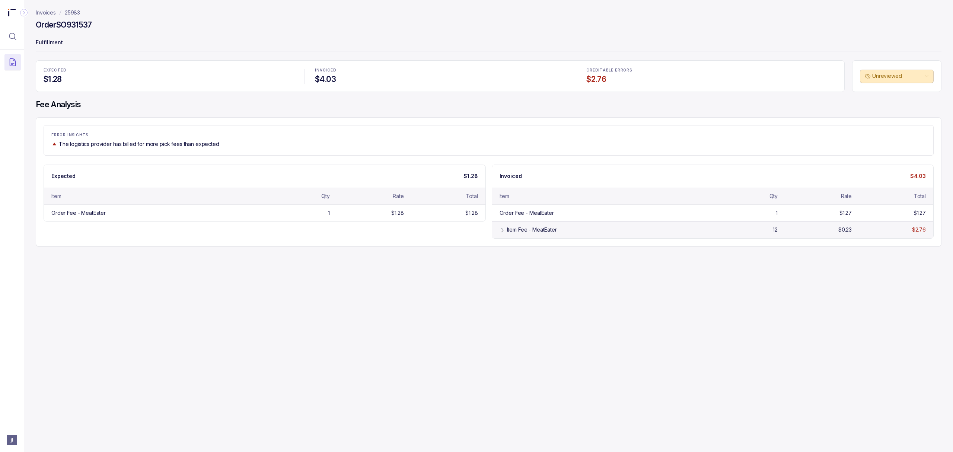
click at [511, 231] on div "Item Fee - MeatEater" at bounding box center [532, 229] width 50 height 7
click at [79, 24] on h4 "Order SO931537" at bounding box center [64, 25] width 56 height 10
click at [78, 23] on h4 "Order SO931537" at bounding box center [64, 25] width 56 height 10
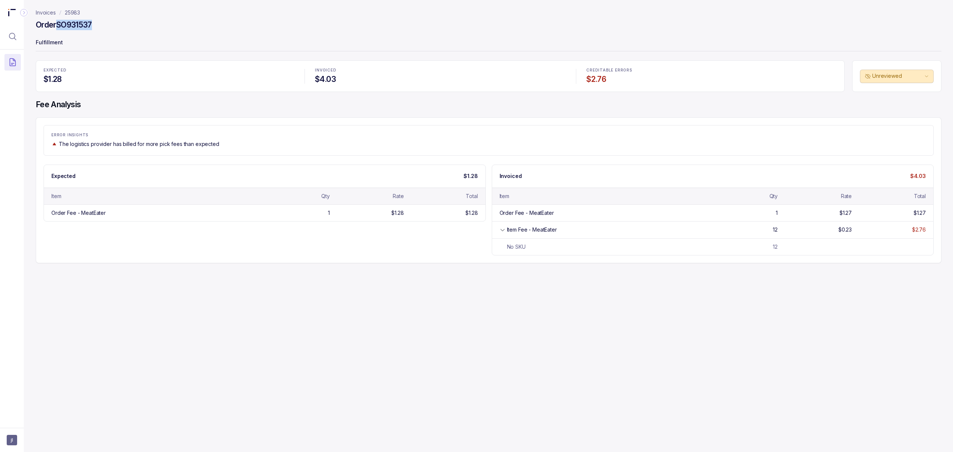
click at [78, 23] on h4 "Order SO931537" at bounding box center [64, 25] width 56 height 10
click at [453, 234] on div "Expected $1.28 Item Qty Rate Total Order Fee - MeatEater 1 $1.28 $1.28 Invoiced…" at bounding box center [489, 209] width 890 height 91
click at [70, 13] on p "25983" at bounding box center [72, 12] width 15 height 7
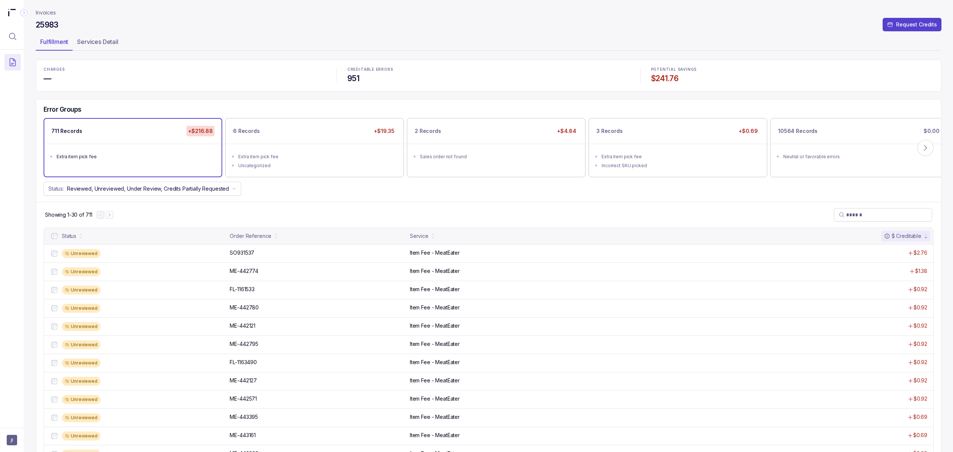
click at [52, 12] on p "Invoices" at bounding box center [46, 12] width 20 height 7
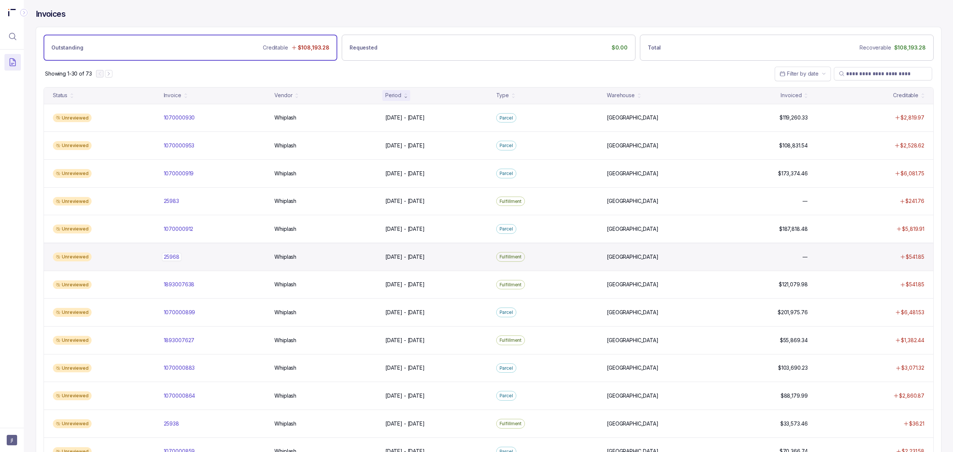
click at [167, 260] on p "25968" at bounding box center [171, 257] width 19 height 8
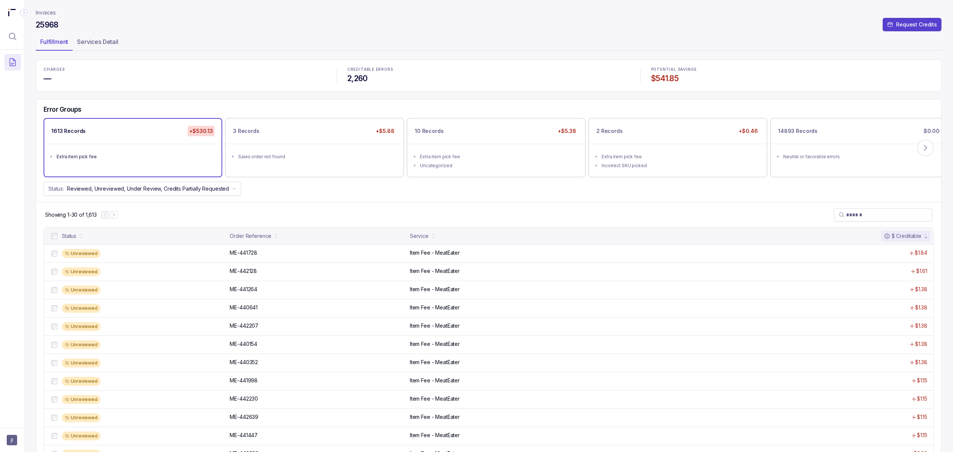
click at [48, 12] on p "Invoices" at bounding box center [46, 12] width 20 height 7
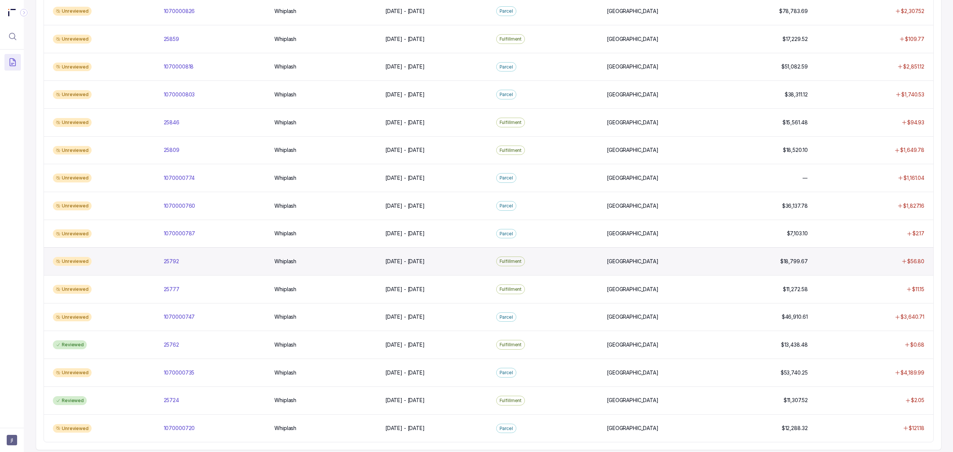
scroll to position [496, 0]
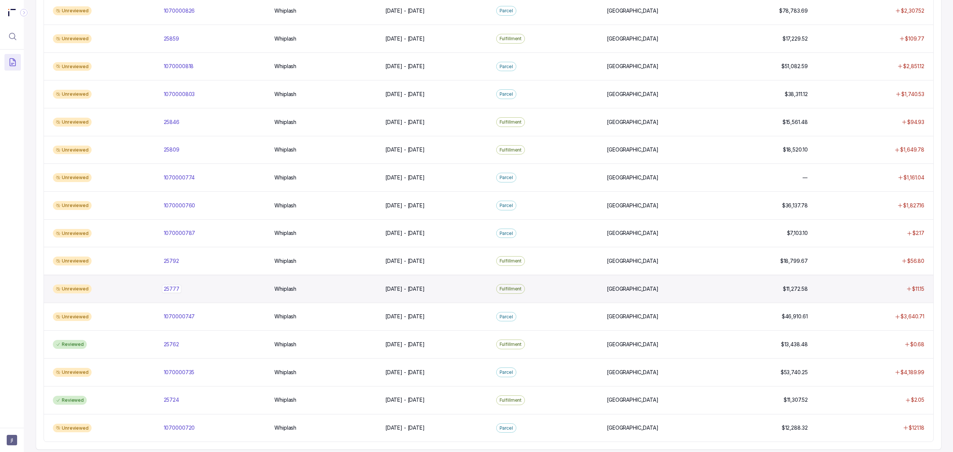
click at [178, 293] on p "25777" at bounding box center [171, 289] width 19 height 8
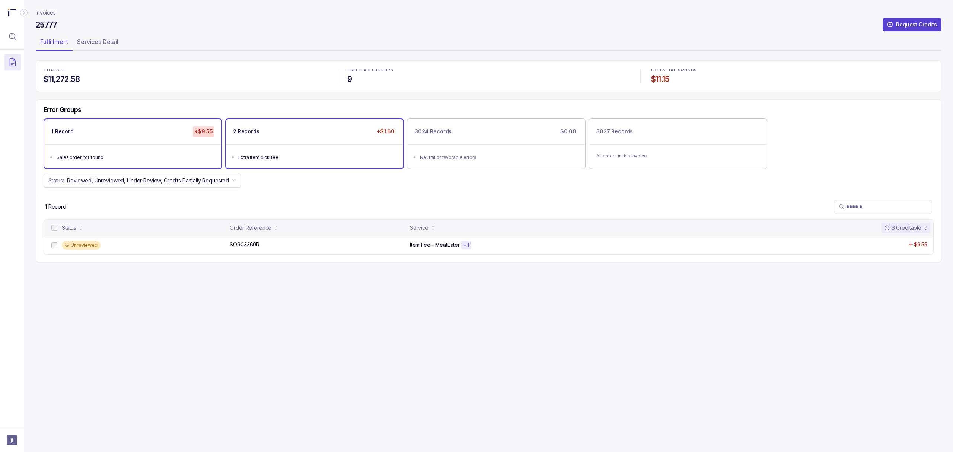
click at [311, 155] on div "Extra item pick fee" at bounding box center [316, 157] width 157 height 7
click at [240, 246] on p "SO926313" at bounding box center [242, 244] width 28 height 8
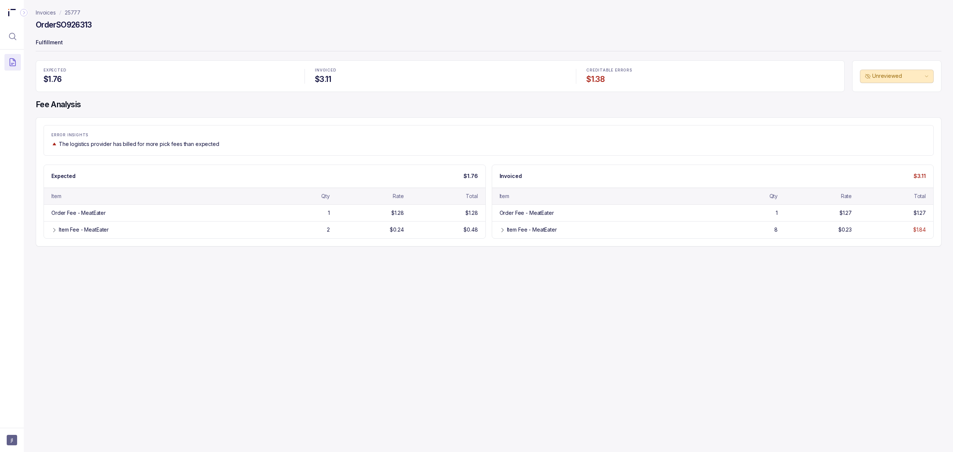
click at [75, 25] on h4 "Order SO926313" at bounding box center [64, 25] width 56 height 10
click at [99, 233] on div "Item Fee - MeatEater" at bounding box center [84, 229] width 50 height 7
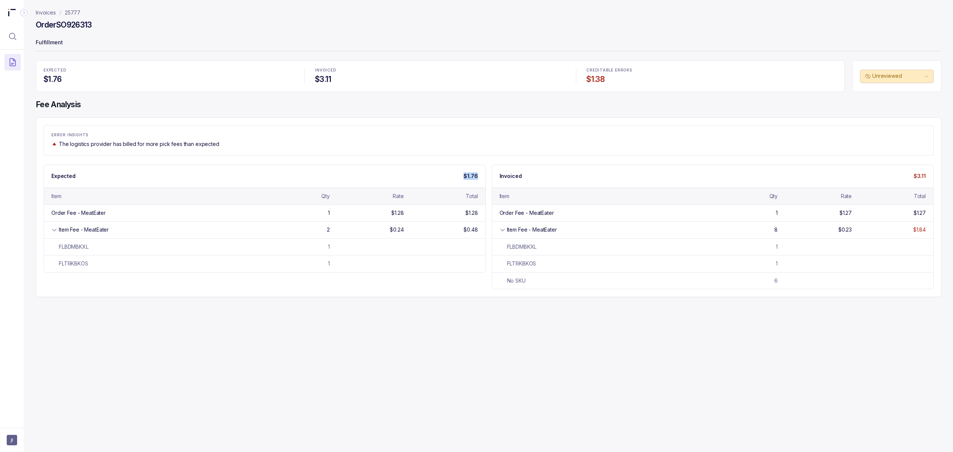
drag, startPoint x: 463, startPoint y: 179, endPoint x: 481, endPoint y: 177, distance: 17.9
click at [481, 177] on div "Expected $1.76" at bounding box center [264, 176] width 441 height 22
click at [8, 38] on icon "Menu Icon Button MagnifyingGlassIcon" at bounding box center [12, 36] width 9 height 9
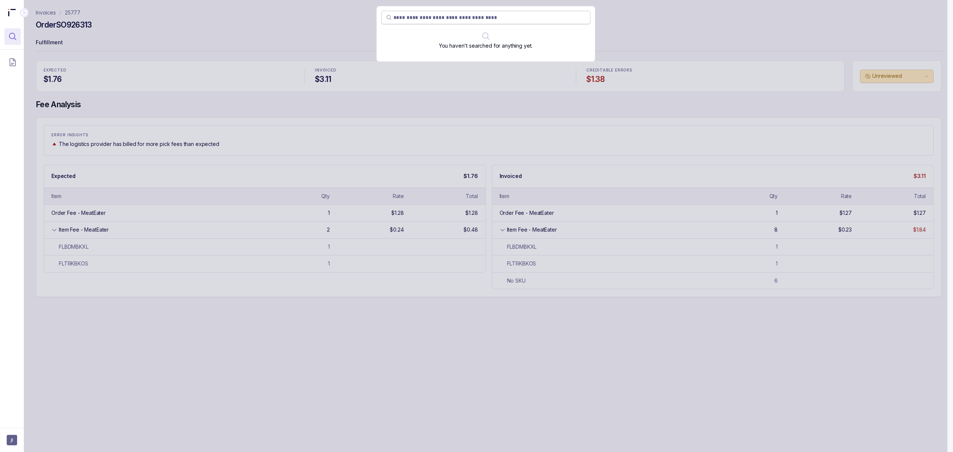
click at [423, 19] on input "search" at bounding box center [489, 17] width 192 height 7
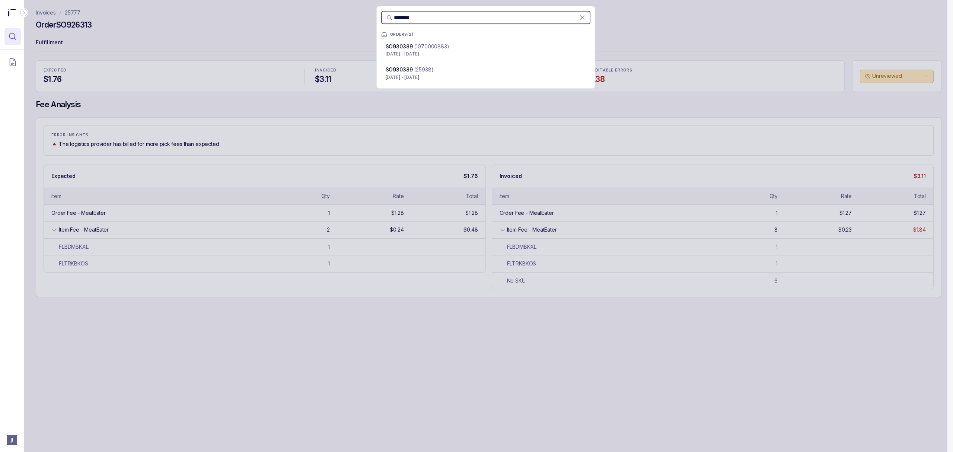
type input "********"
click at [450, 47] on div "SO930389 (1070000883)" at bounding box center [486, 46] width 200 height 7
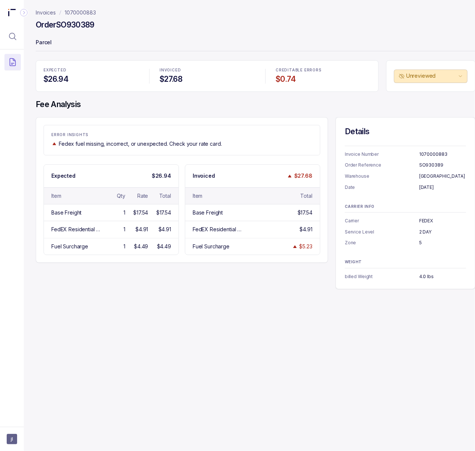
click at [446, 189] on p "[DATE]" at bounding box center [442, 187] width 47 height 7
click at [429, 231] on p "2 DAY" at bounding box center [442, 231] width 47 height 7
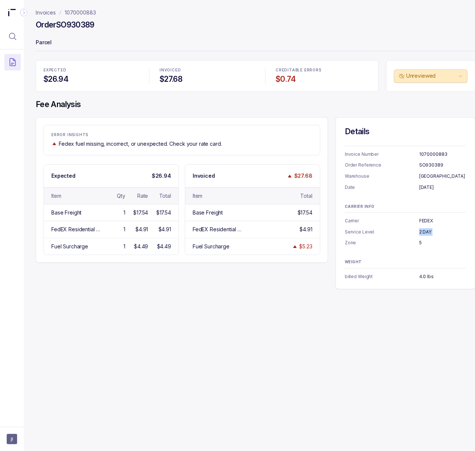
click at [429, 231] on p "2 DAY" at bounding box center [442, 231] width 47 height 7
click at [423, 277] on p "4.0 lbs" at bounding box center [442, 276] width 47 height 7
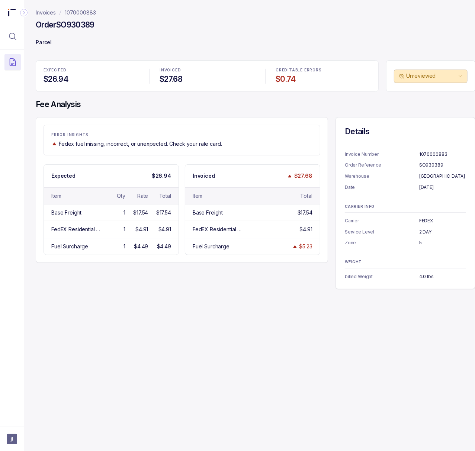
click at [420, 243] on p "5" at bounding box center [442, 242] width 47 height 7
click at [83, 12] on p "1070000883" at bounding box center [80, 12] width 31 height 7
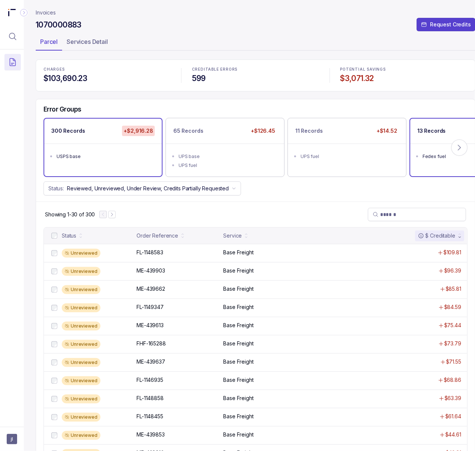
click at [416, 168] on div "13 Records +$13.38 Fedex fuel" at bounding box center [469, 148] width 118 height 58
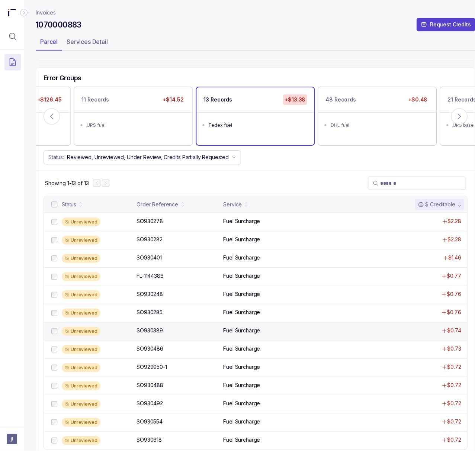
scroll to position [48, 0]
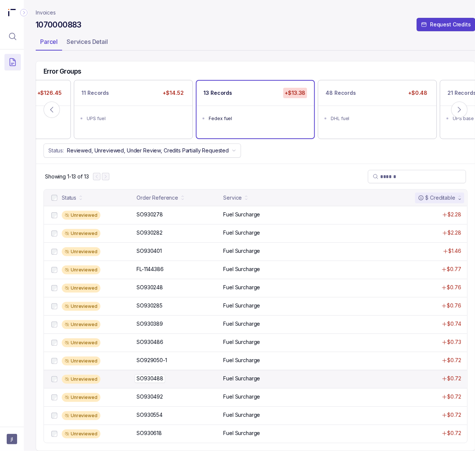
click at [156, 375] on p "SO930488" at bounding box center [150, 379] width 31 height 8
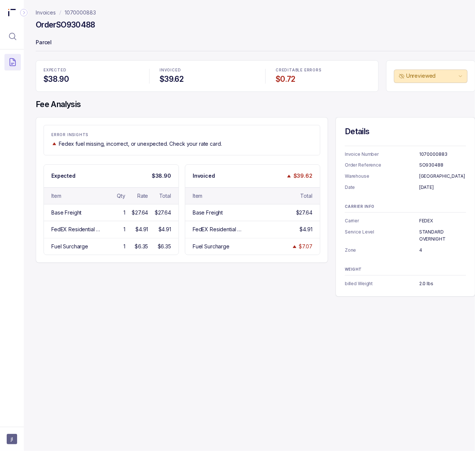
click at [425, 168] on p "SO930488" at bounding box center [442, 164] width 47 height 7
click at [425, 167] on p "SO930488" at bounding box center [442, 164] width 47 height 7
click at [437, 188] on p "[DATE]" at bounding box center [442, 187] width 47 height 7
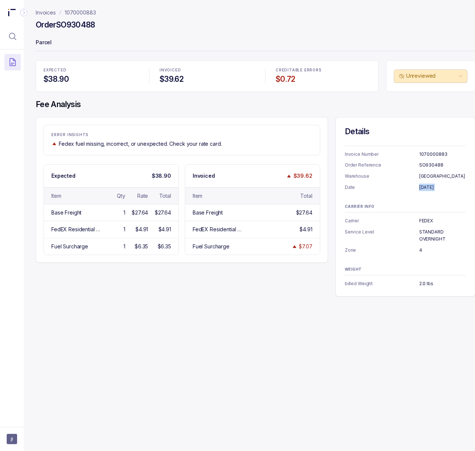
click at [437, 188] on p "[DATE]" at bounding box center [442, 187] width 47 height 7
click at [432, 235] on p "STANDARD OVERNIGHT" at bounding box center [442, 235] width 47 height 15
click at [420, 250] on p "4" at bounding box center [442, 250] width 47 height 7
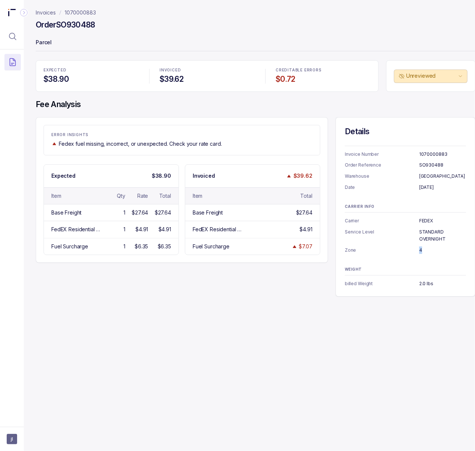
click at [420, 250] on p "4" at bounding box center [442, 250] width 47 height 7
click at [422, 283] on p "2.0 lbs" at bounding box center [442, 283] width 47 height 7
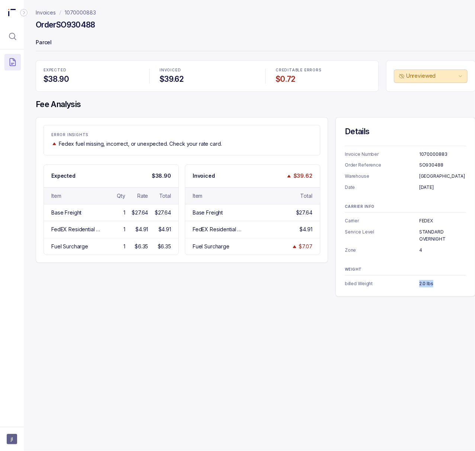
click at [86, 11] on p "1070000883" at bounding box center [80, 12] width 31 height 7
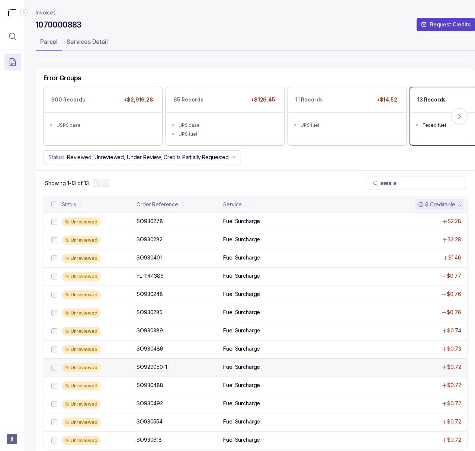
scroll to position [48, 0]
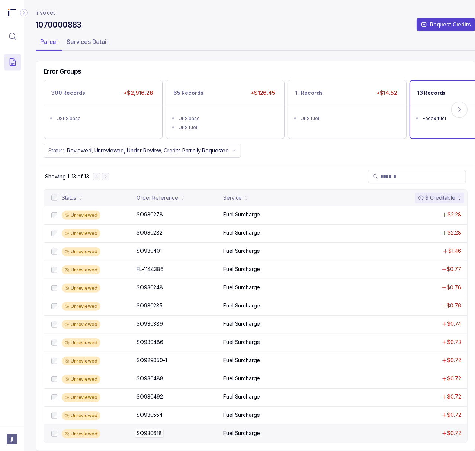
click at [150, 429] on p "SO930618" at bounding box center [149, 433] width 29 height 8
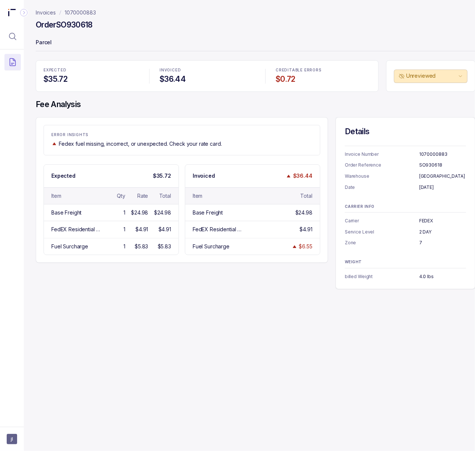
click at [427, 165] on p "SO930618" at bounding box center [442, 164] width 47 height 7
click at [429, 189] on p "[DATE]" at bounding box center [442, 187] width 47 height 7
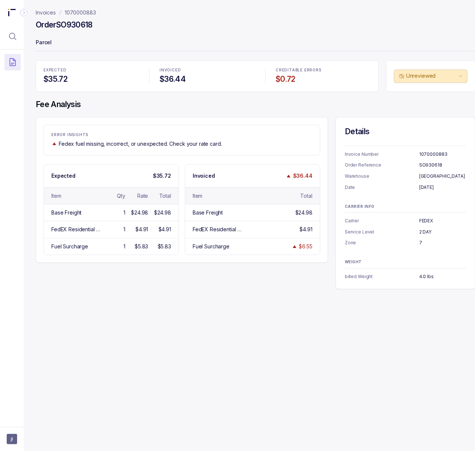
click at [429, 231] on p "2 DAY" at bounding box center [442, 231] width 47 height 7
click at [419, 243] on p "7" at bounding box center [442, 242] width 47 height 7
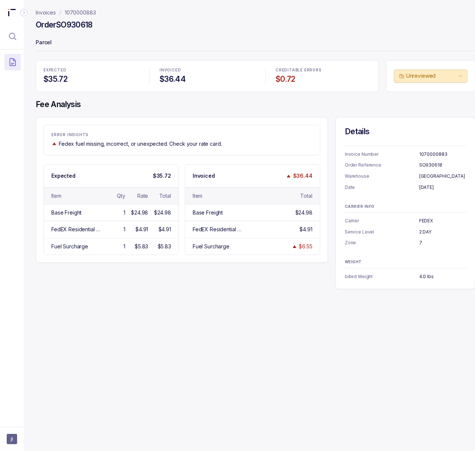
click at [424, 277] on p "4.0 lbs" at bounding box center [442, 276] width 47 height 7
click at [78, 13] on p "1070000883" at bounding box center [80, 12] width 31 height 7
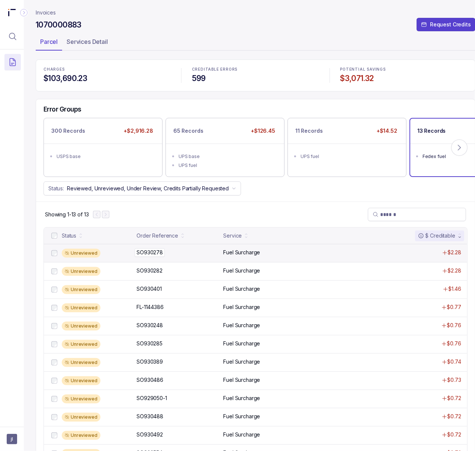
scroll to position [48, 0]
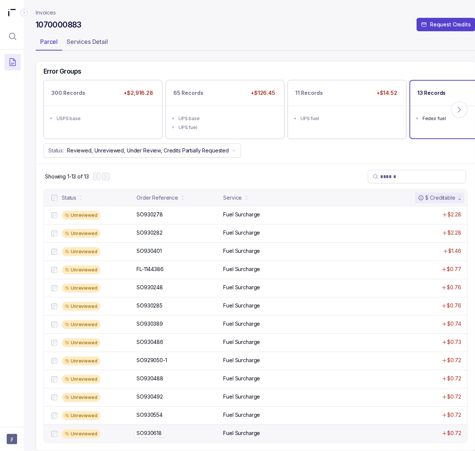
click at [154, 429] on p "SO930618" at bounding box center [149, 433] width 29 height 8
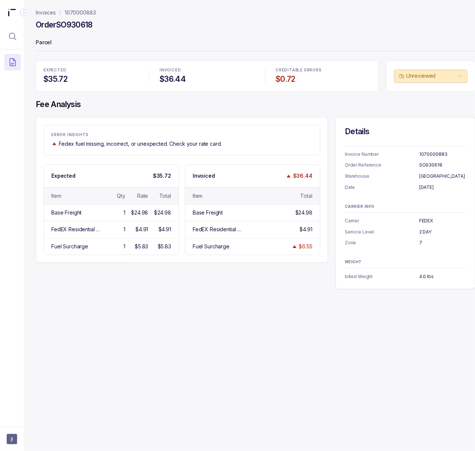
click at [89, 14] on p "1070000883" at bounding box center [80, 12] width 31 height 7
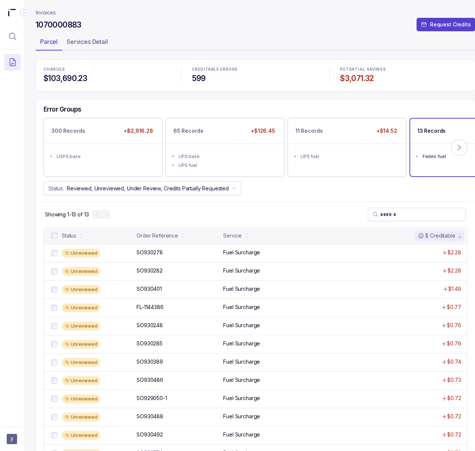
click at [340, 78] on h4 "$3,071.32" at bounding box center [403, 78] width 127 height 10
click at [340, 77] on h4 "$3,071.32" at bounding box center [403, 78] width 127 height 10
click at [47, 8] on header "Invoices 1070000883 Request Credits Parcel Services Detail" at bounding box center [256, 30] width 440 height 60
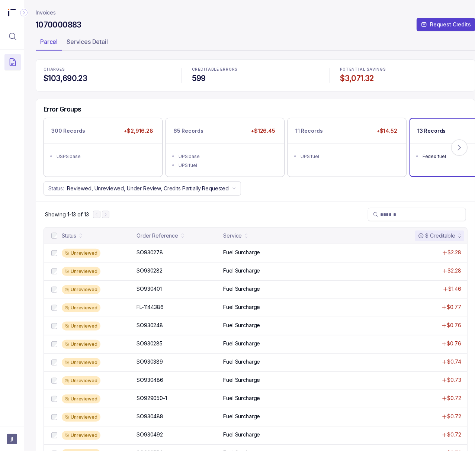
click at [47, 11] on p "Invoices" at bounding box center [46, 12] width 20 height 7
